Goal: Task Accomplishment & Management: Complete application form

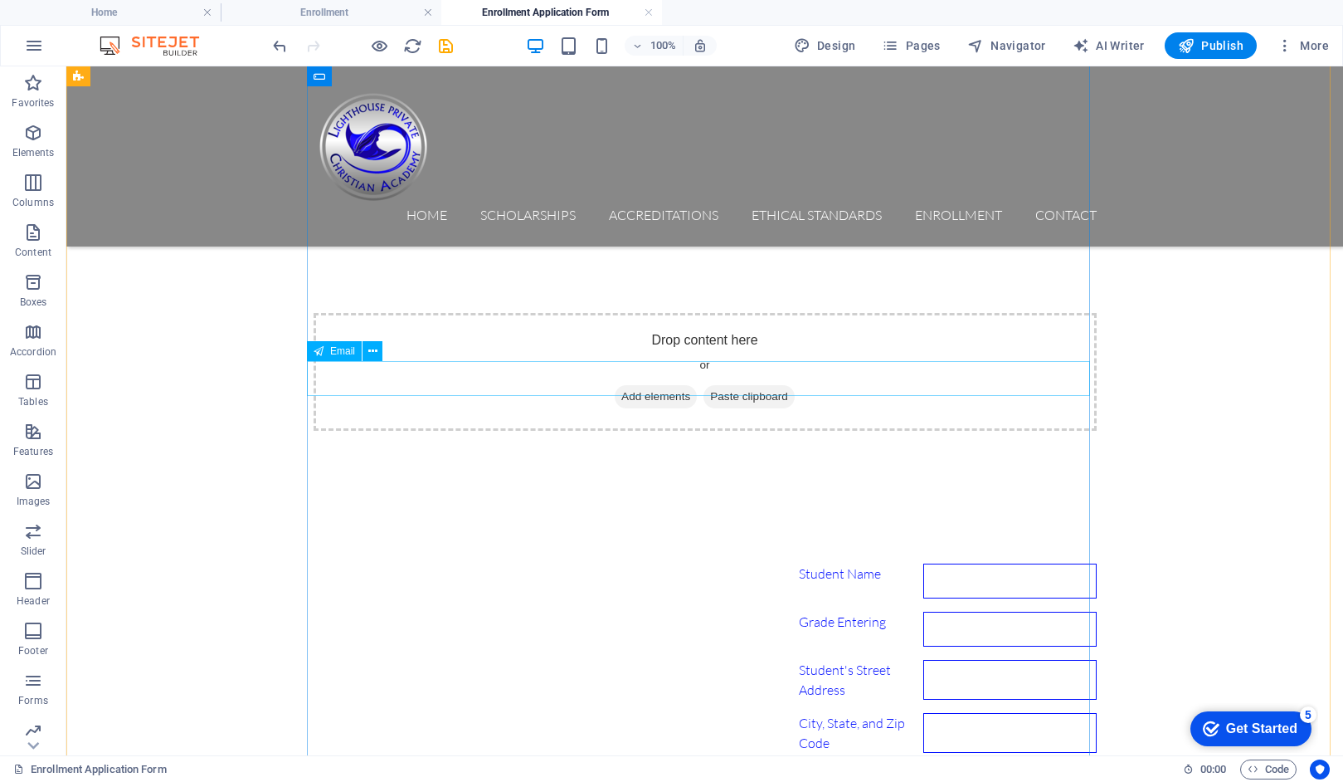
scroll to position [660, 0]
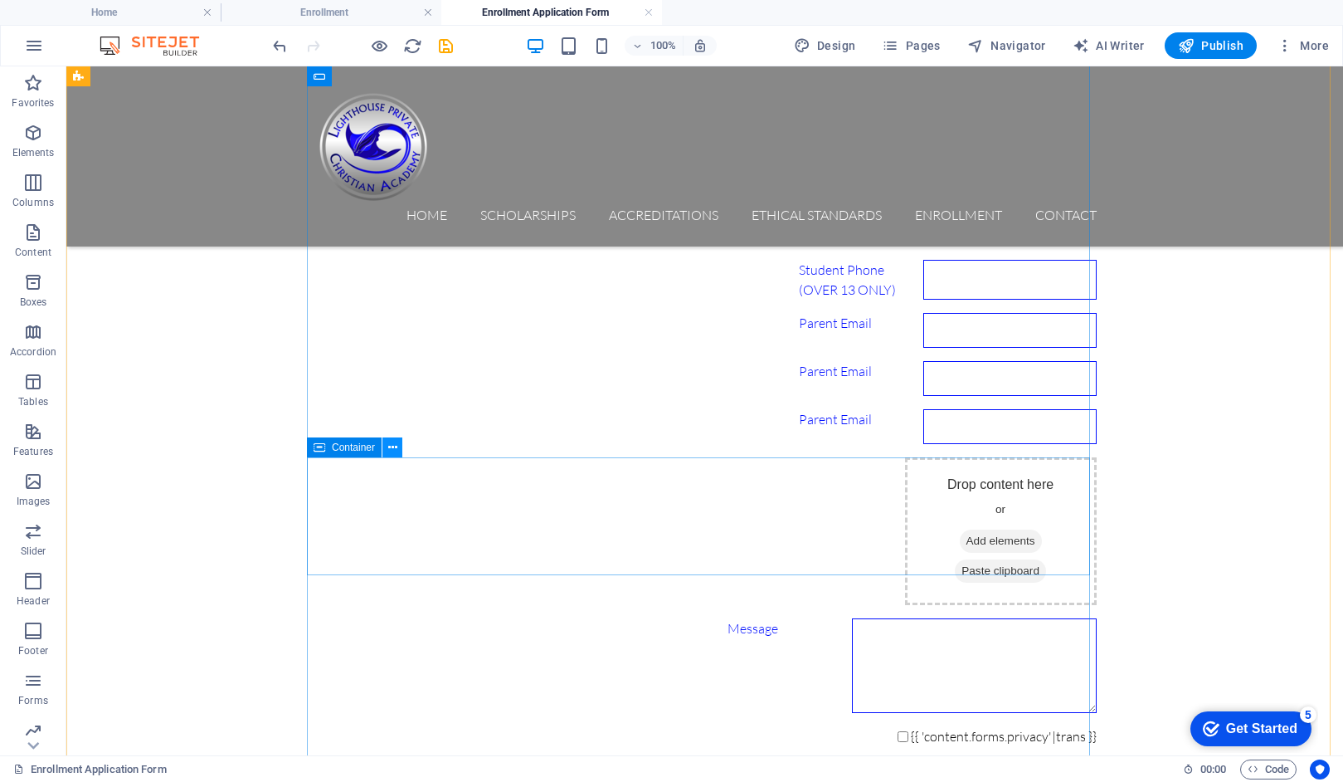
click at [393, 452] on icon at bounding box center [392, 447] width 9 height 17
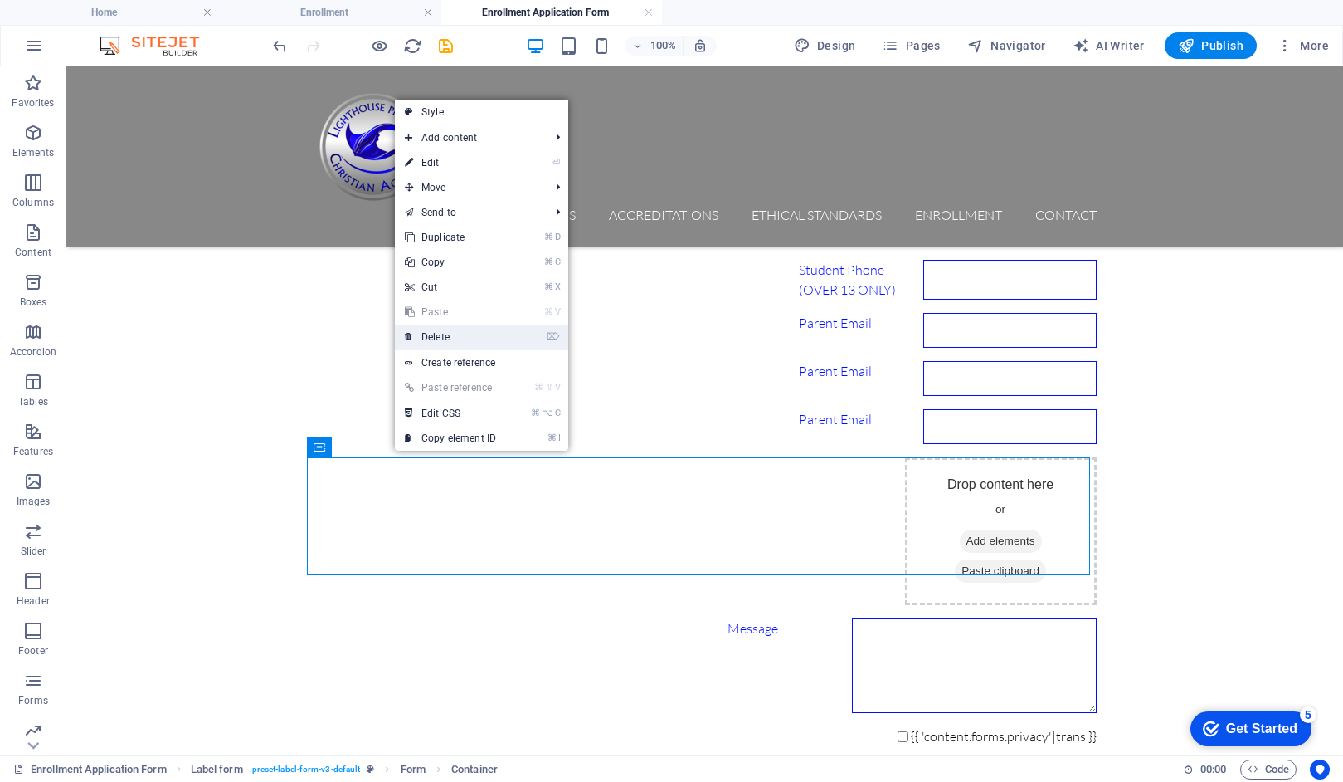
click at [452, 342] on link "⌦ Delete" at bounding box center [450, 336] width 111 height 25
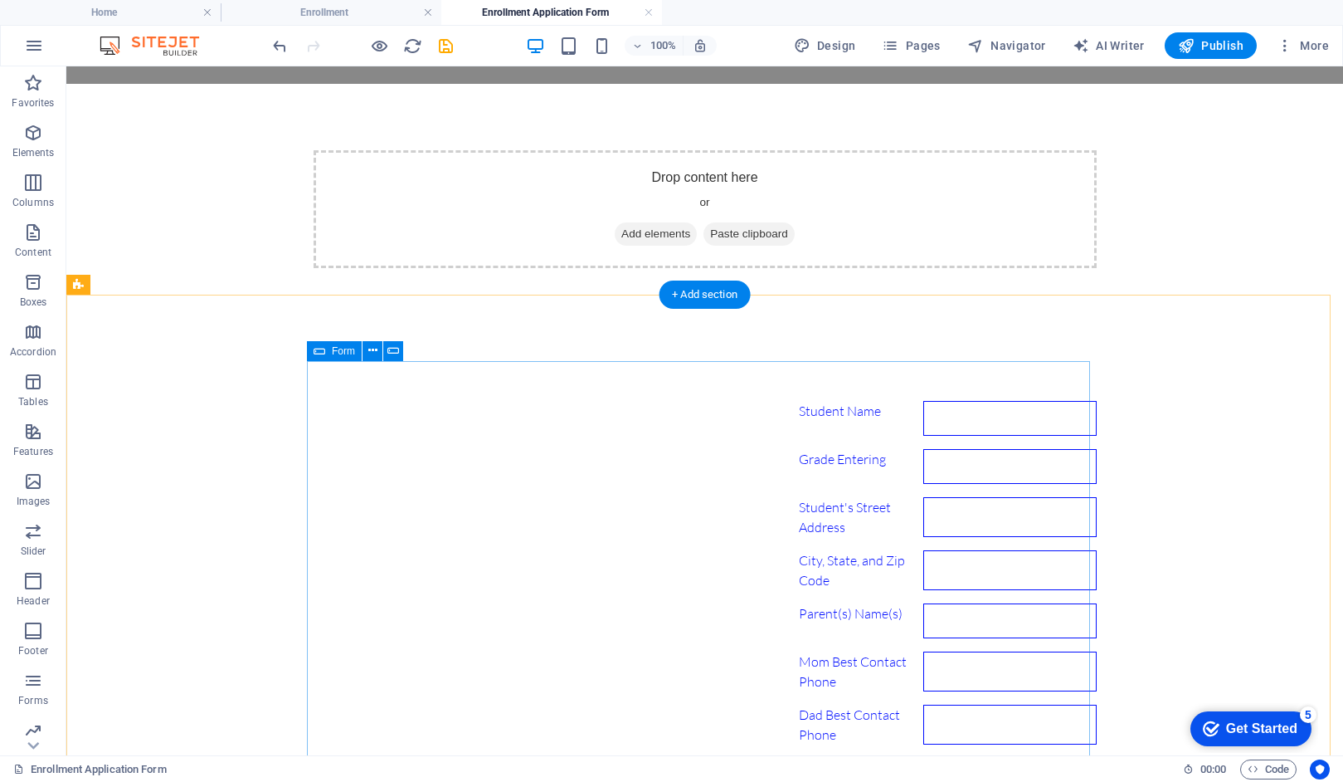
scroll to position [240, 0]
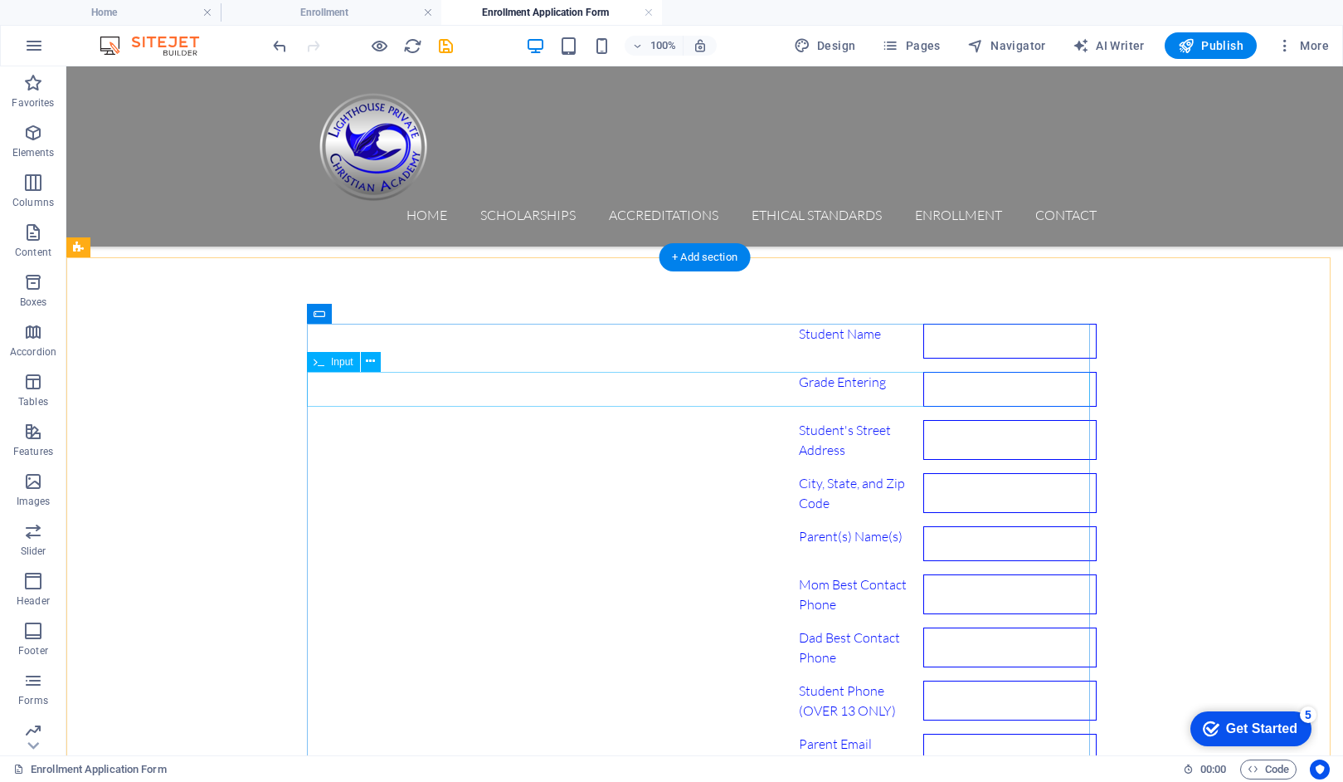
click at [385, 387] on div "Grade Entering" at bounding box center [705, 389] width 783 height 35
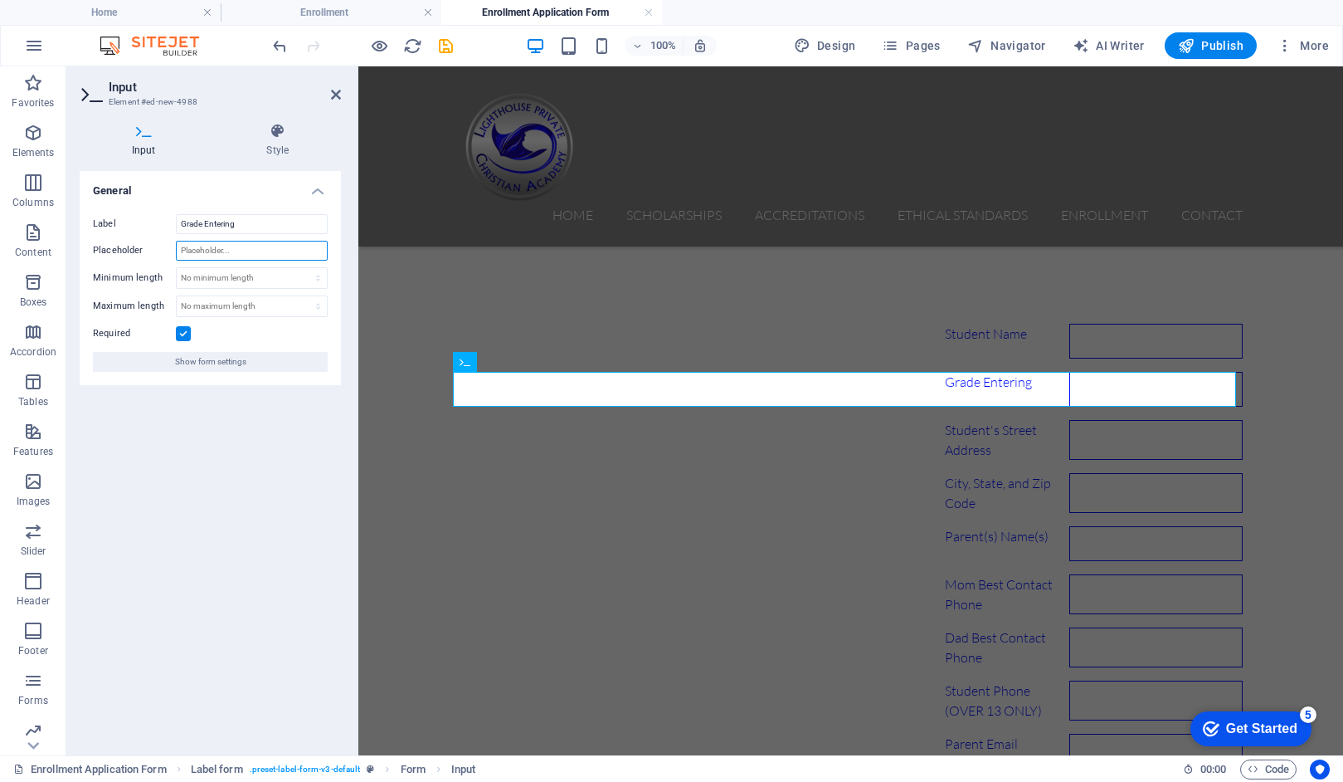
click at [220, 251] on input "Placeholder" at bounding box center [252, 251] width 152 height 20
type input "Number"
drag, startPoint x: 218, startPoint y: 253, endPoint x: 169, endPoint y: 252, distance: 49.0
click at [169, 252] on div "Placeholder Number" at bounding box center [210, 251] width 235 height 20
click at [139, 138] on icon at bounding box center [144, 131] width 129 height 17
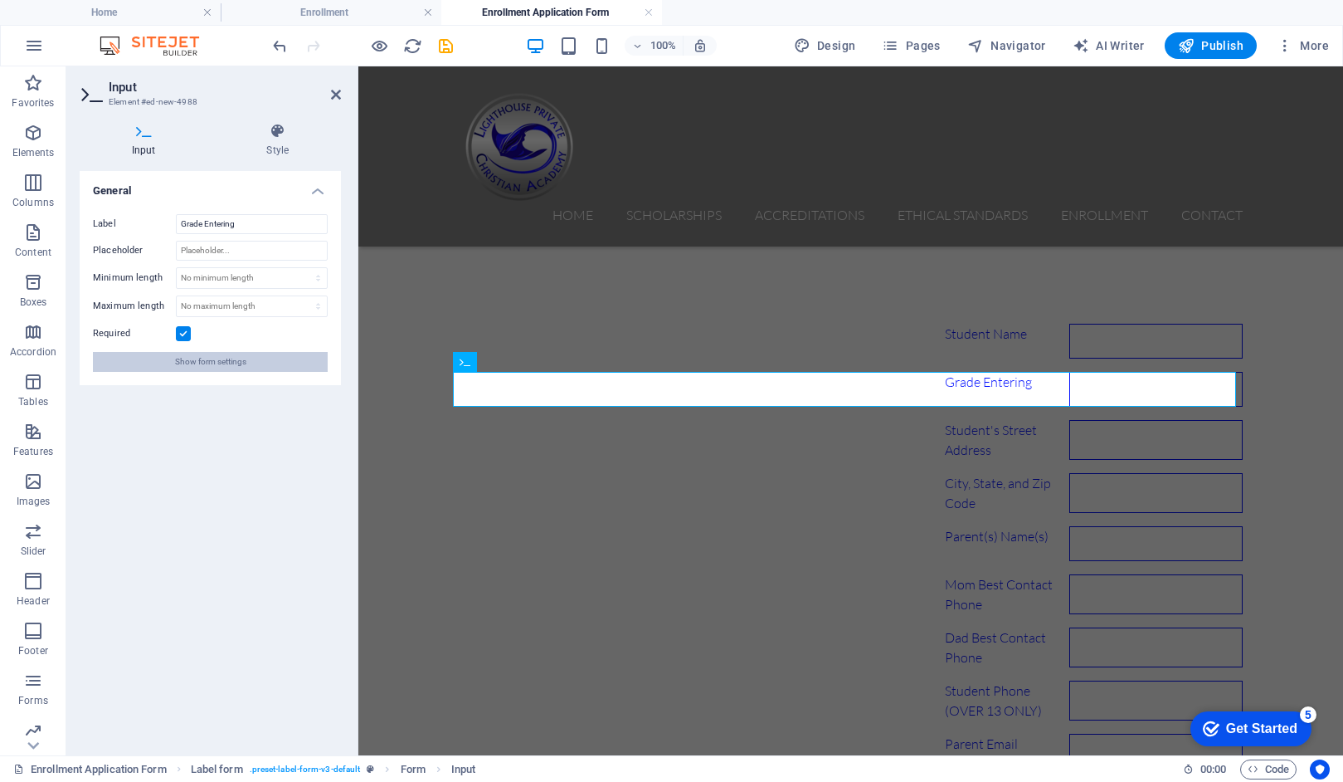
click at [218, 360] on span "Show form settings" at bounding box center [210, 362] width 71 height 20
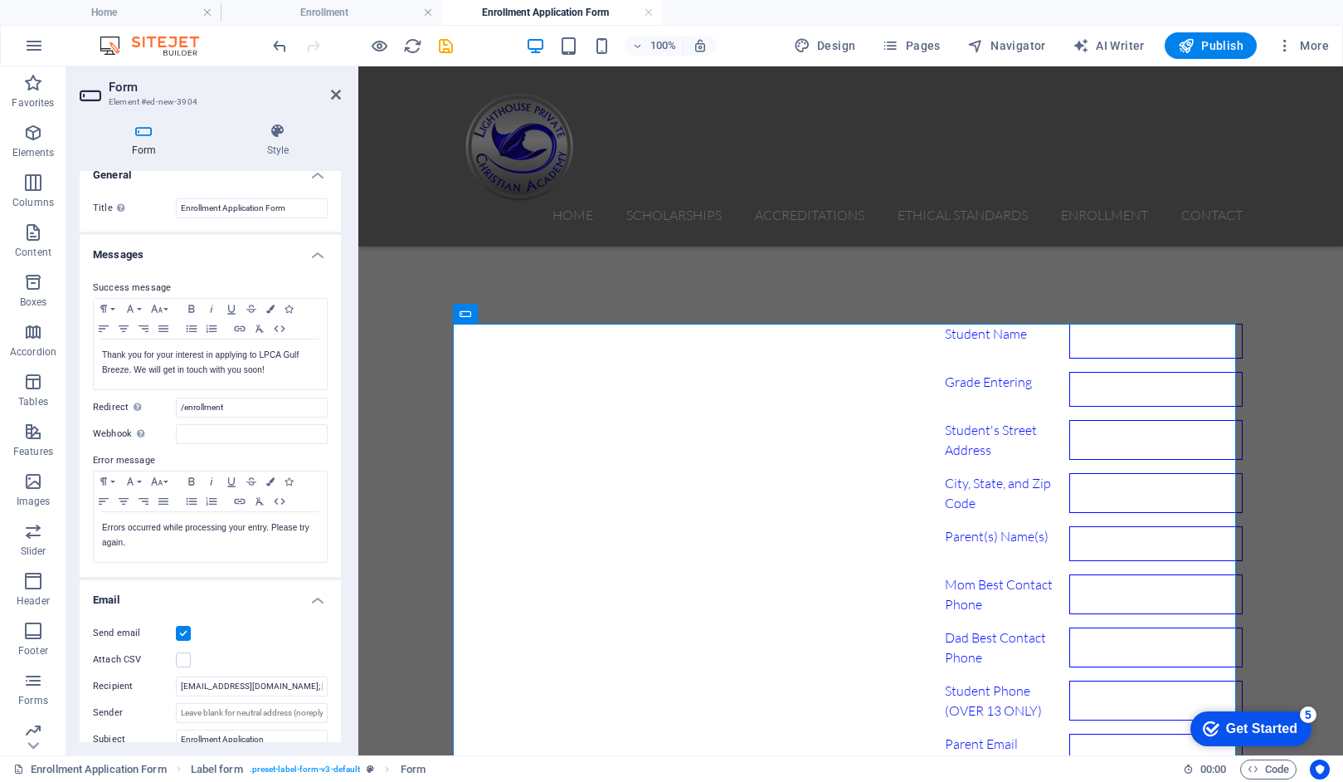
scroll to position [0, 0]
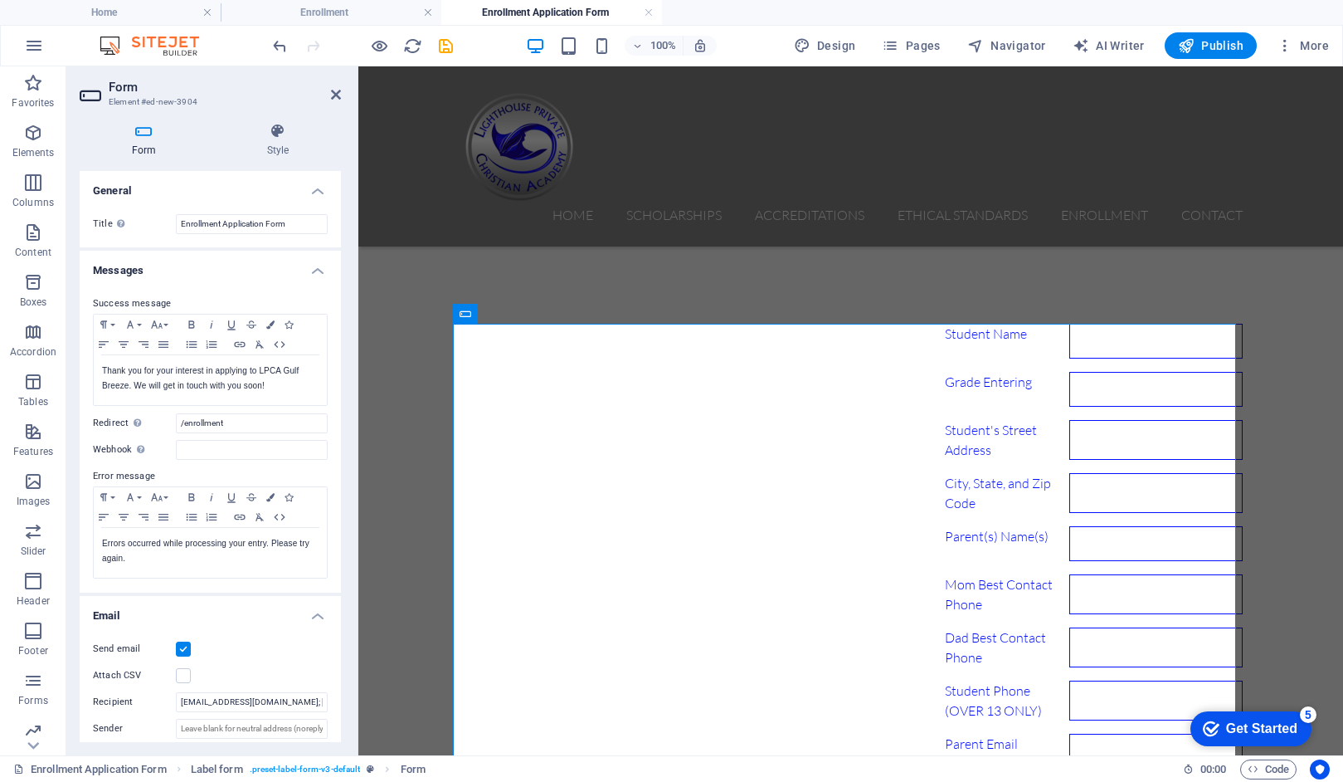
click at [146, 131] on icon at bounding box center [144, 131] width 129 height 17
click at [281, 130] on icon at bounding box center [278, 131] width 126 height 17
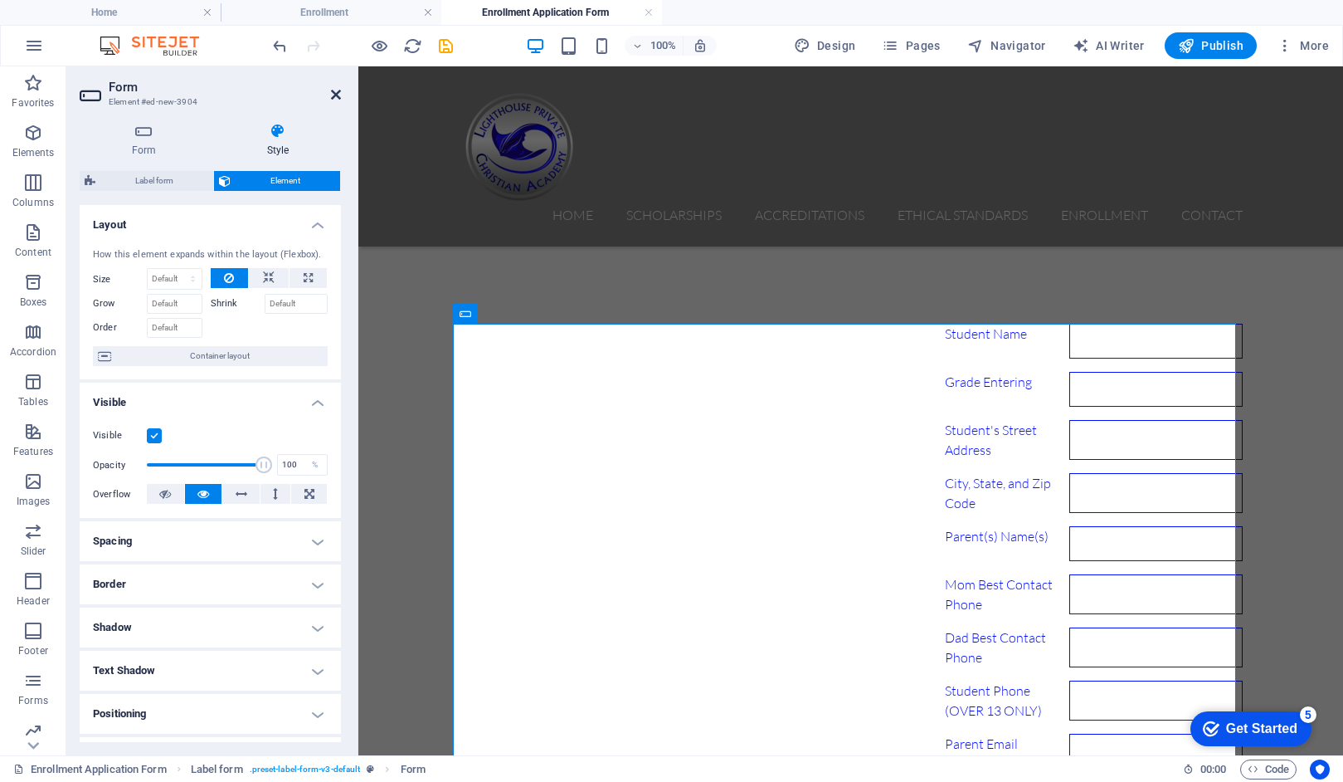
click at [338, 92] on icon at bounding box center [336, 94] width 10 height 13
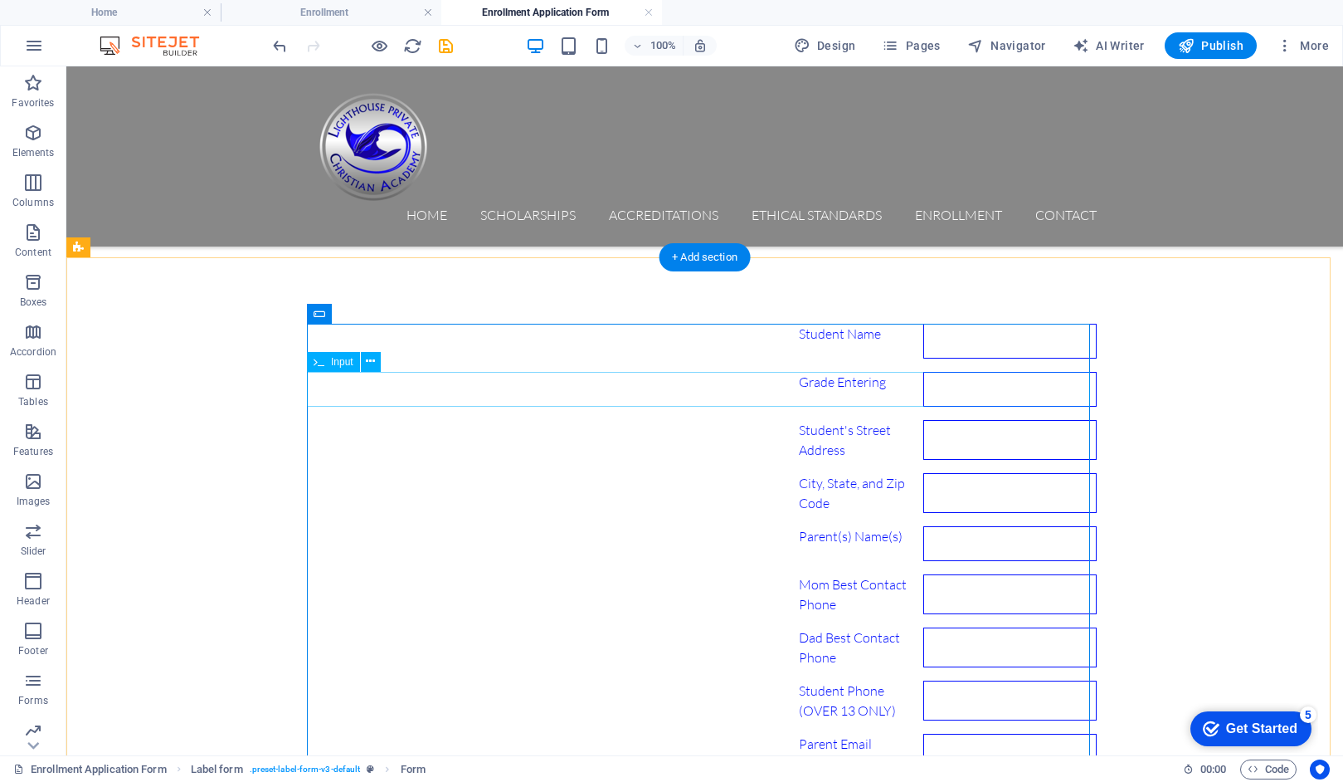
click at [354, 385] on div "Grade Entering" at bounding box center [705, 389] width 783 height 35
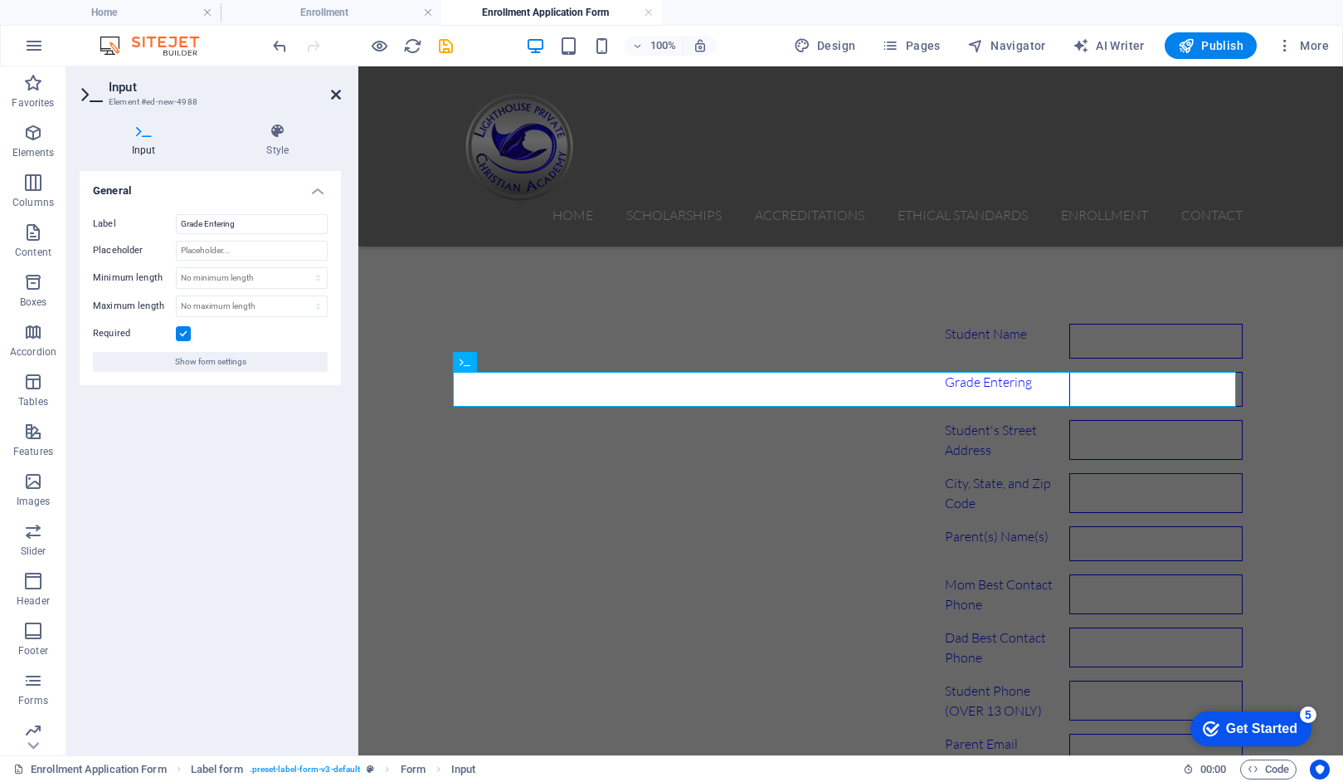
click at [333, 93] on icon at bounding box center [336, 94] width 10 height 13
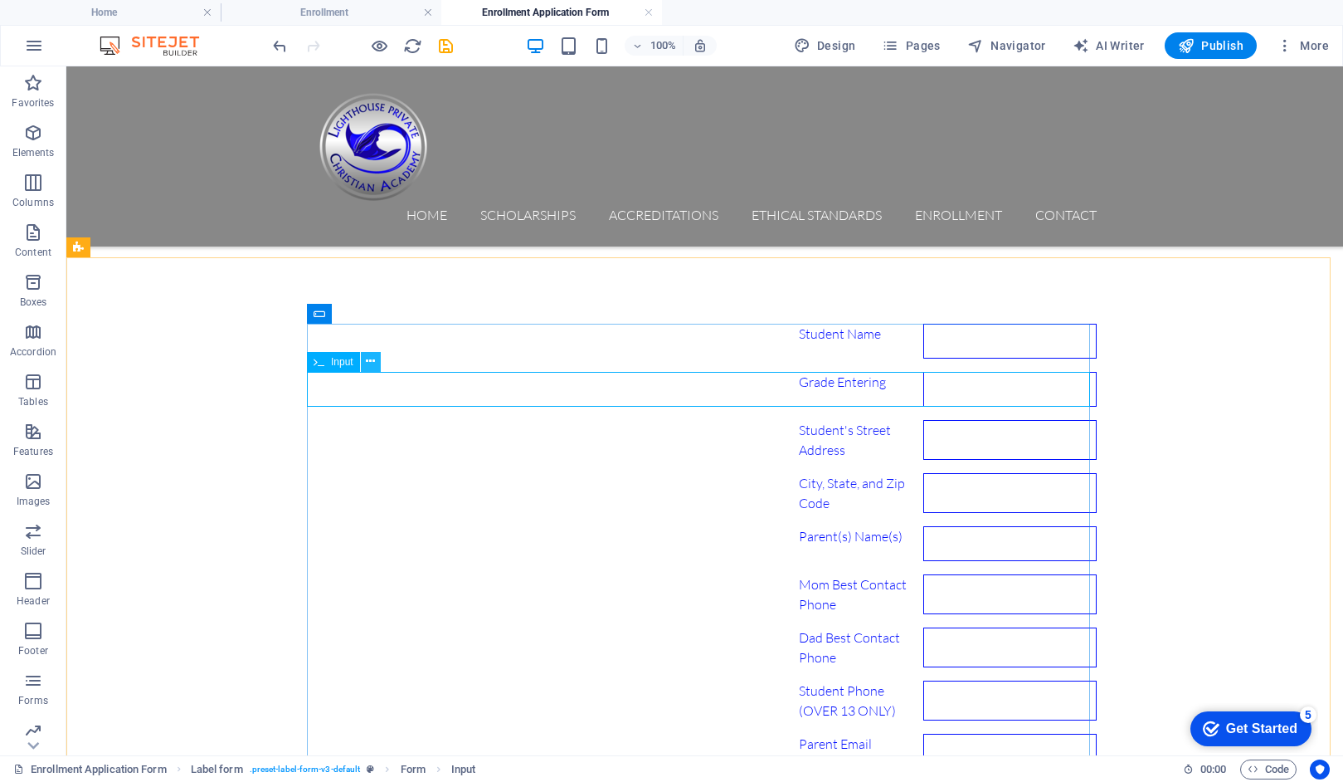
click at [370, 367] on icon at bounding box center [370, 361] width 9 height 17
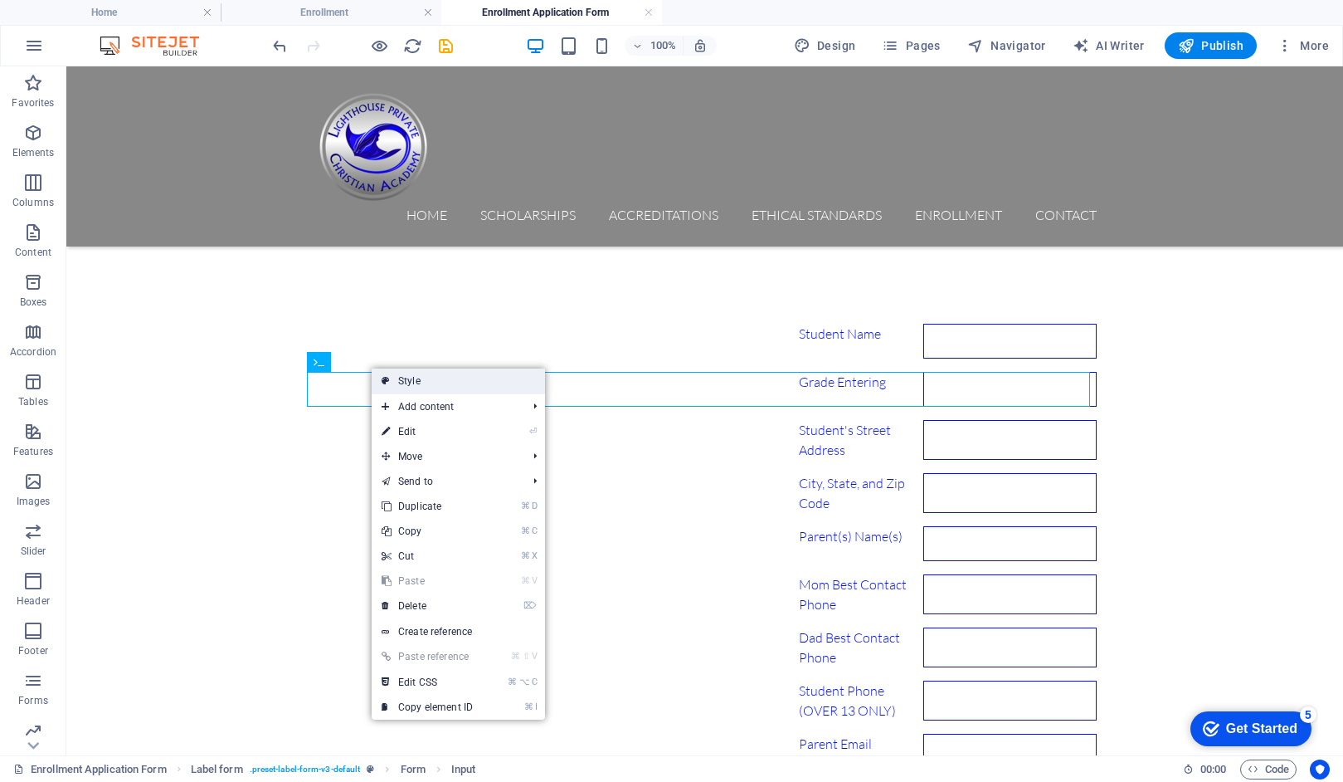
click at [397, 382] on link "Style" at bounding box center [458, 380] width 173 height 25
select select "rem"
select select "px"
select select "rem"
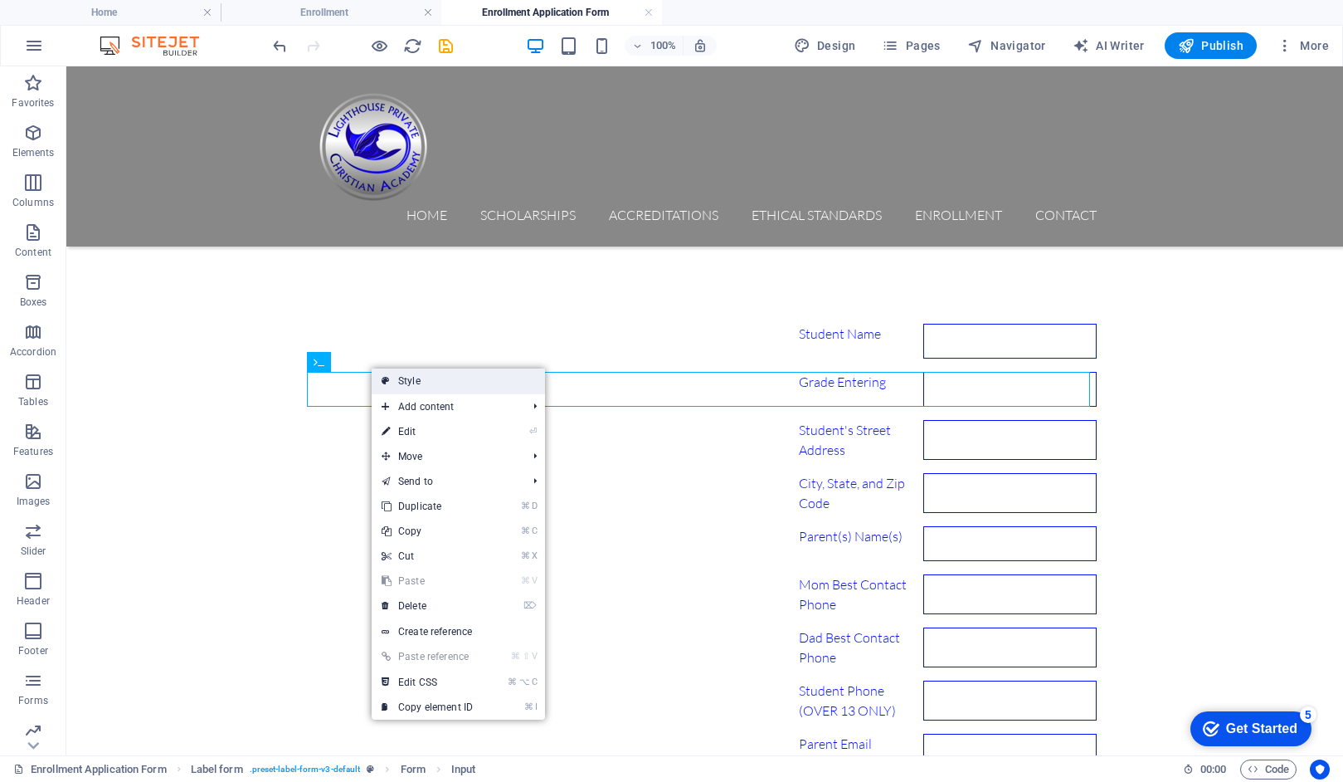
select select "rem"
select select "px"
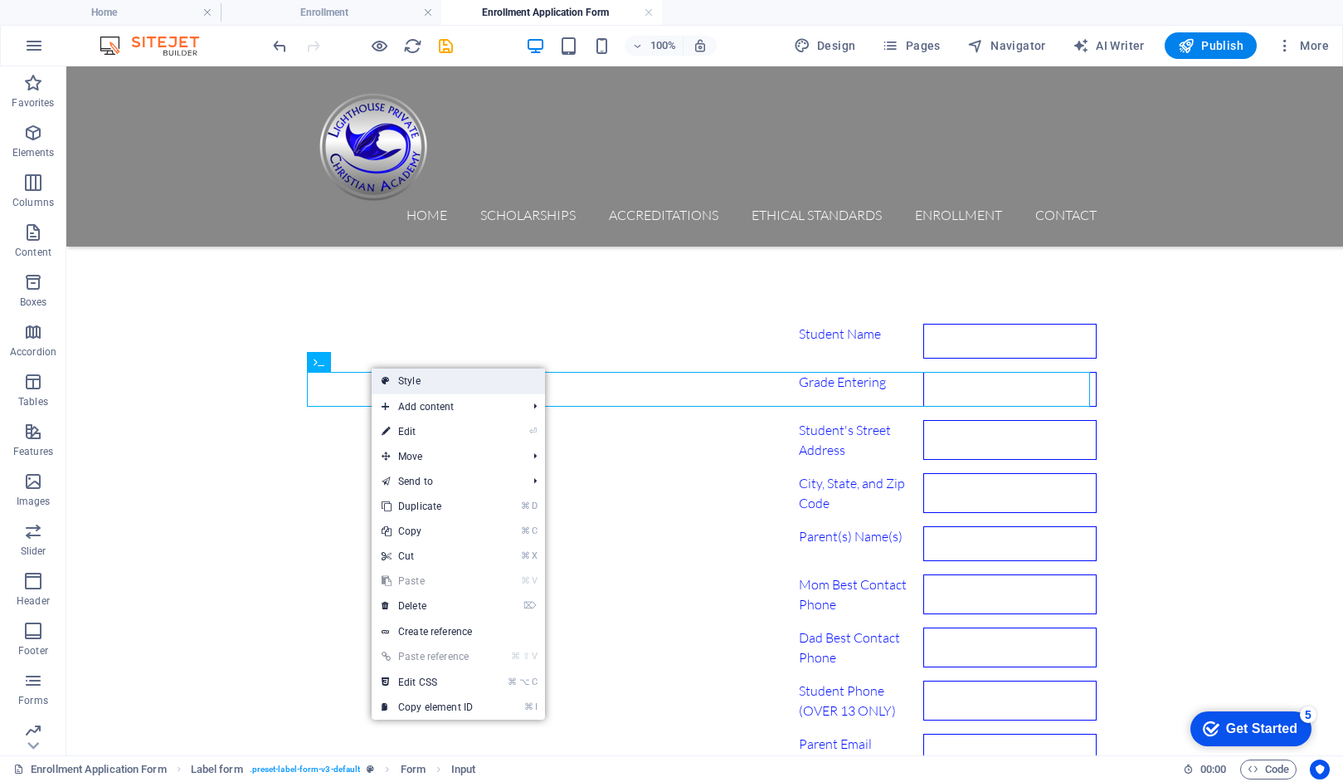
select select "px"
select select "rem"
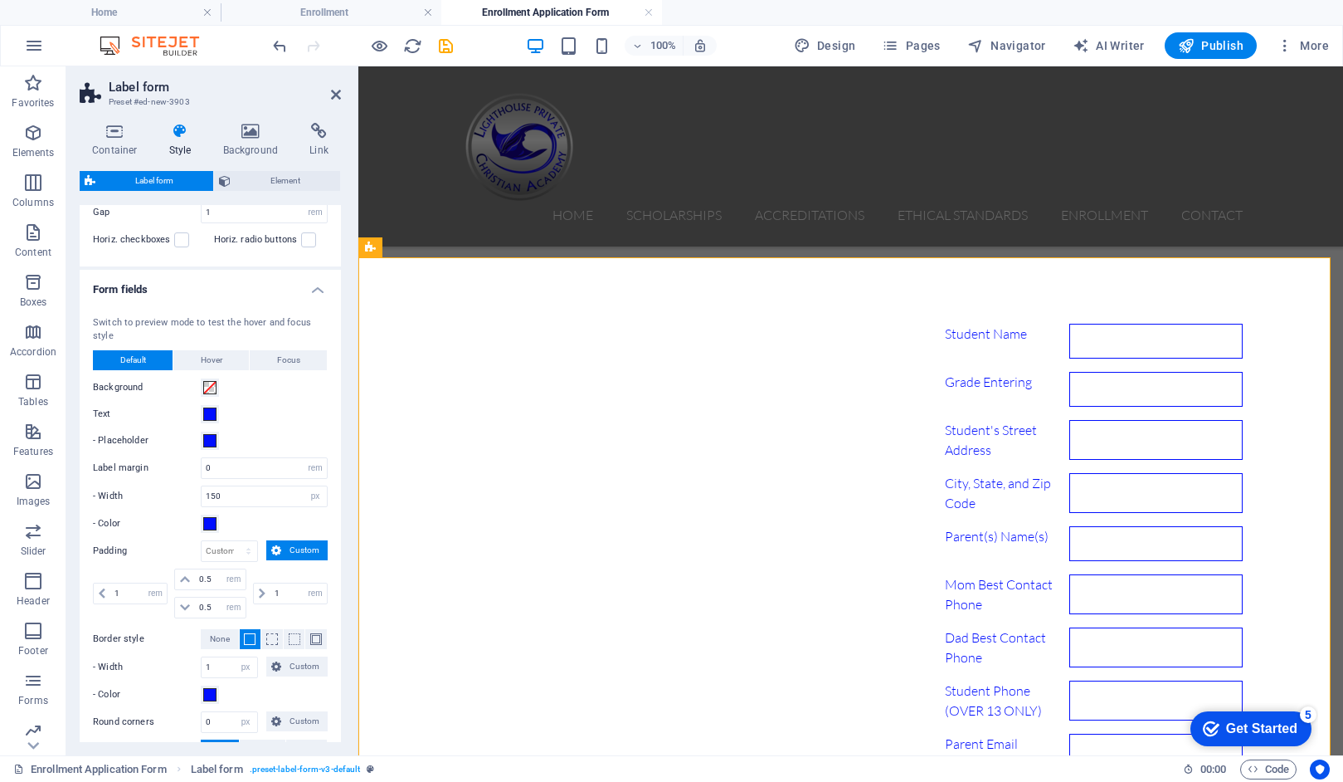
scroll to position [51, 0]
click at [334, 96] on icon at bounding box center [336, 94] width 10 height 13
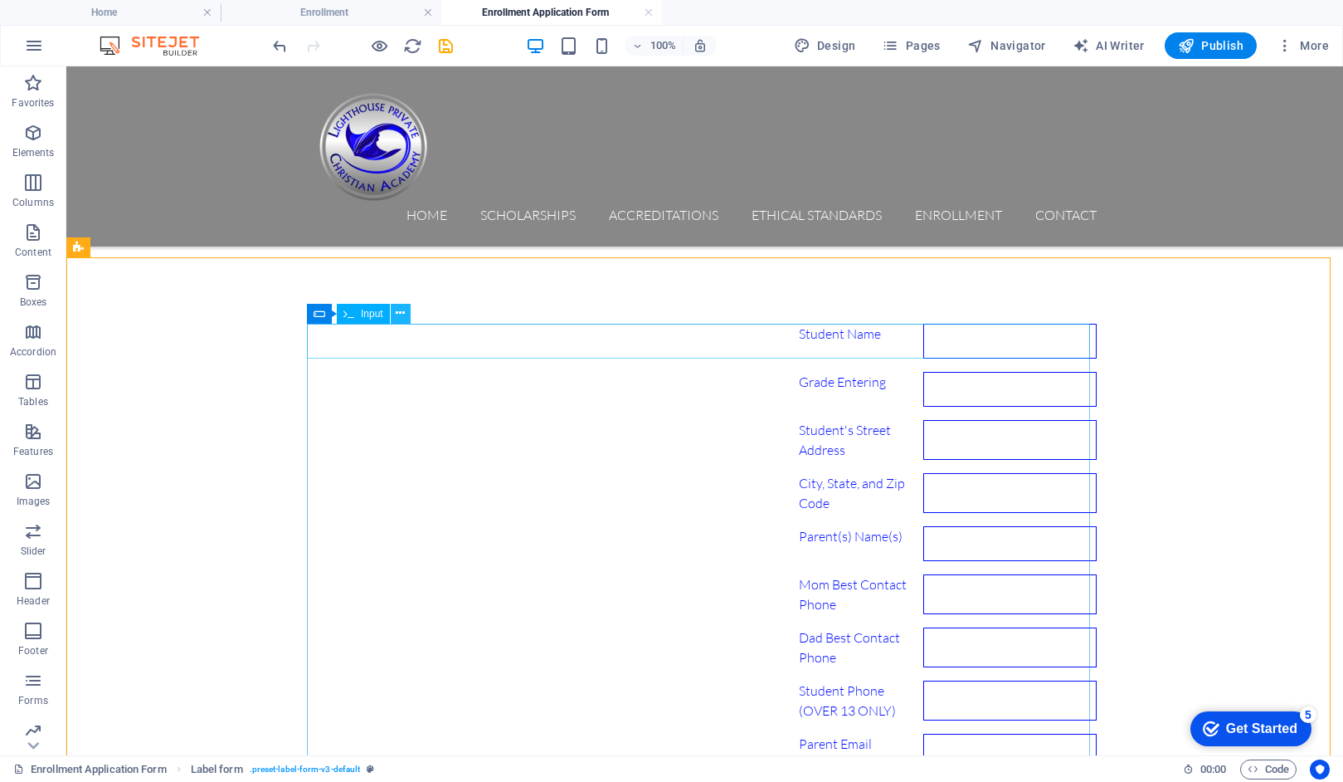
click at [397, 315] on icon at bounding box center [400, 313] width 9 height 17
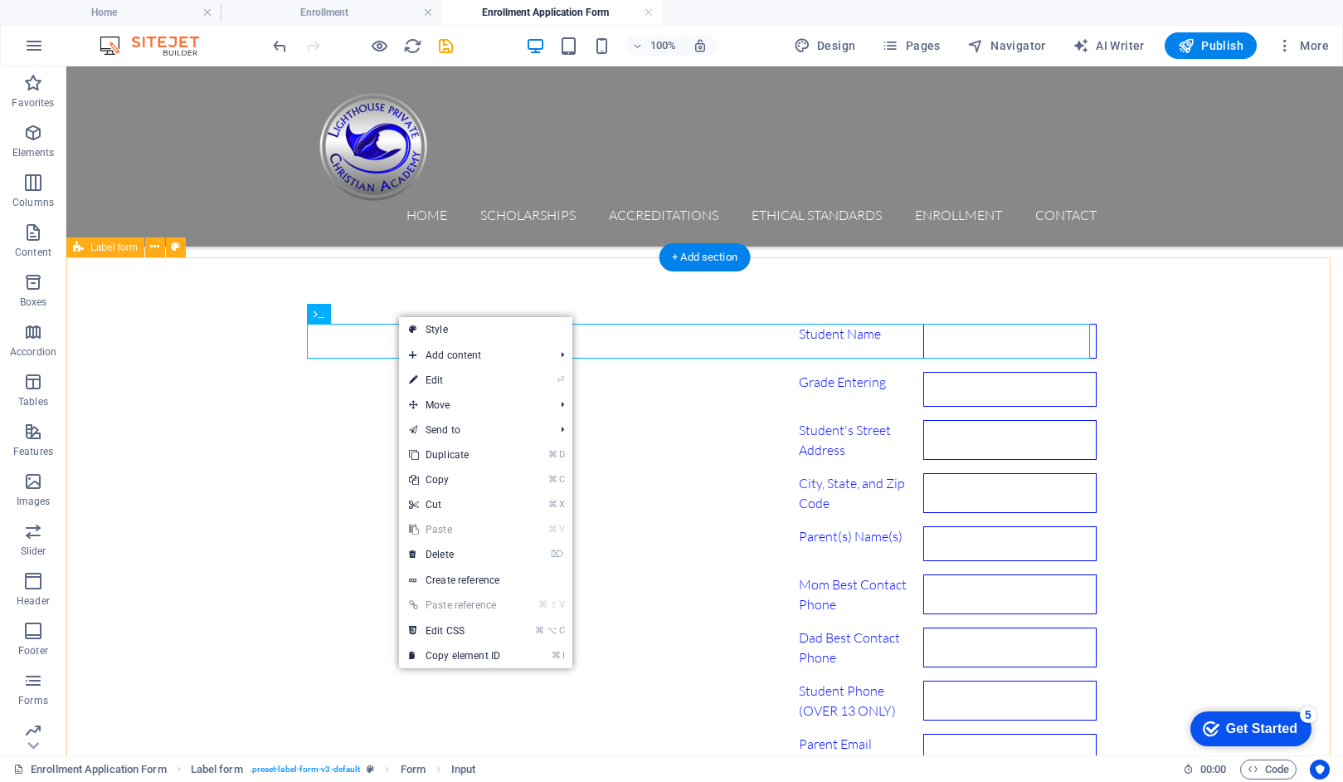
click at [429, 299] on div "Student Name Grade Entering Student's Street Address City, State, and Zip Code …" at bounding box center [704, 712] width 1277 height 911
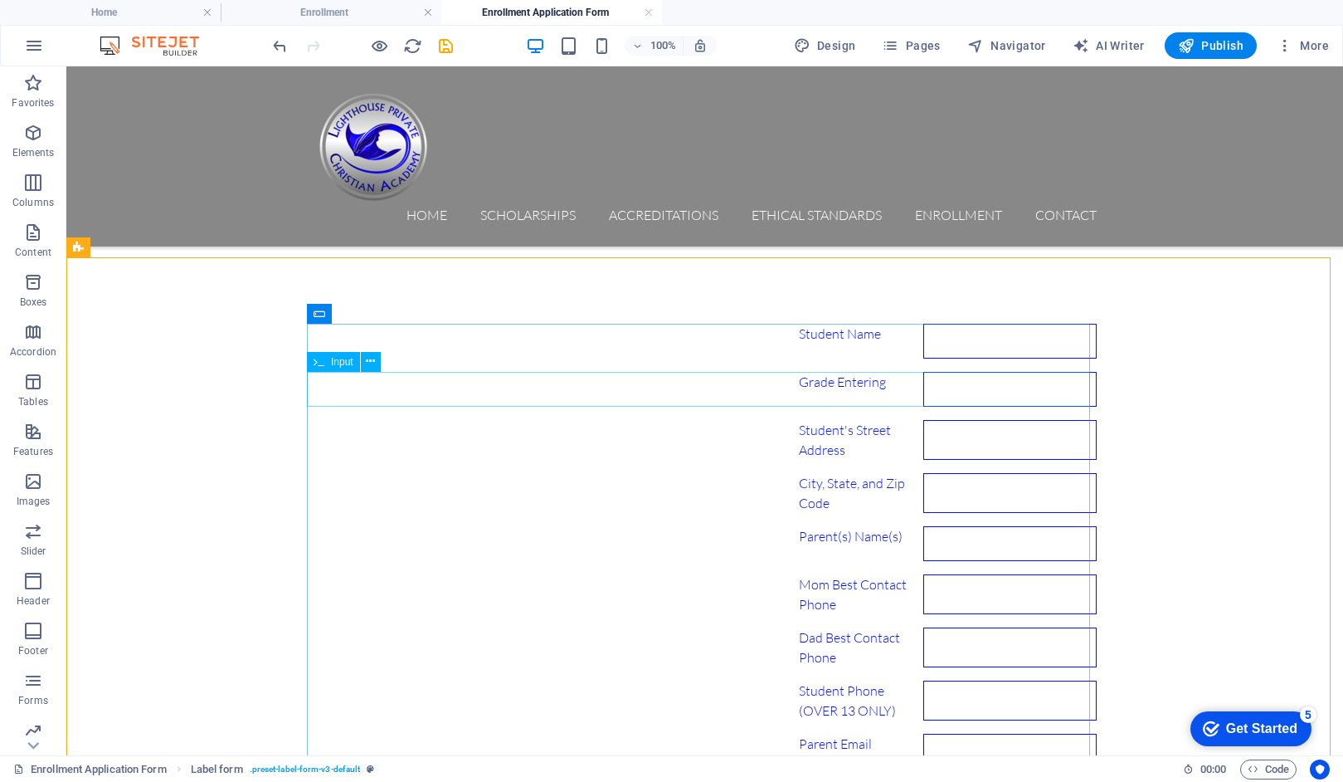
click at [338, 361] on span "Input" at bounding box center [342, 362] width 22 height 10
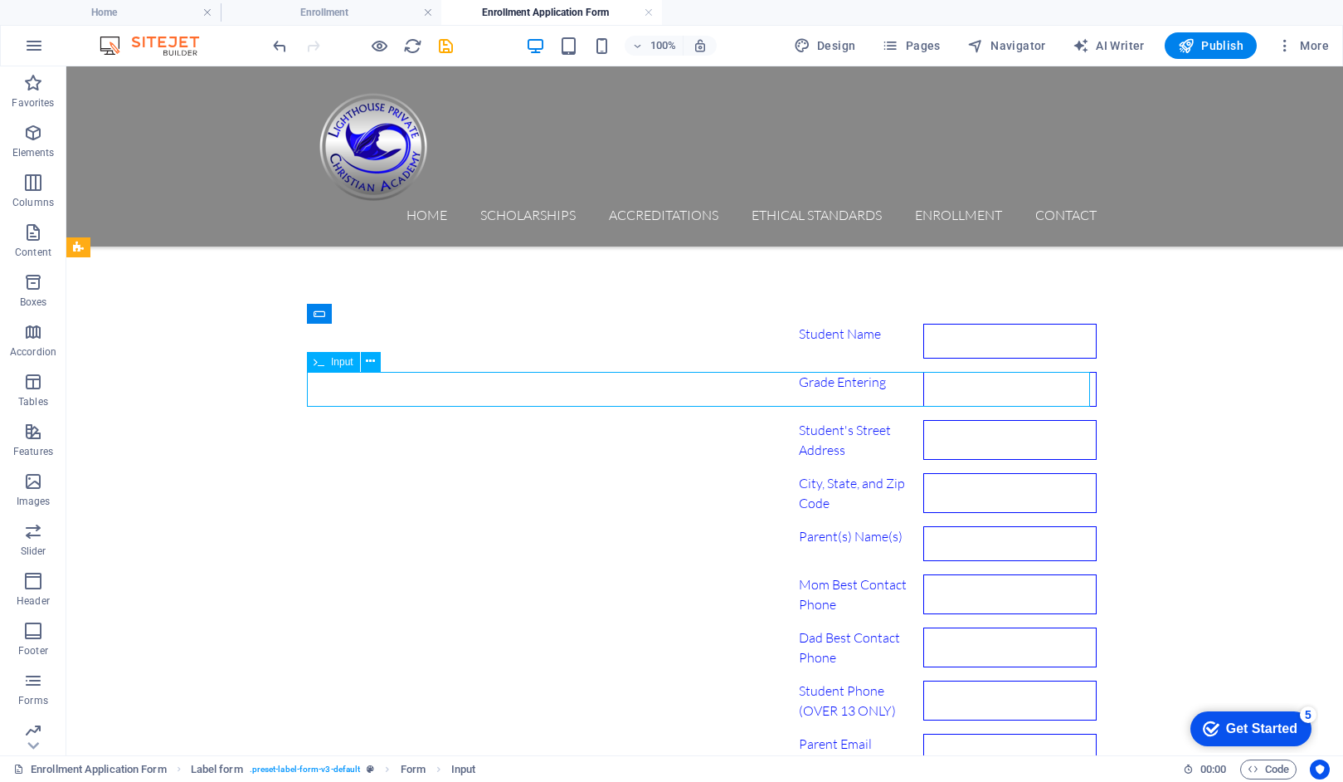
click at [338, 361] on span "Input" at bounding box center [342, 362] width 22 height 10
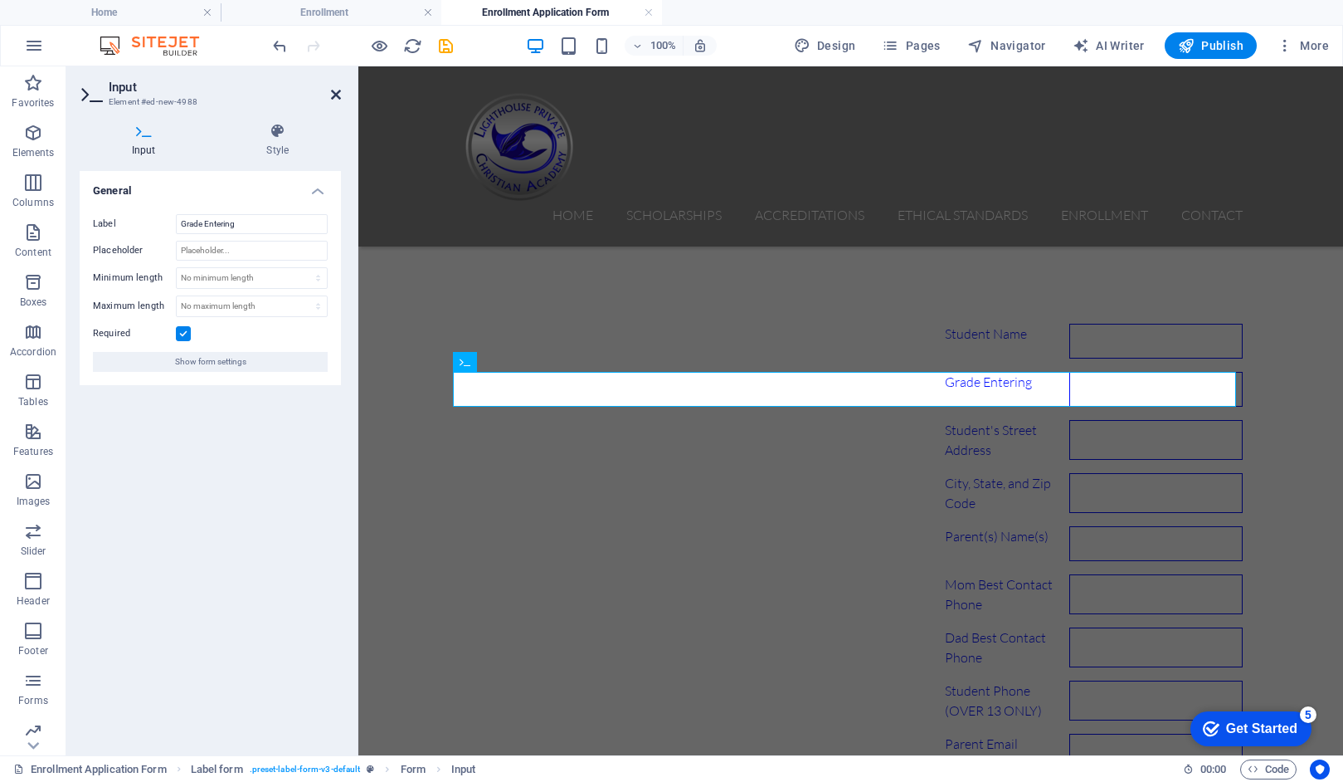
click at [334, 92] on icon at bounding box center [336, 94] width 10 height 13
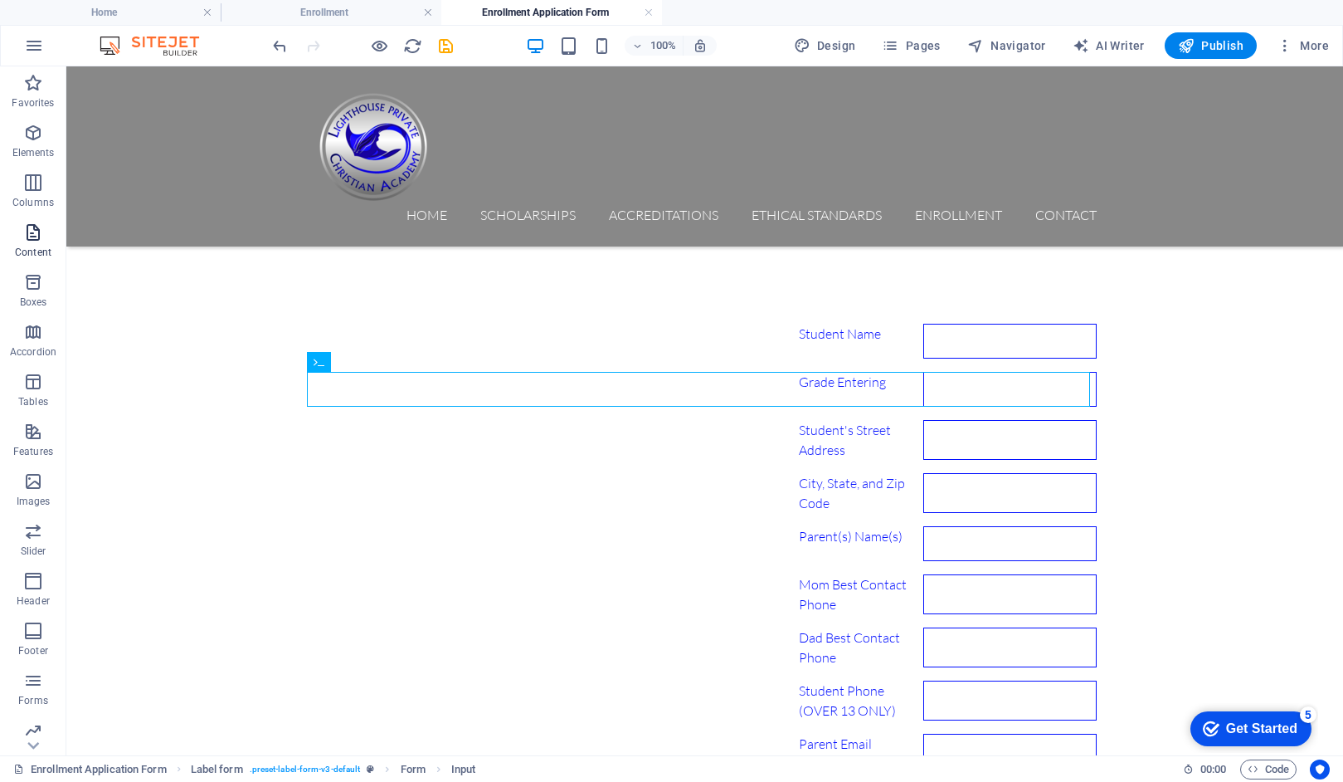
click at [30, 234] on icon "button" at bounding box center [33, 232] width 20 height 20
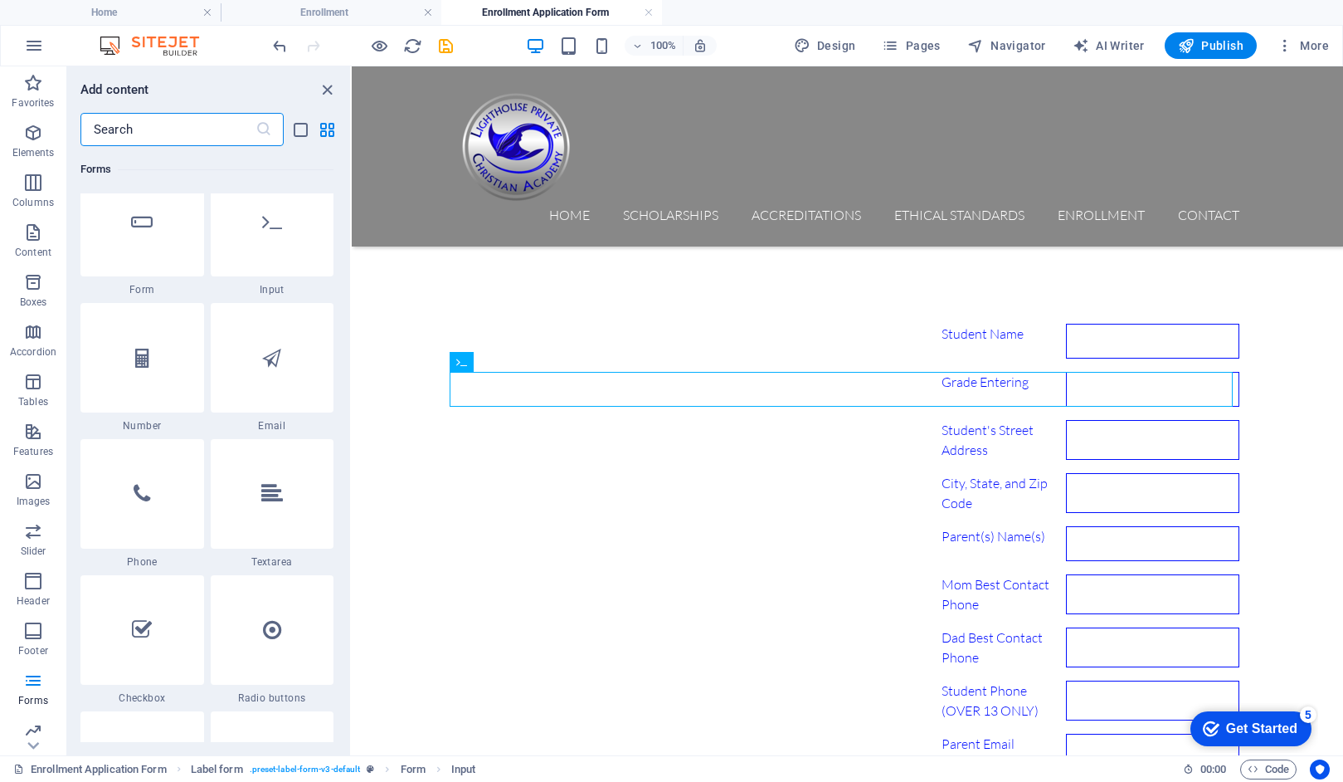
scroll to position [12551, 0]
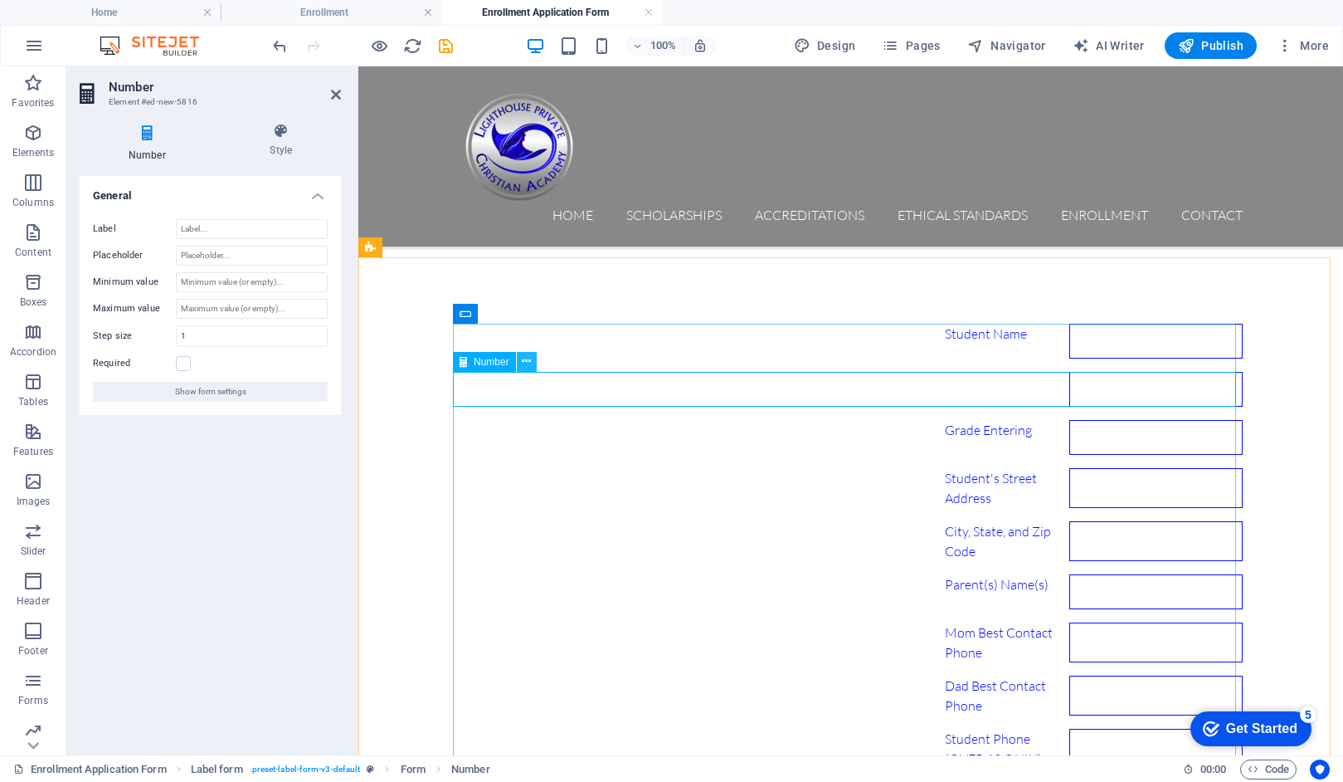
click at [524, 363] on icon at bounding box center [526, 361] width 9 height 17
type input "-1"
click at [1216, 388] on input "-1" at bounding box center [1156, 389] width 173 height 35
click at [1070, 395] on input "-1" at bounding box center [1156, 389] width 173 height 35
click at [486, 365] on span "Number" at bounding box center [492, 362] width 36 height 10
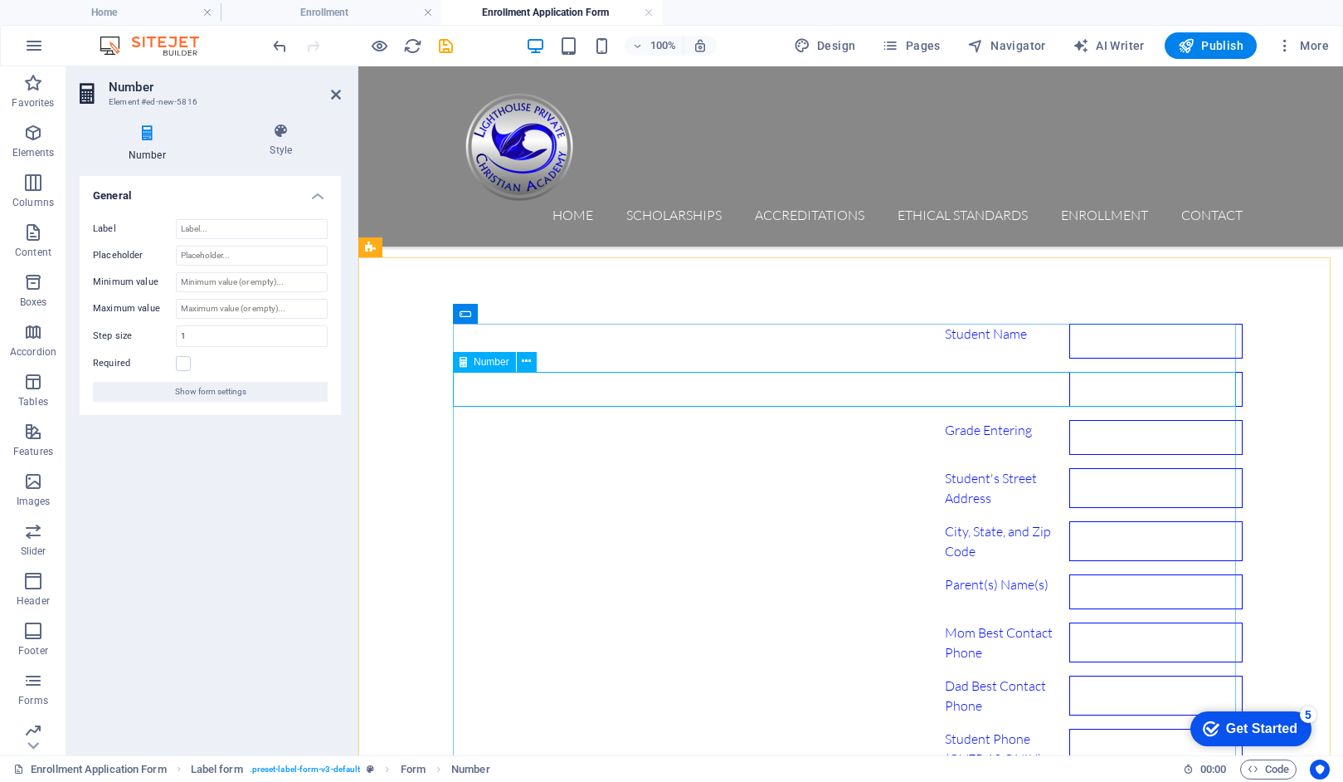
click at [1070, 389] on input "number" at bounding box center [1156, 389] width 173 height 35
click at [548, 435] on div "Grade Entering" at bounding box center [851, 437] width 783 height 35
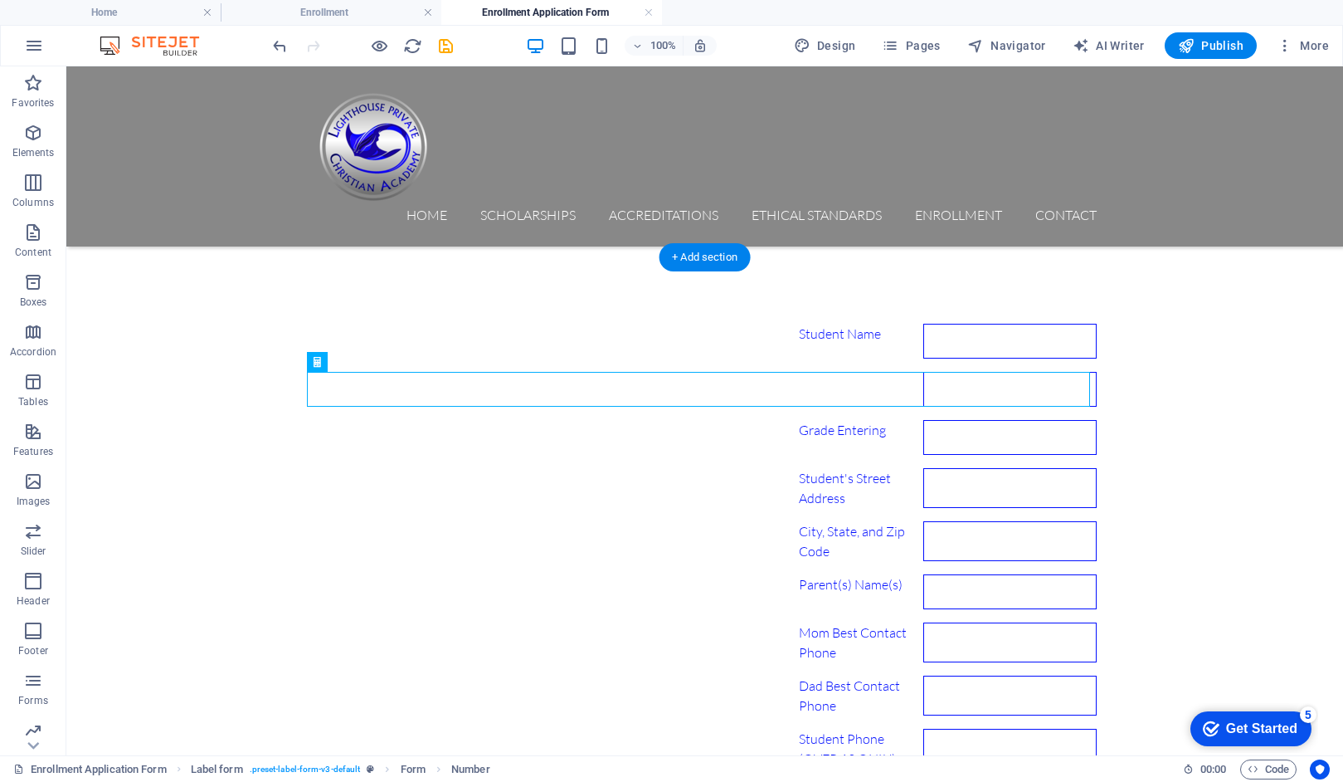
drag, startPoint x: 413, startPoint y: 429, endPoint x: 424, endPoint y: 403, distance: 27.9
drag, startPoint x: 319, startPoint y: 361, endPoint x: 383, endPoint y: 372, distance: 64.0
click at [383, 372] on div "Number" at bounding box center [354, 362] width 95 height 21
drag, startPoint x: 449, startPoint y: 426, endPoint x: 422, endPoint y: 387, distance: 48.3
click at [378, 361] on icon at bounding box center [380, 361] width 9 height 17
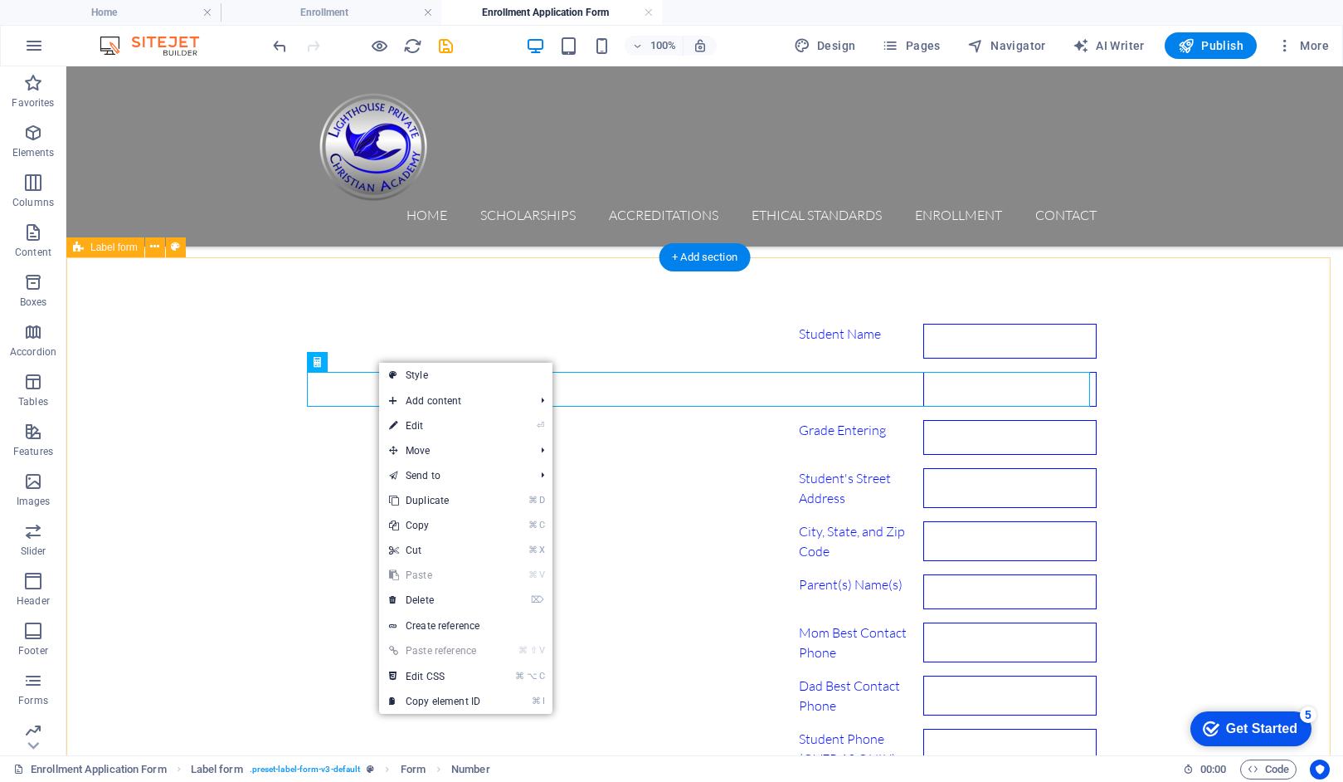
click at [250, 402] on div "Student Name Grade Entering Student's Street Address City, State, and Zip Code …" at bounding box center [704, 736] width 1277 height 959
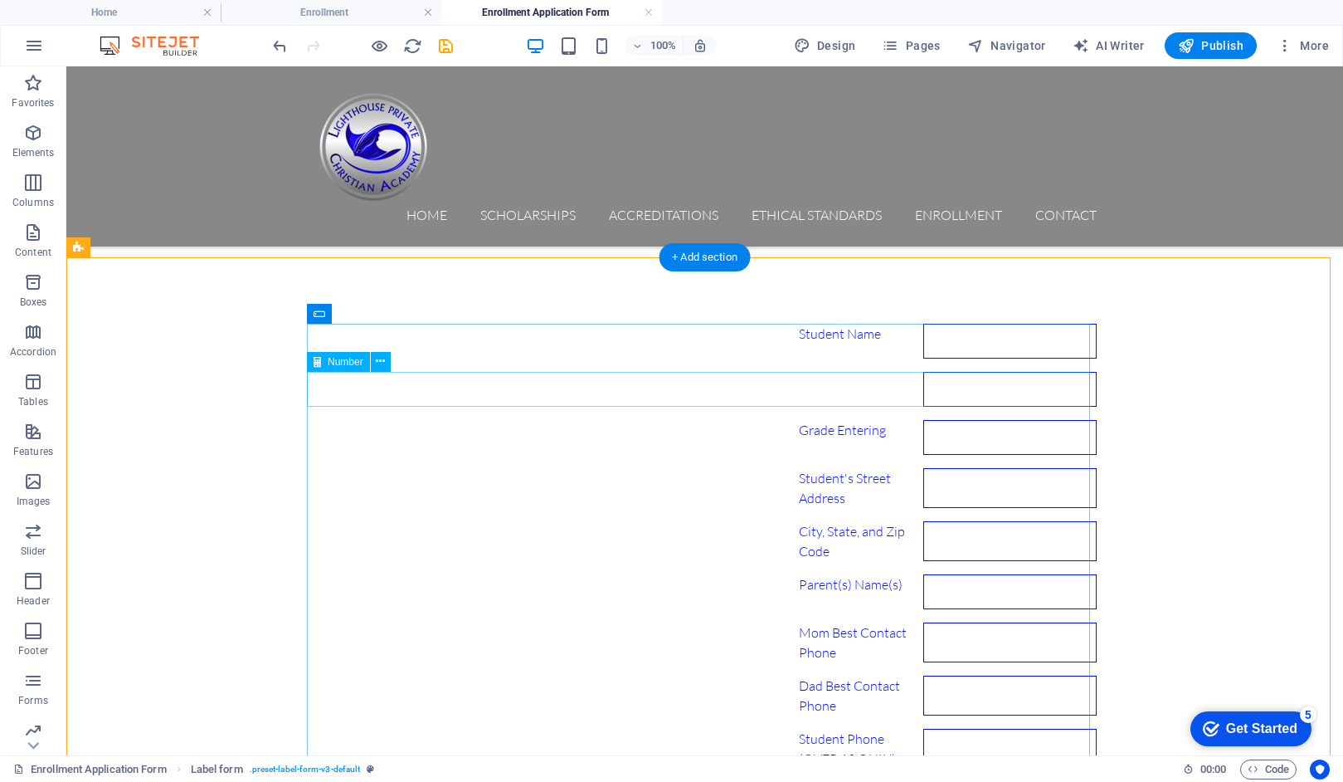
click at [373, 392] on div at bounding box center [705, 389] width 783 height 35
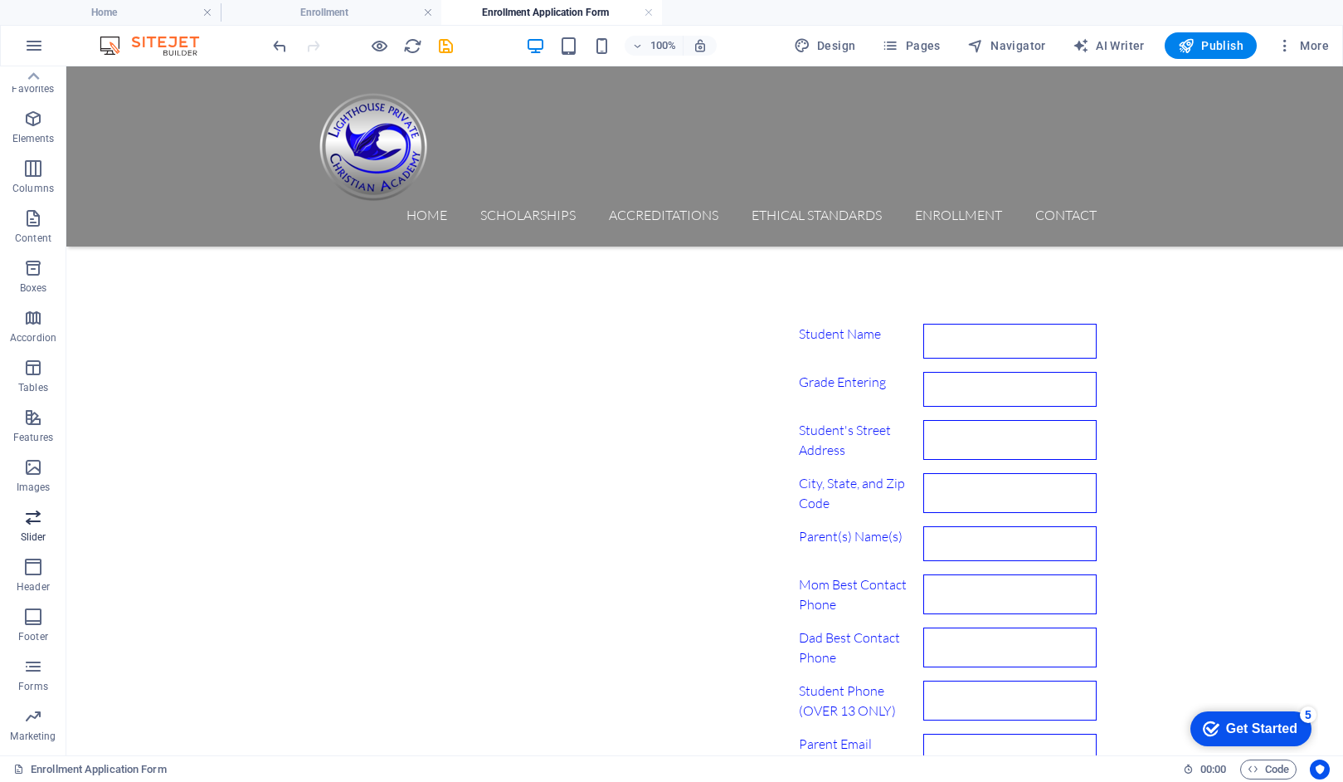
scroll to position [0, 0]
click at [34, 236] on icon "button" at bounding box center [33, 232] width 20 height 20
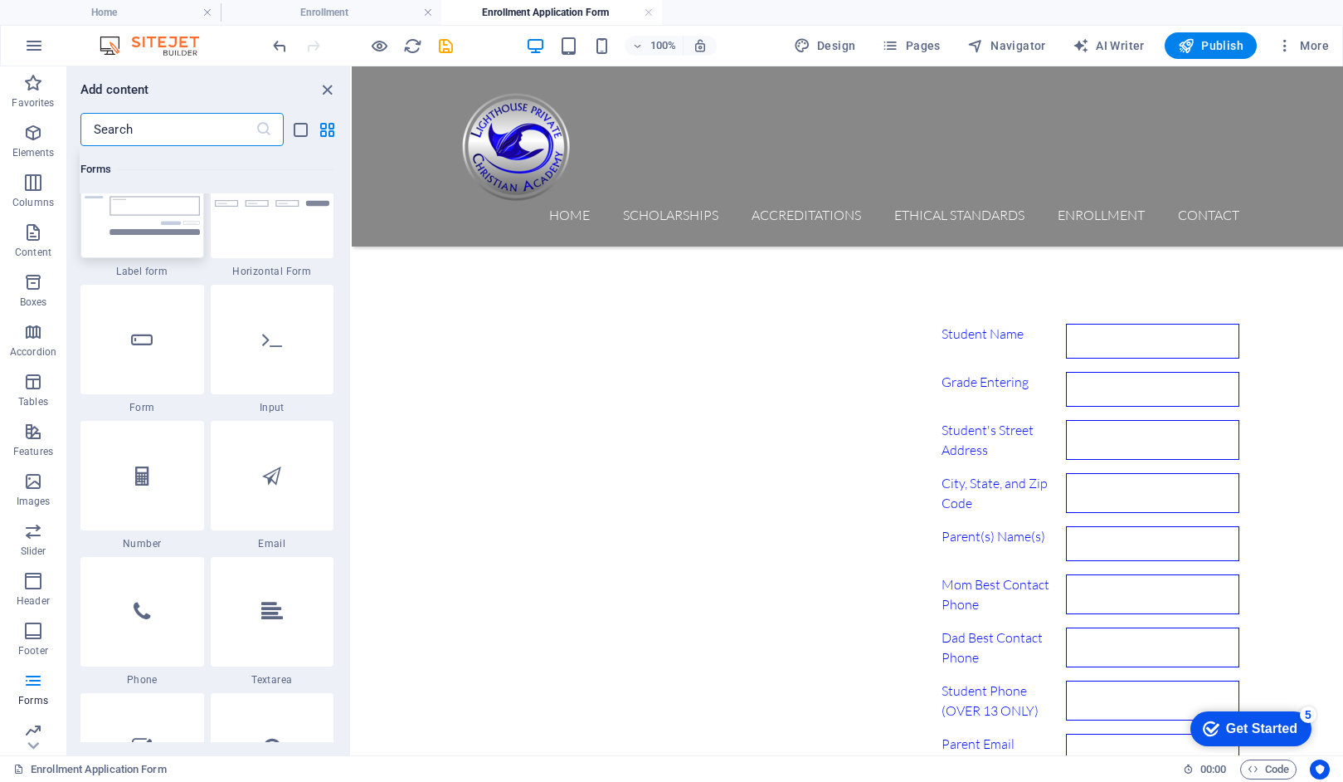
scroll to position [12429, 0]
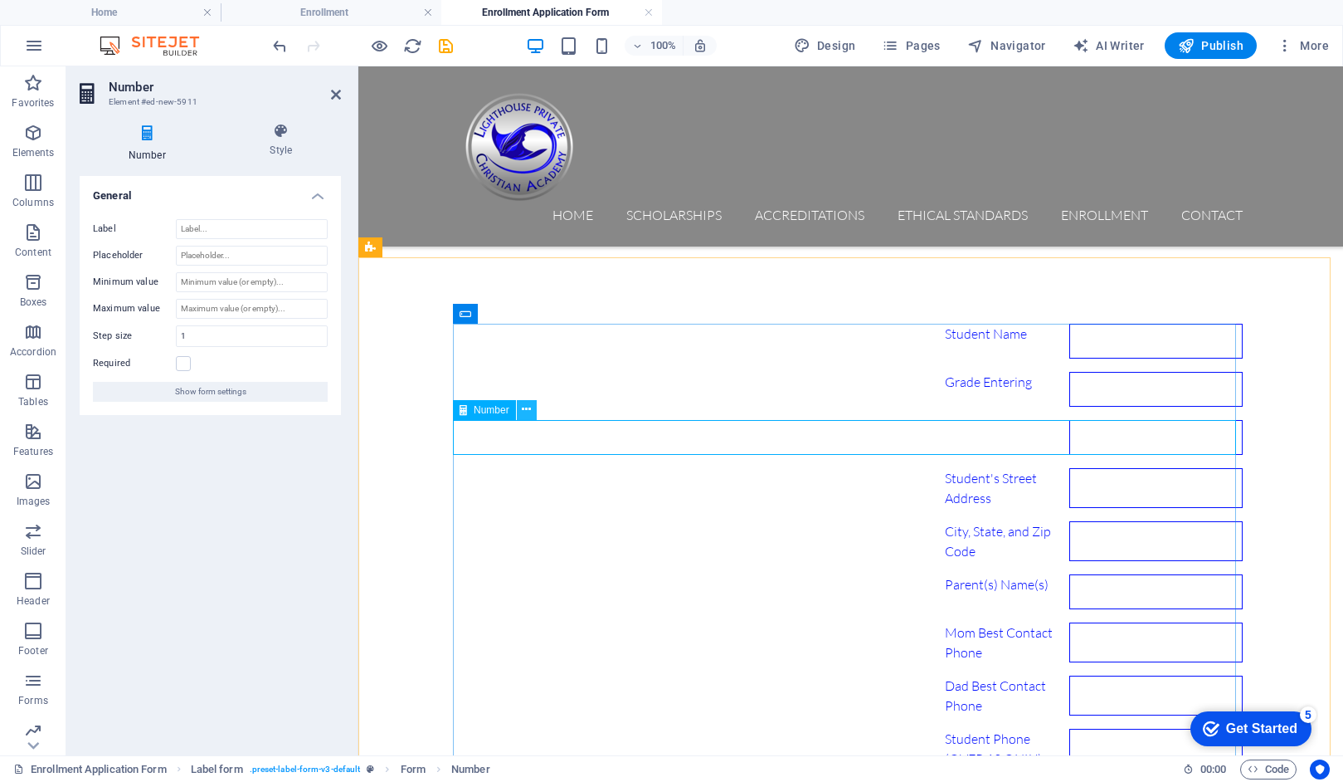
click at [527, 409] on icon at bounding box center [526, 409] width 9 height 17
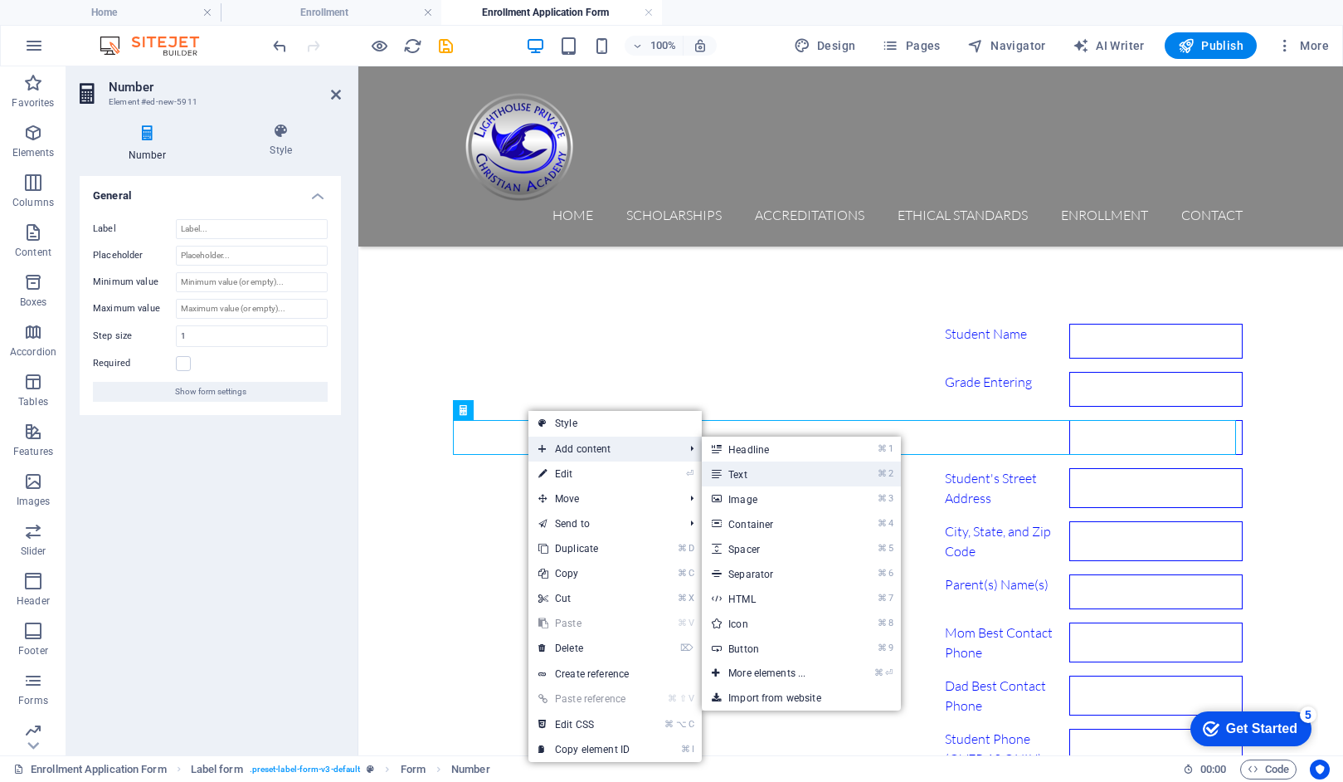
click at [736, 470] on link "⌘ 2 Text" at bounding box center [770, 473] width 137 height 25
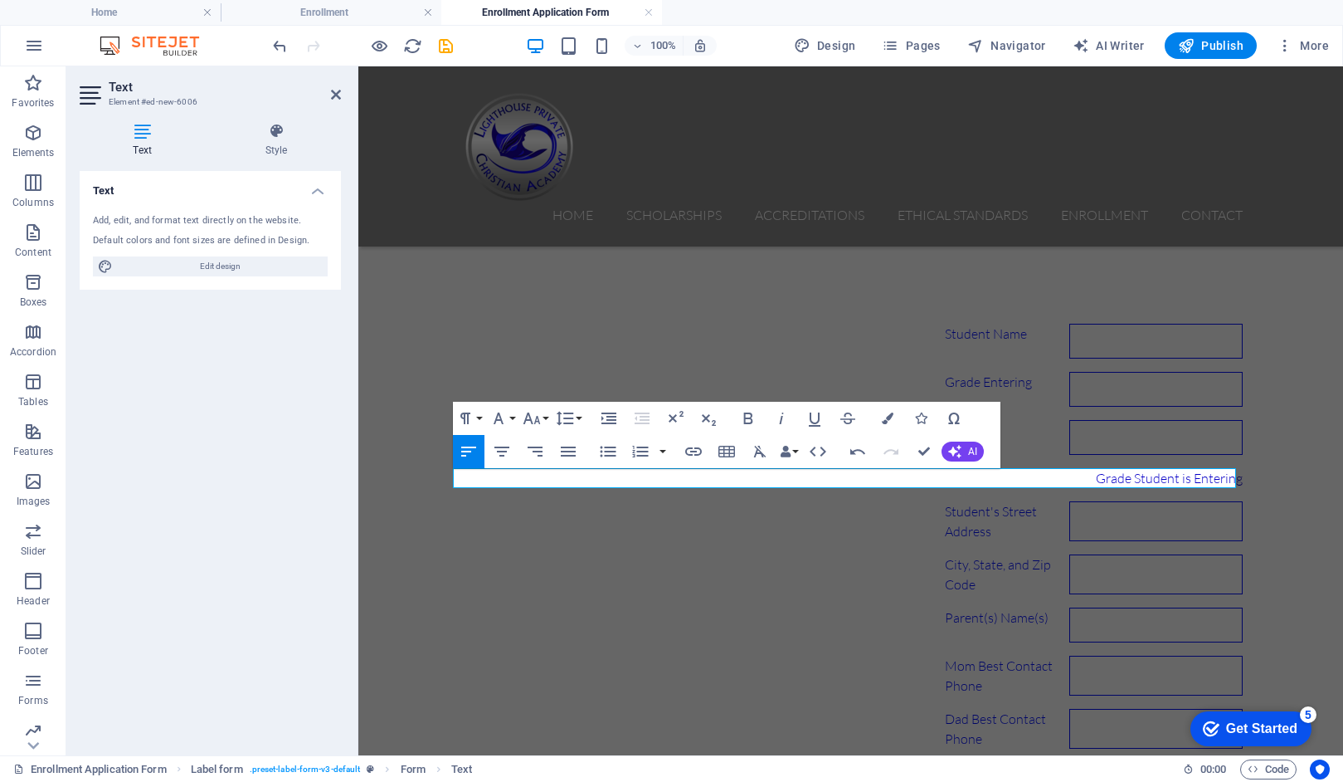
click at [469, 449] on icon "button" at bounding box center [469, 451] width 20 height 20
click at [690, 518] on div "Student's Street Address" at bounding box center [851, 521] width 783 height 40
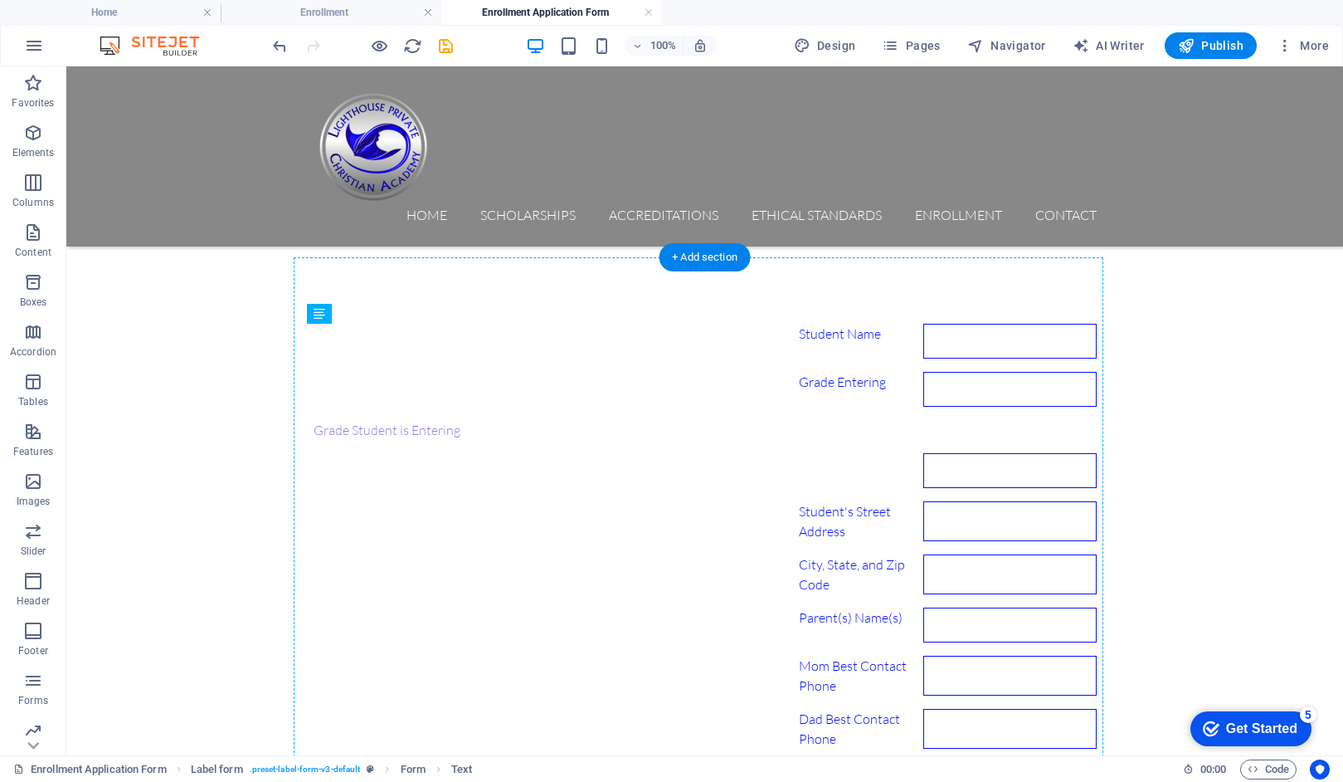
drag, startPoint x: 372, startPoint y: 475, endPoint x: 371, endPoint y: 447, distance: 28.2
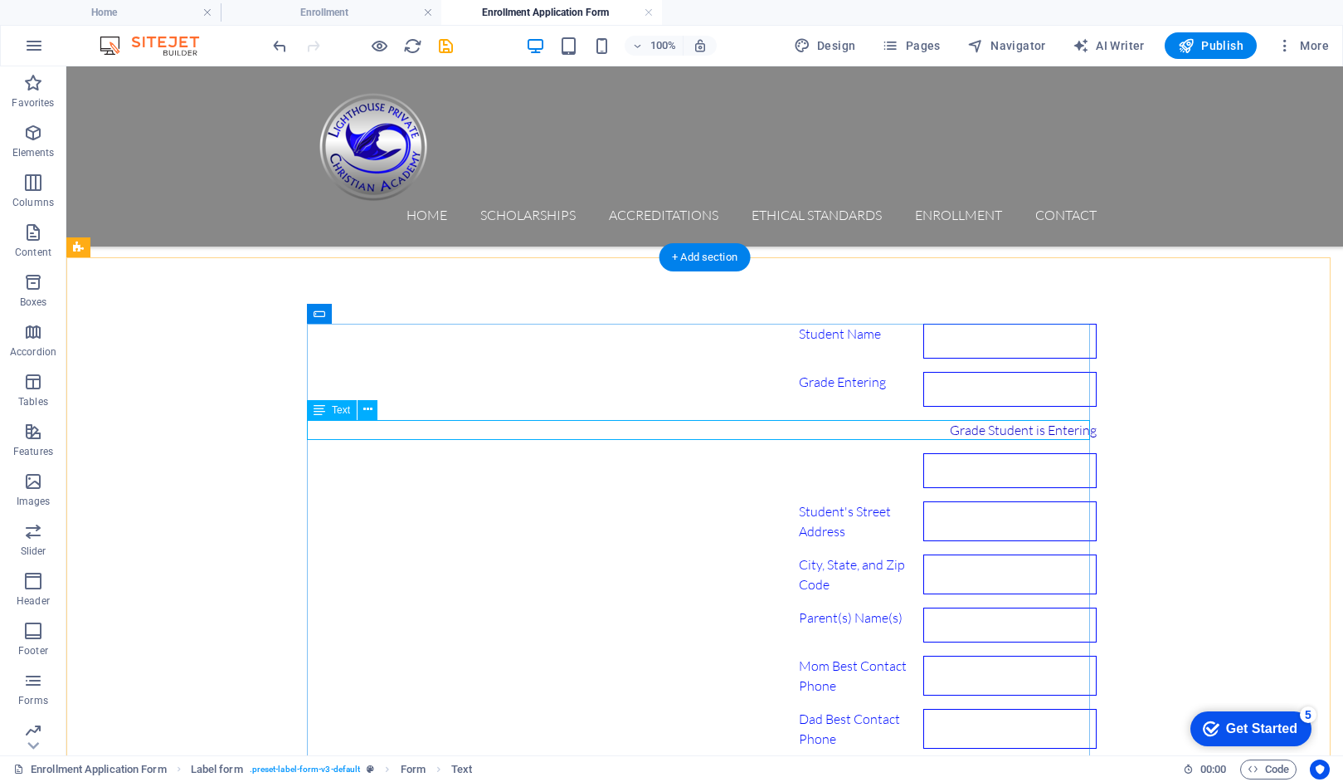
click at [345, 431] on div "Grade Student is Entering" at bounding box center [705, 430] width 783 height 20
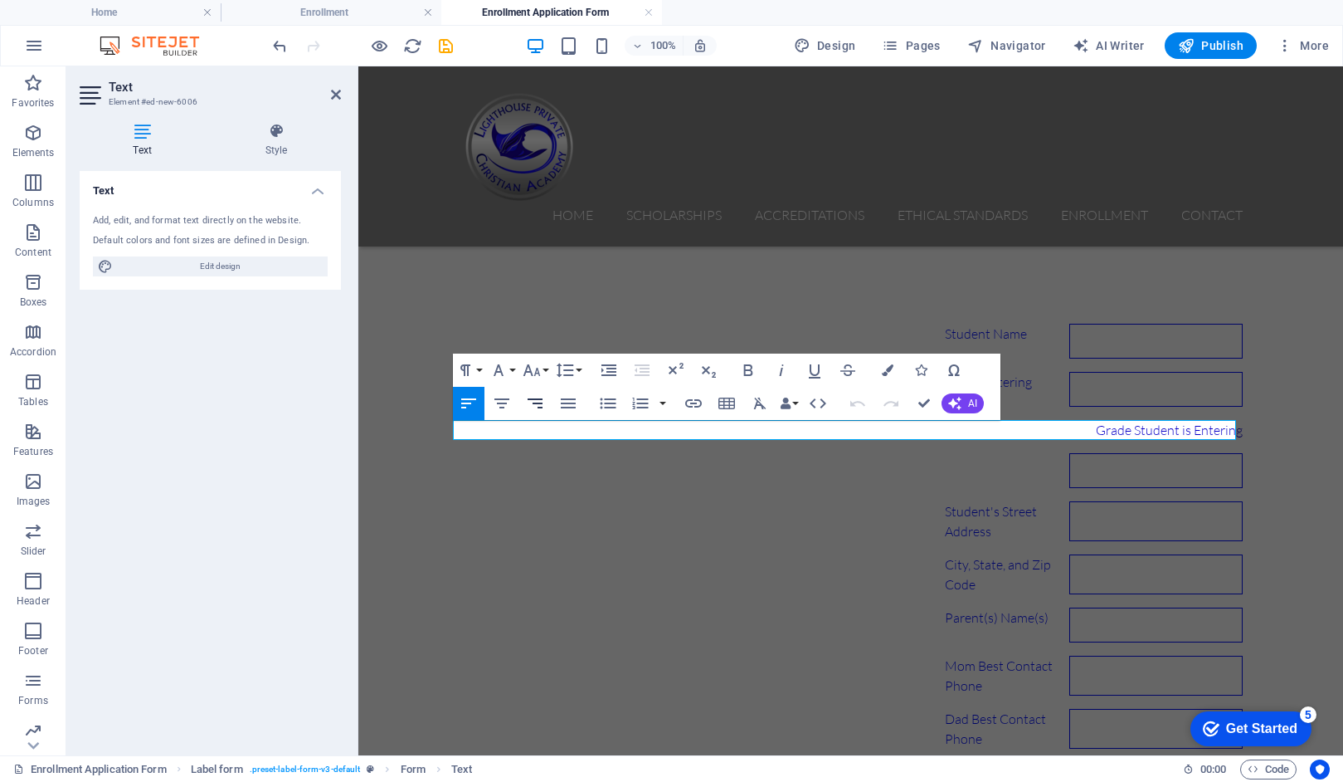
click at [539, 402] on icon "button" at bounding box center [535, 403] width 20 height 20
click at [565, 403] on icon "button" at bounding box center [568, 403] width 15 height 10
click at [606, 371] on icon "button" at bounding box center [609, 370] width 20 height 20
click at [477, 368] on button "Paragraph Format" at bounding box center [469, 369] width 32 height 33
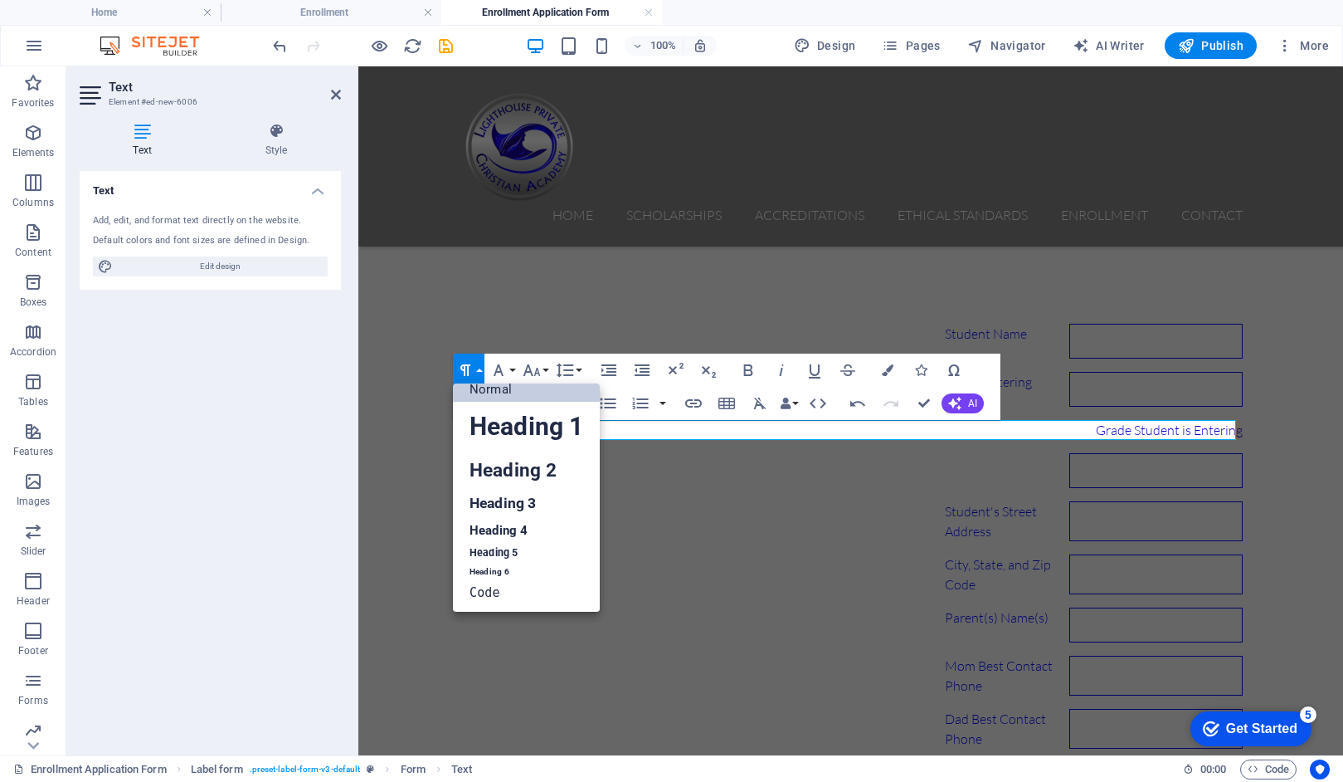
scroll to position [13, 0]
click at [491, 469] on link "Heading 2" at bounding box center [526, 469] width 147 height 37
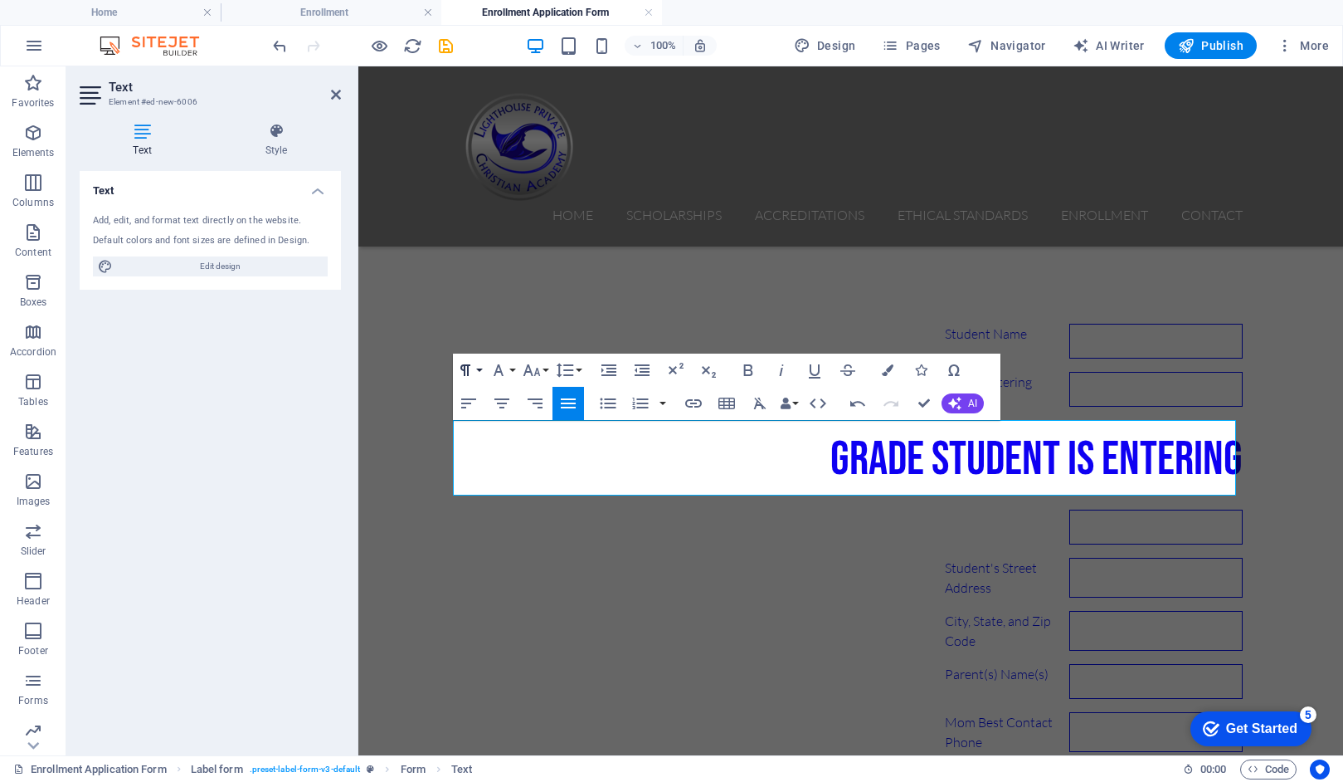
click at [479, 370] on button "Paragraph Format" at bounding box center [469, 369] width 32 height 33
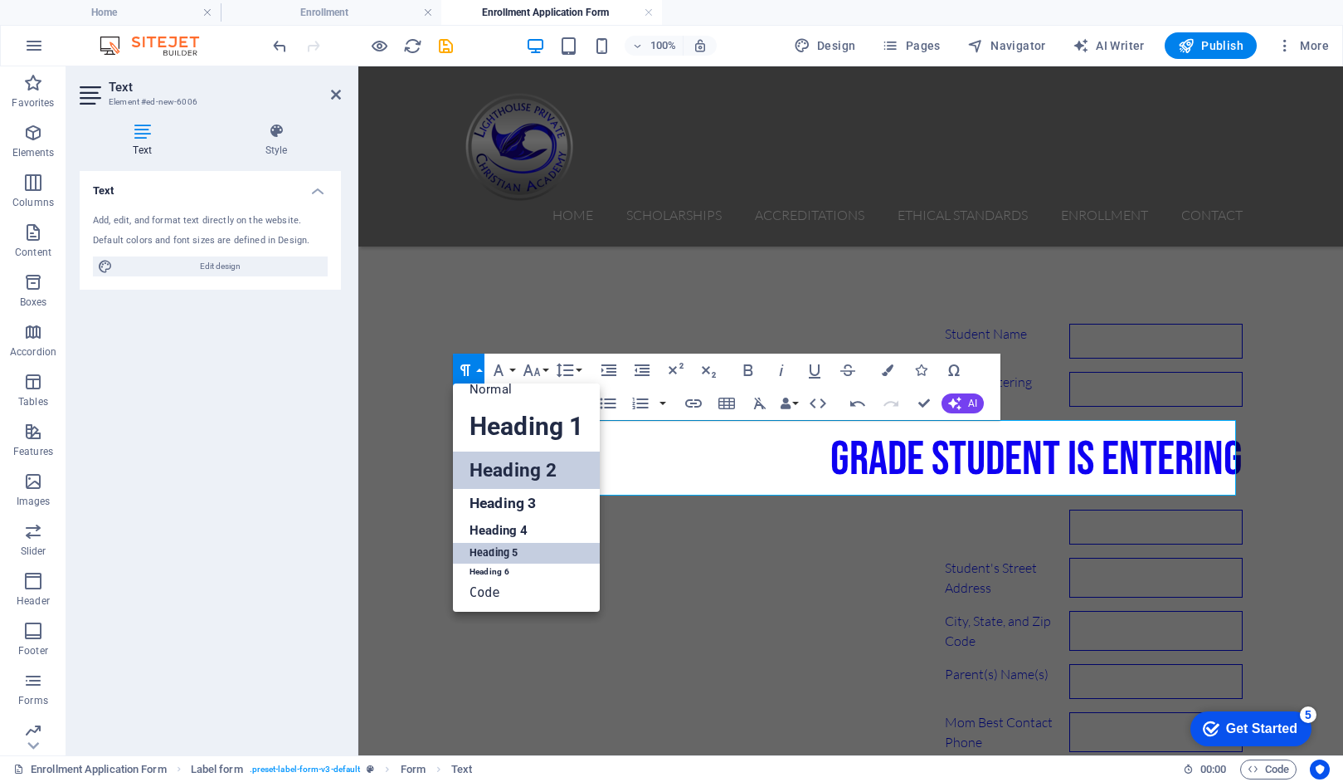
click at [475, 550] on link "Heading 5" at bounding box center [526, 553] width 147 height 21
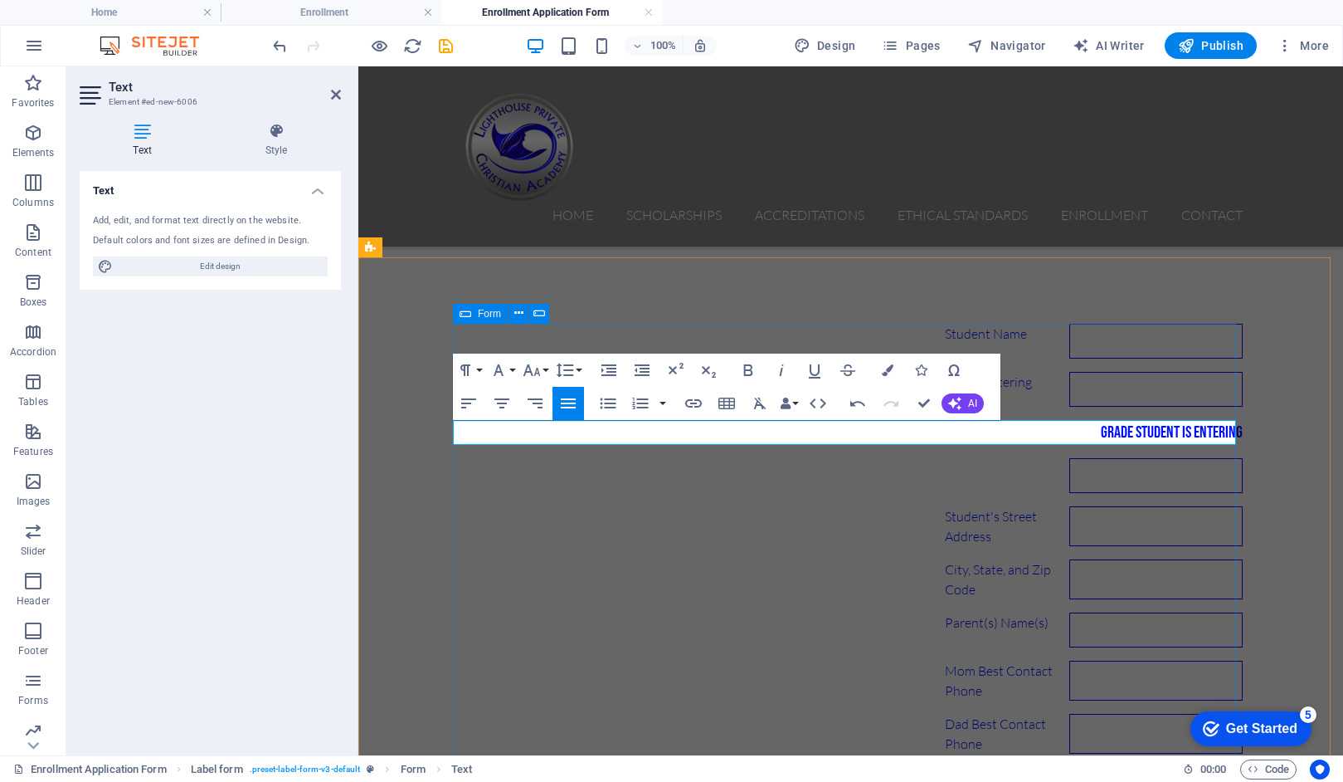
click at [584, 498] on div "Student Name Grade Entering Grade Student is Entering Student's Street Address …" at bounding box center [851, 756] width 783 height 878
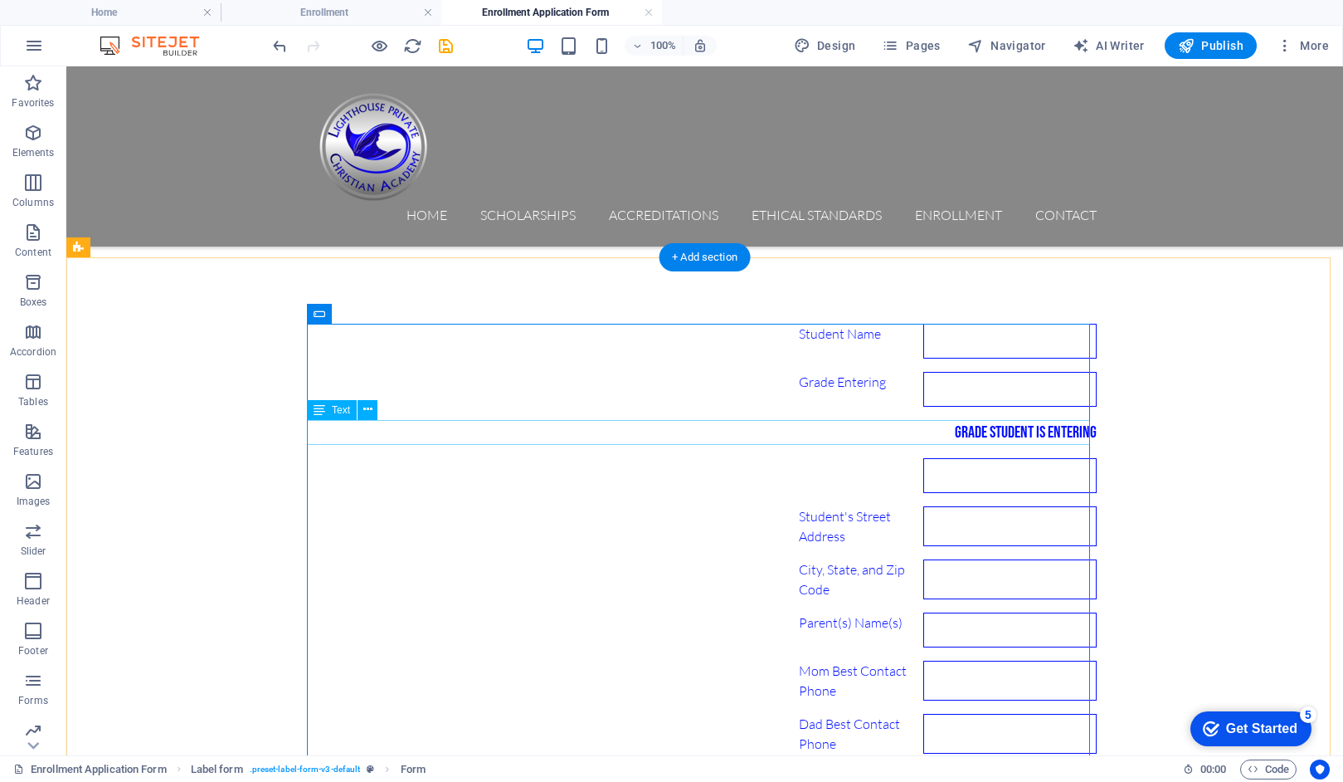
click at [860, 434] on div "Grade Student is Entering" at bounding box center [705, 432] width 783 height 25
click at [380, 440] on div "Grade Student is Entering" at bounding box center [705, 432] width 783 height 25
click at [366, 412] on icon at bounding box center [367, 409] width 9 height 17
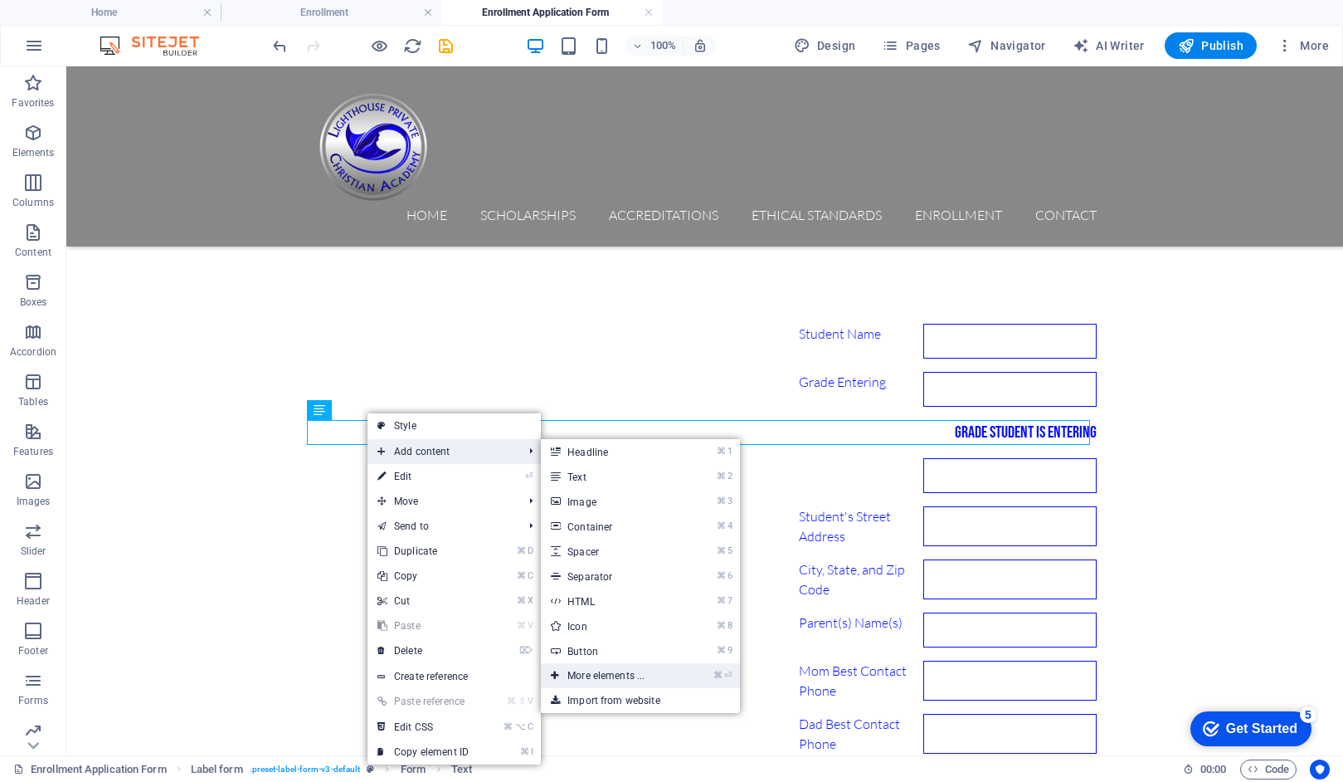
click at [558, 676] on icon at bounding box center [555, 675] width 8 height 25
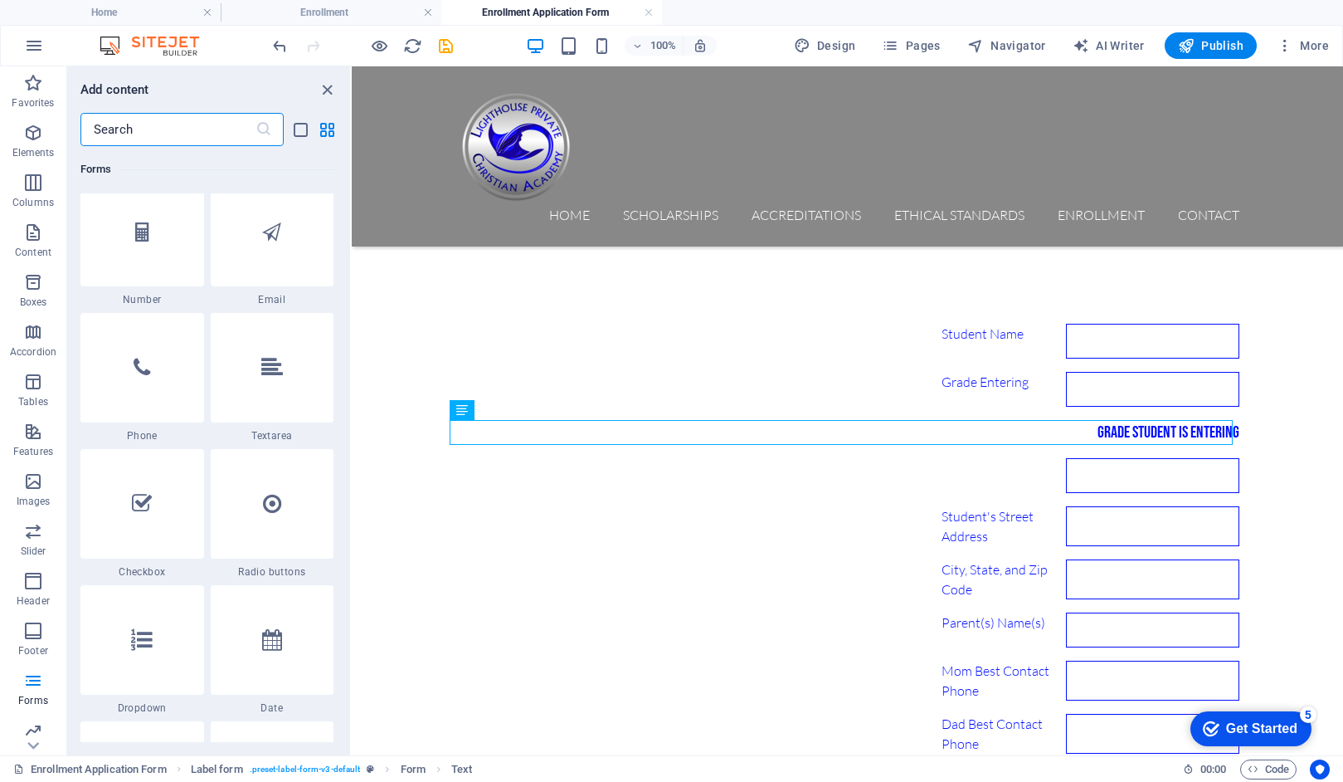
scroll to position [12677, 0]
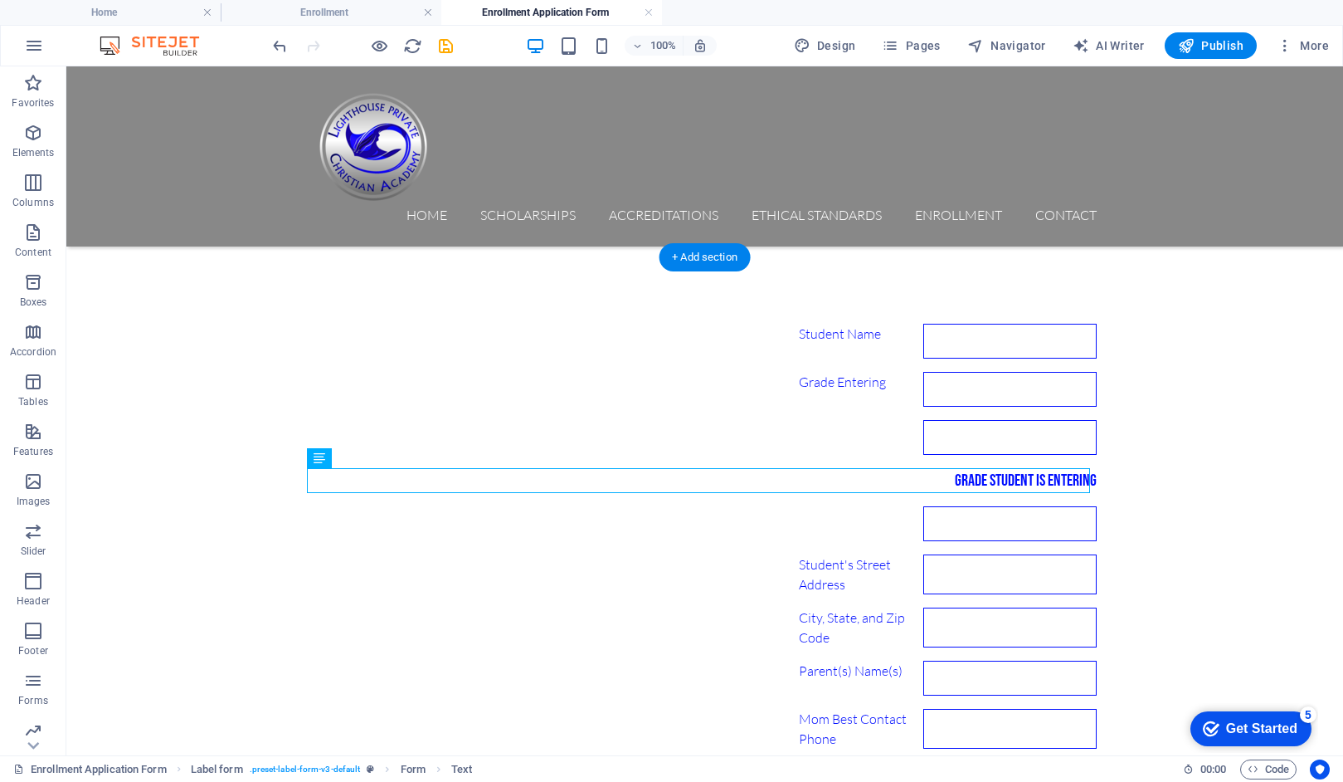
drag, startPoint x: 869, startPoint y: 477, endPoint x: 1055, endPoint y: 483, distance: 186.8
click at [1055, 483] on div "Grade Student is Entering" at bounding box center [705, 480] width 783 height 25
drag, startPoint x: 367, startPoint y: 457, endPoint x: 367, endPoint y: 448, distance: 9.1
click at [367, 448] on button at bounding box center [368, 458] width 20 height 20
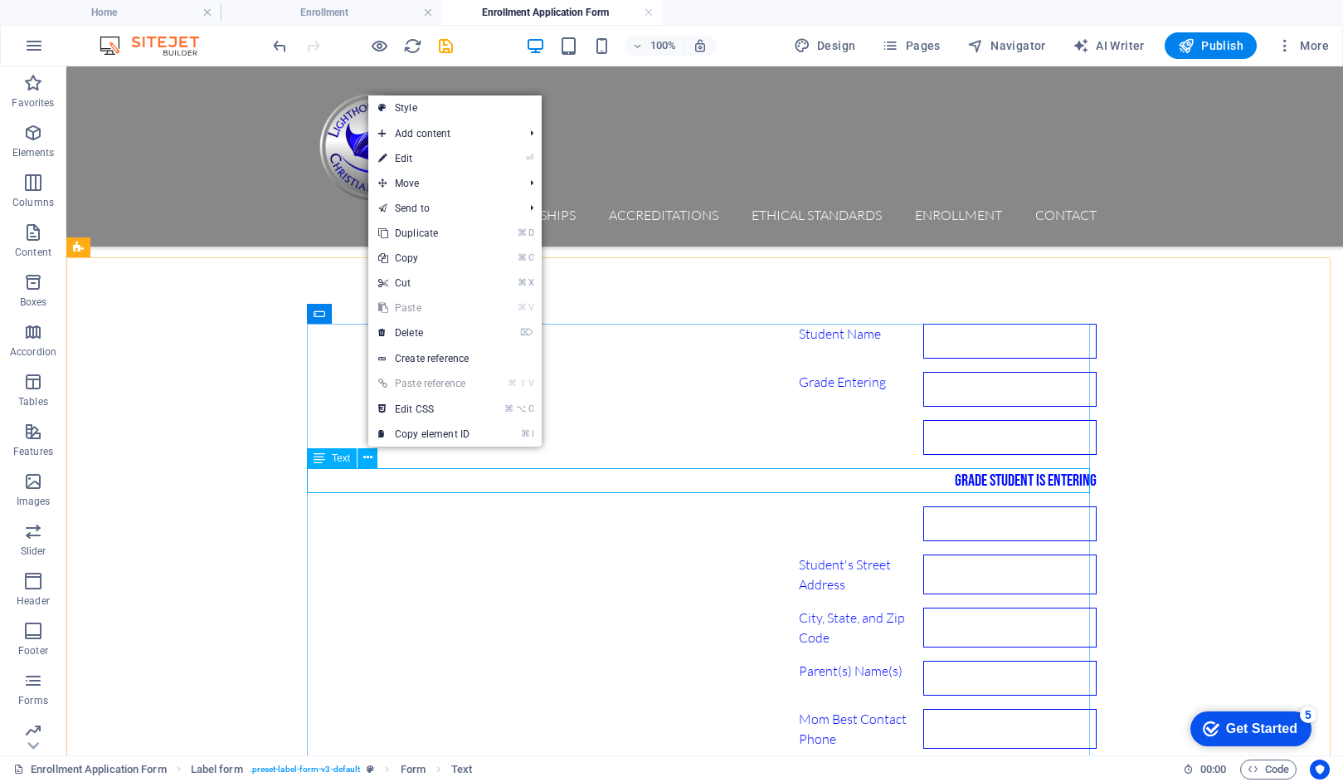
click at [319, 463] on icon at bounding box center [320, 458] width 12 height 20
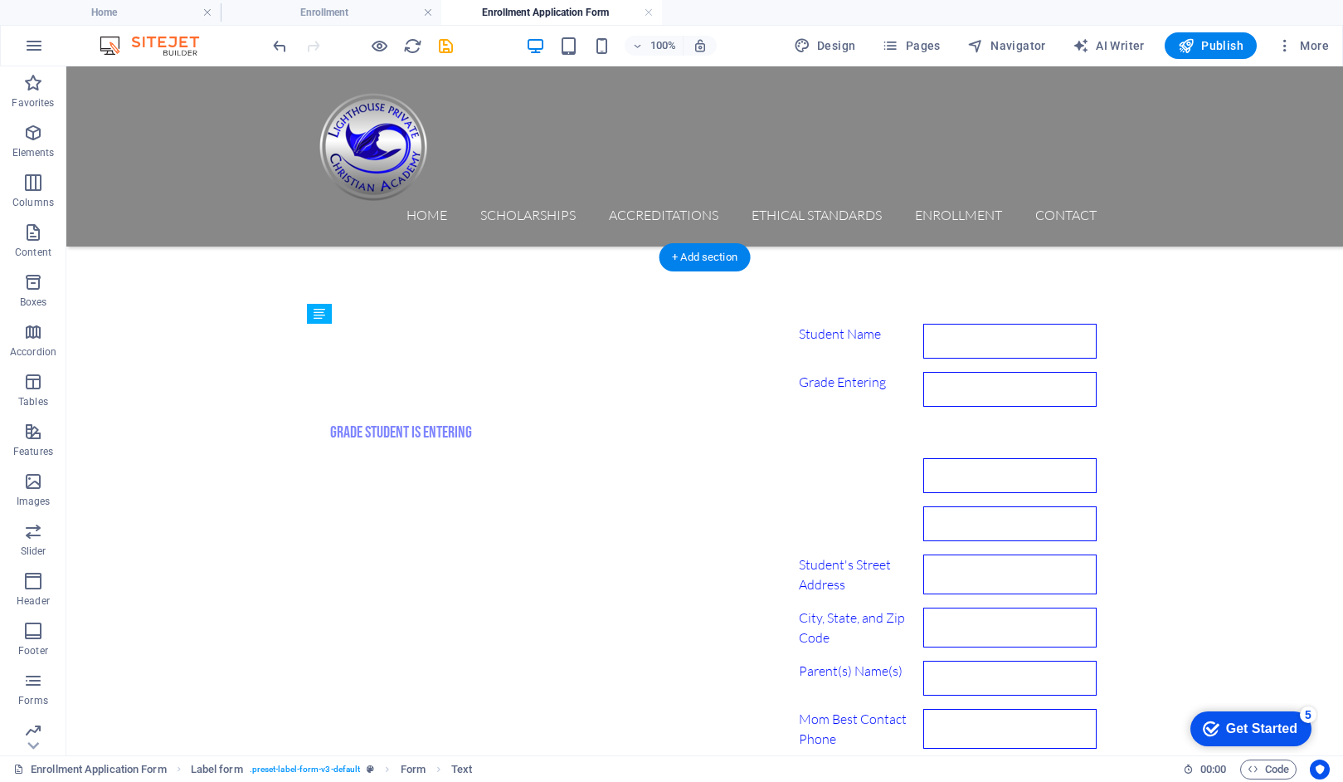
drag, startPoint x: 394, startPoint y: 525, endPoint x: 328, endPoint y: 440, distance: 108.2
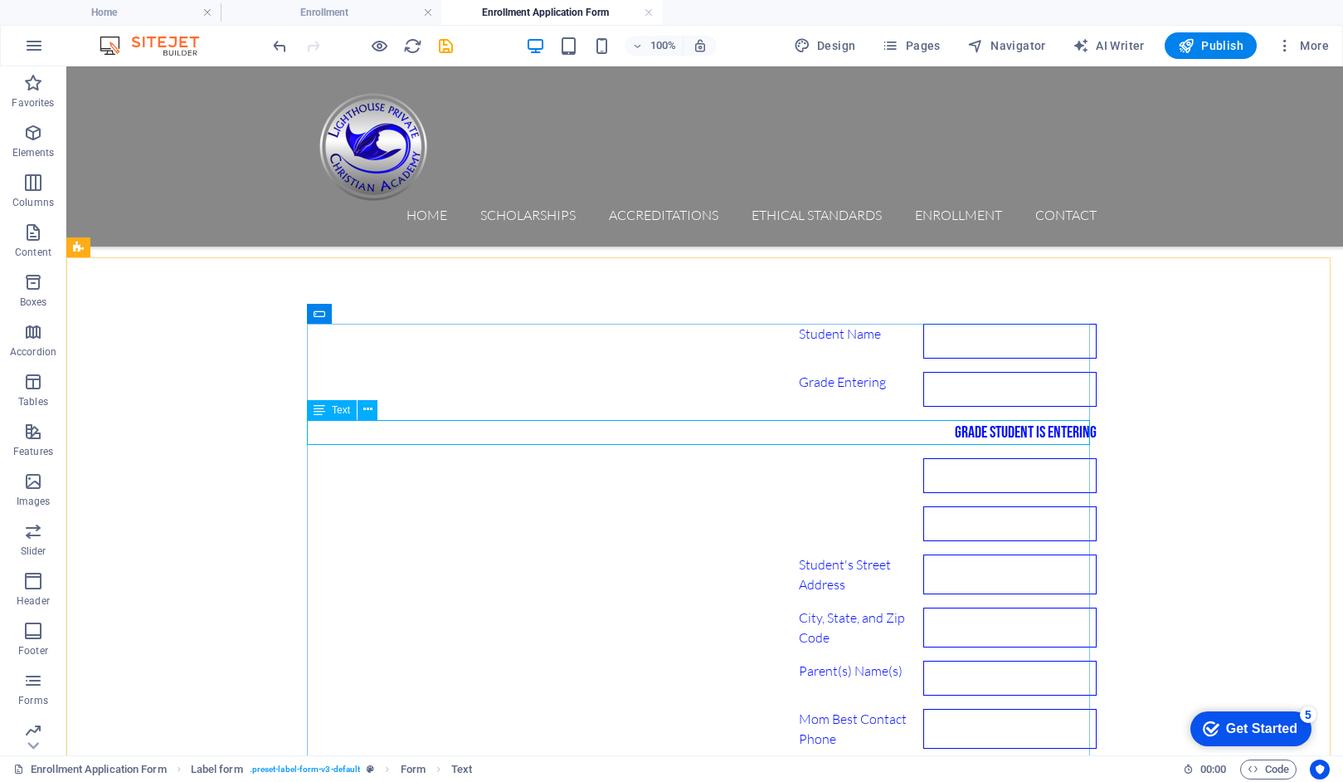
click at [343, 410] on span "Text" at bounding box center [341, 410] width 18 height 10
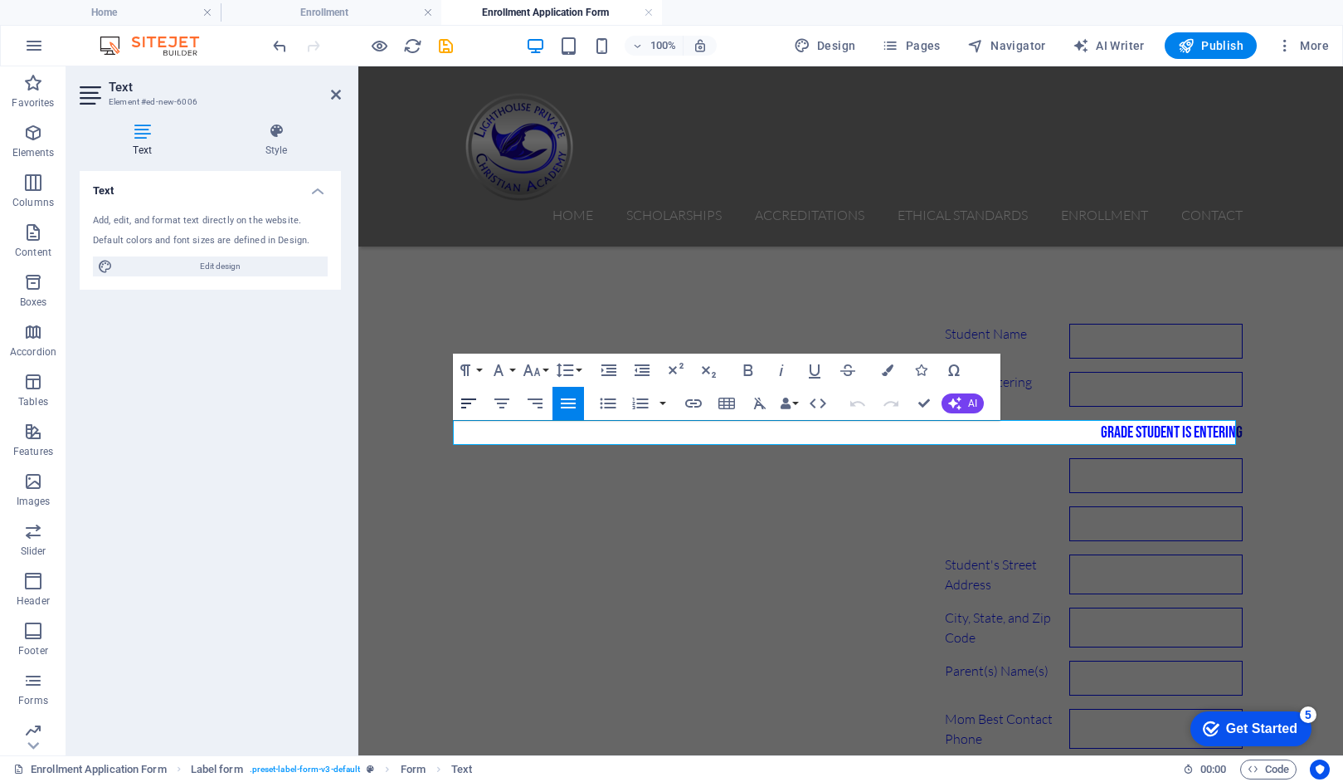
click at [466, 402] on icon "button" at bounding box center [469, 403] width 20 height 20
click at [612, 370] on icon "button" at bounding box center [609, 370] width 15 height 12
click at [573, 371] on icon "button" at bounding box center [565, 370] width 20 height 20
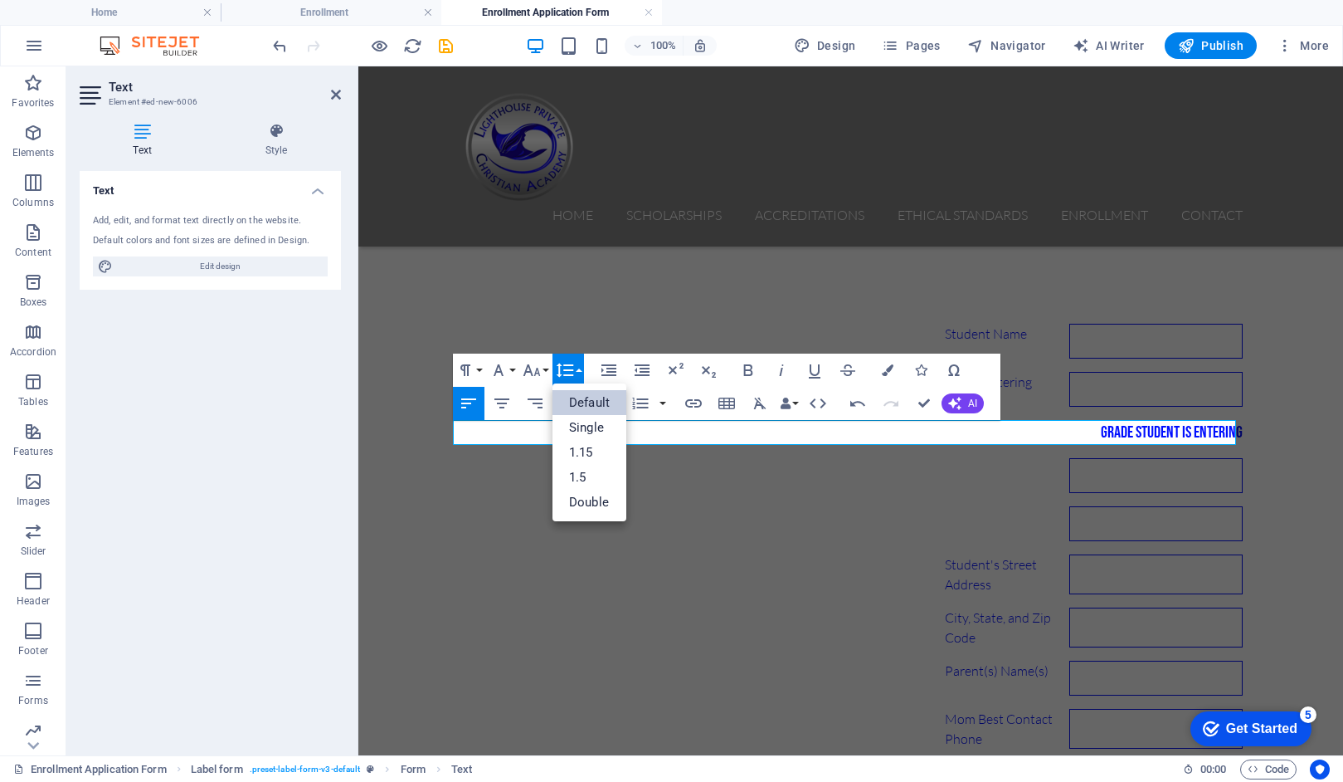
scroll to position [0, 0]
click at [573, 427] on link "Single" at bounding box center [590, 427] width 74 height 25
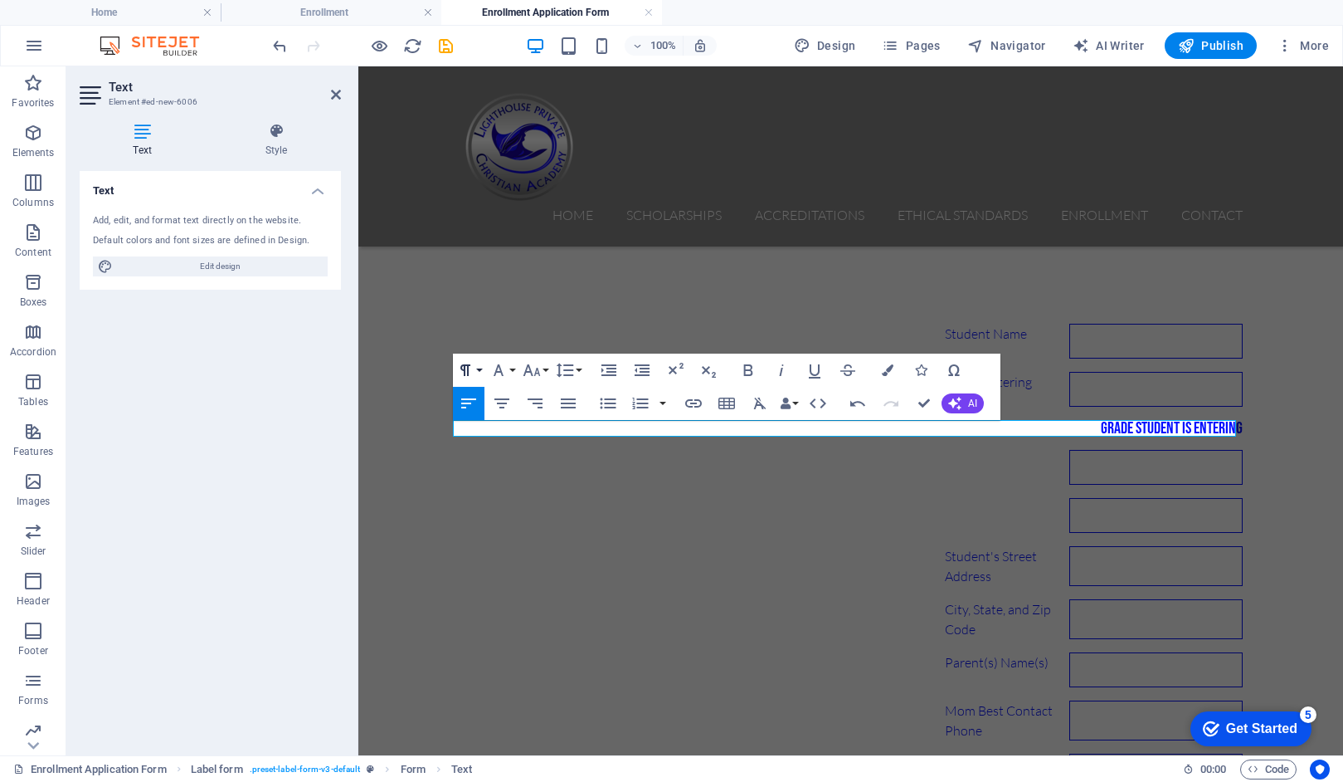
click at [483, 368] on button "Paragraph Format" at bounding box center [469, 369] width 32 height 33
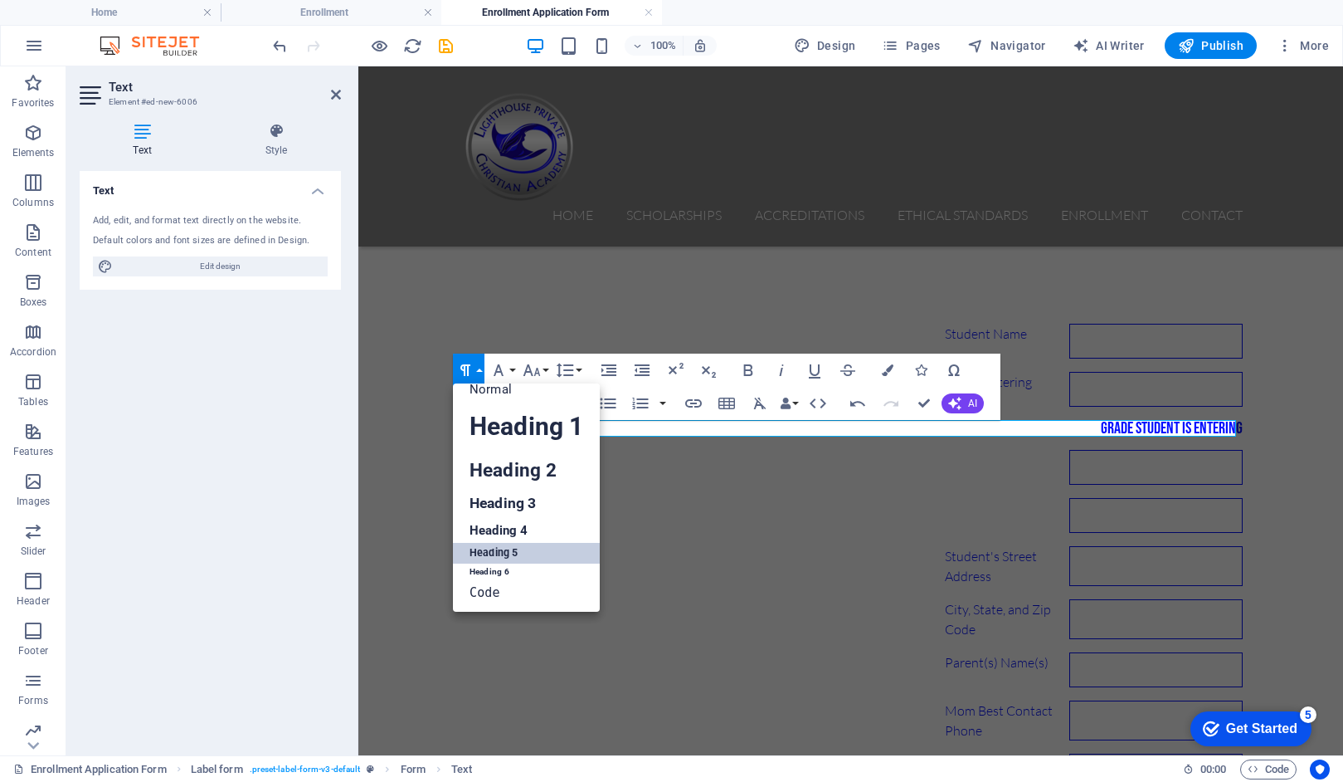
scroll to position [13, 0]
click at [488, 570] on link "Heading 6" at bounding box center [526, 571] width 147 height 17
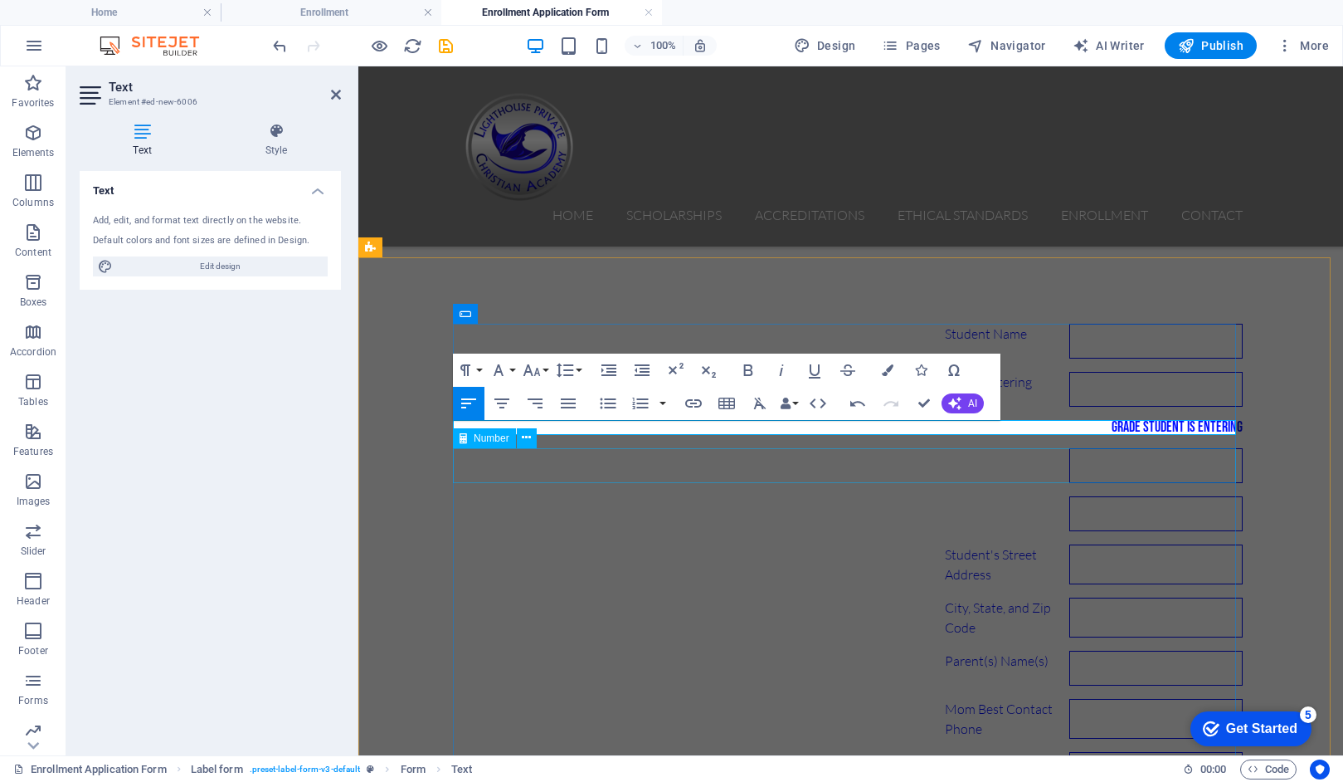
click at [541, 455] on div at bounding box center [851, 465] width 783 height 35
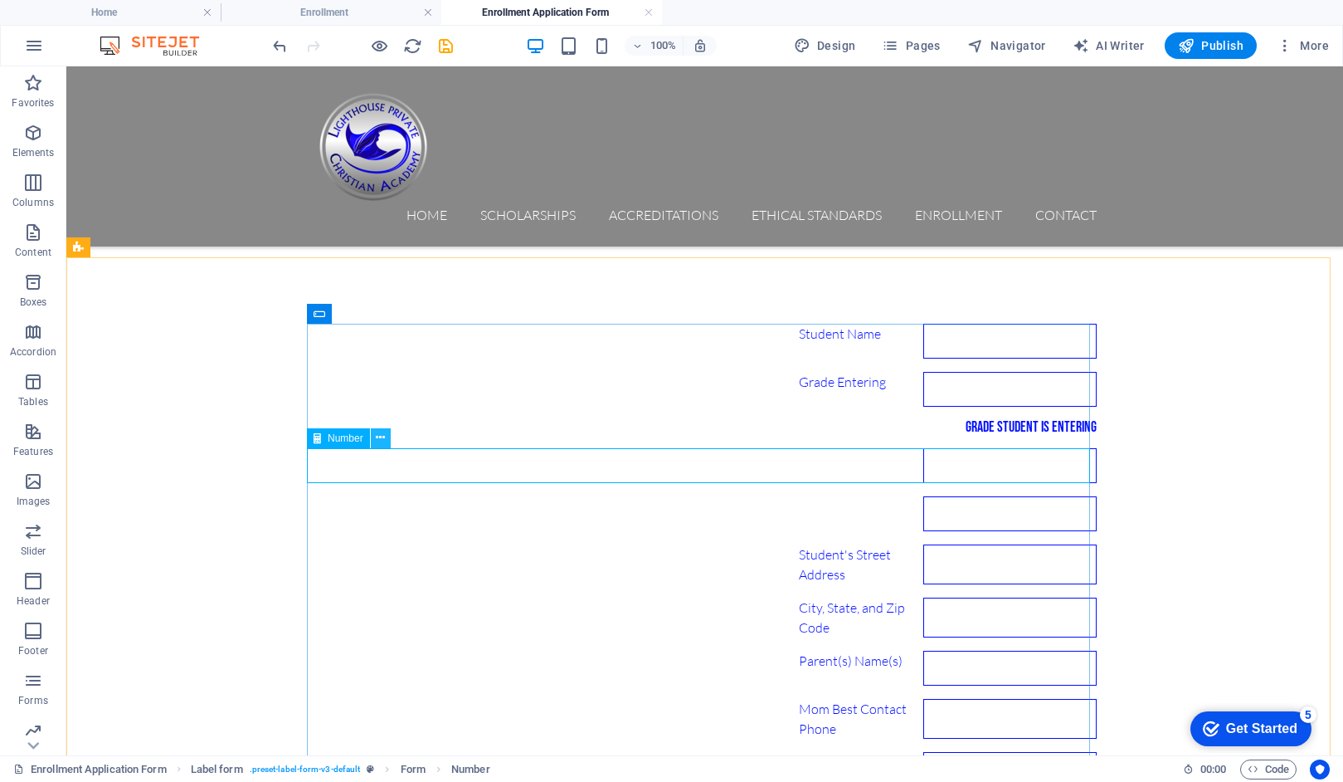
click at [383, 438] on icon at bounding box center [380, 437] width 9 height 17
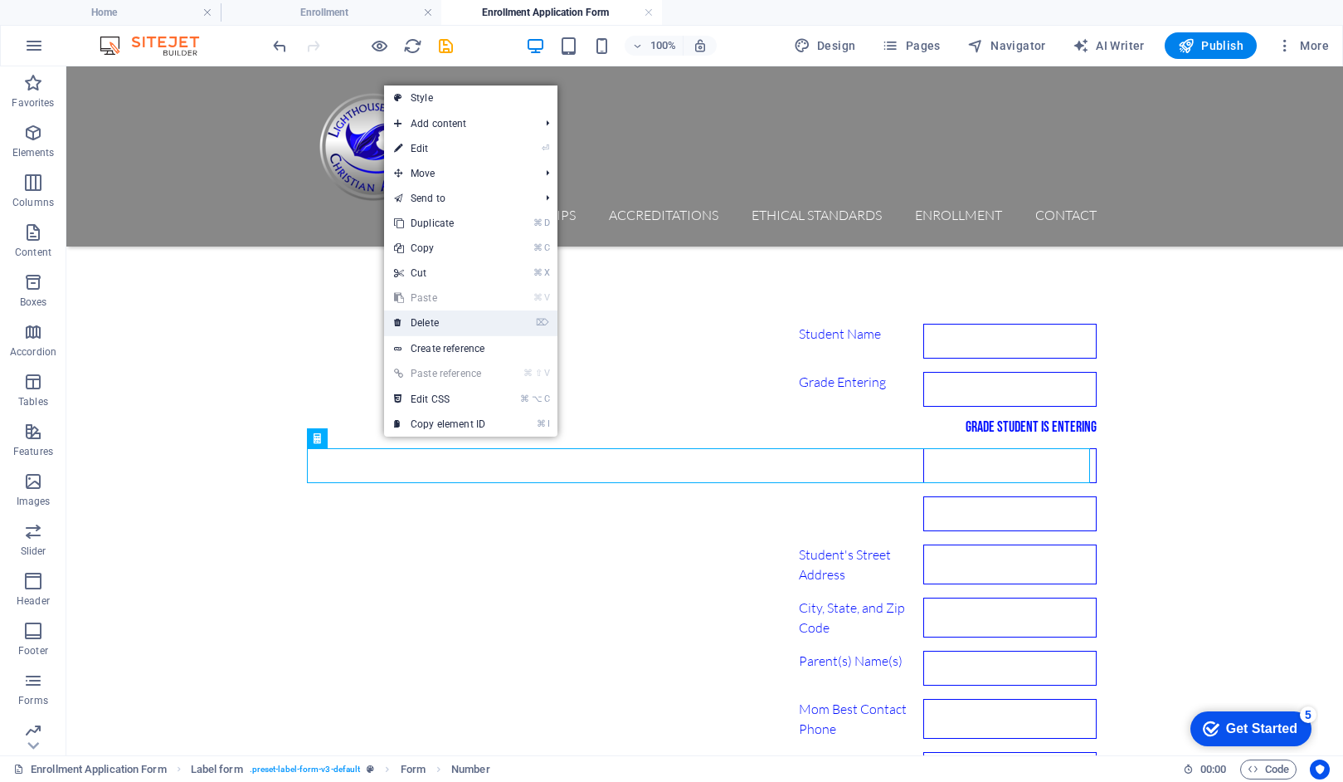
click at [420, 319] on link "⌦ Delete" at bounding box center [439, 322] width 111 height 25
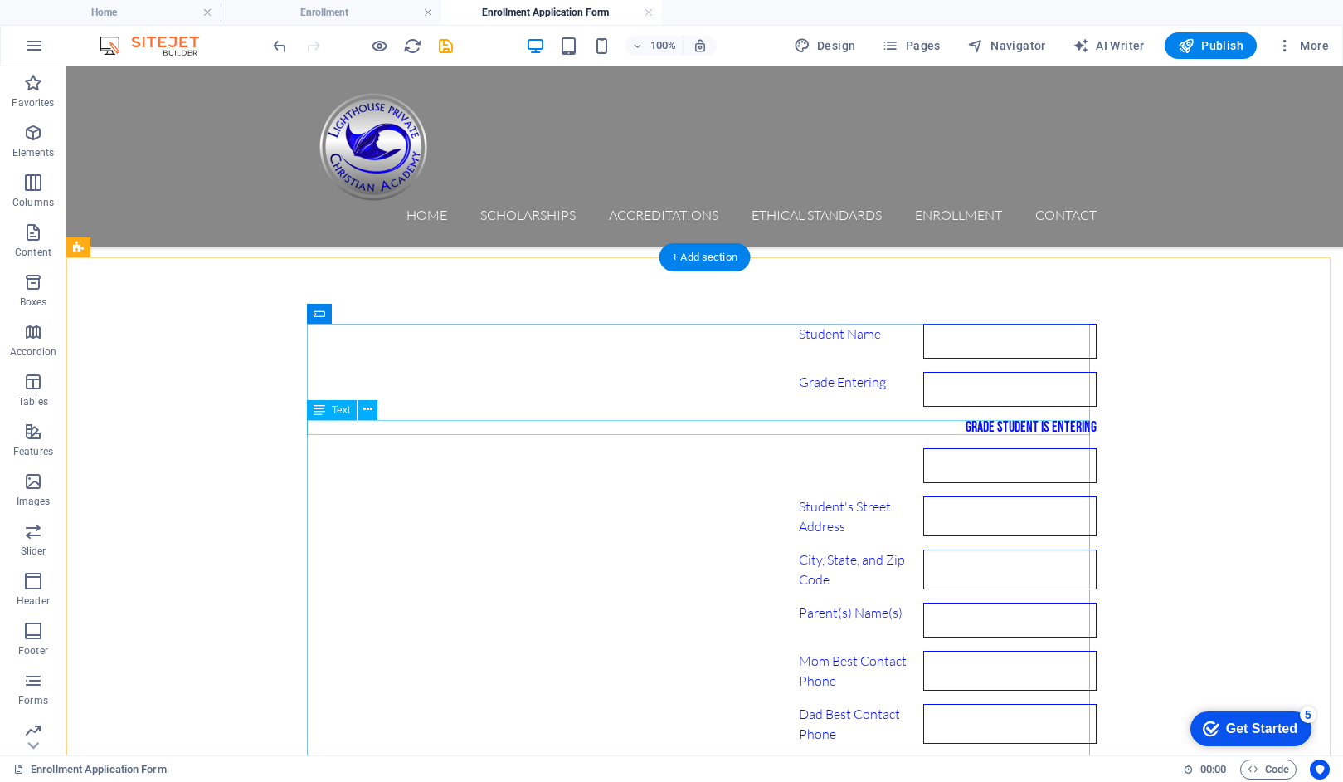
click at [411, 427] on div "Grade Student is Entering" at bounding box center [705, 427] width 783 height 15
click at [342, 409] on span "Text" at bounding box center [341, 410] width 18 height 10
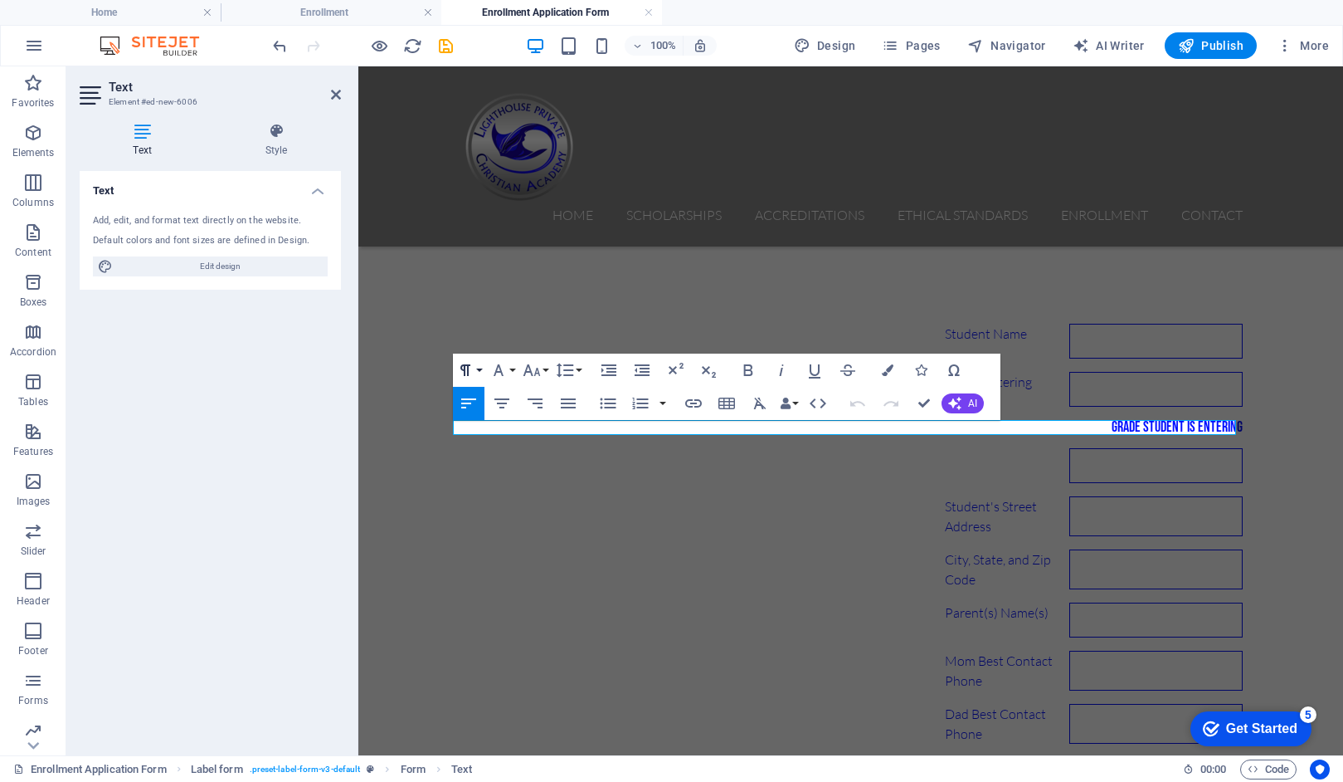
click at [480, 370] on button "Paragraph Format" at bounding box center [469, 369] width 32 height 33
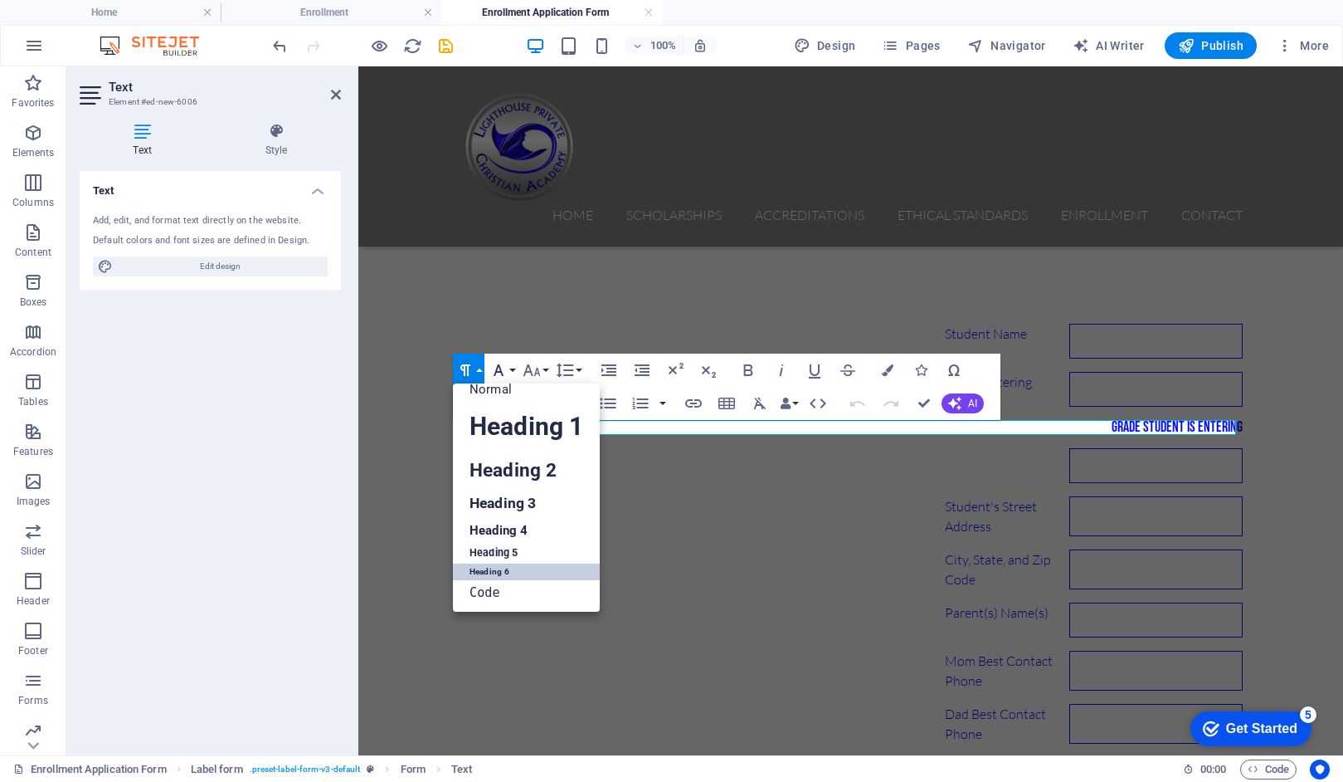
click at [509, 368] on button "Font Family" at bounding box center [502, 369] width 32 height 33
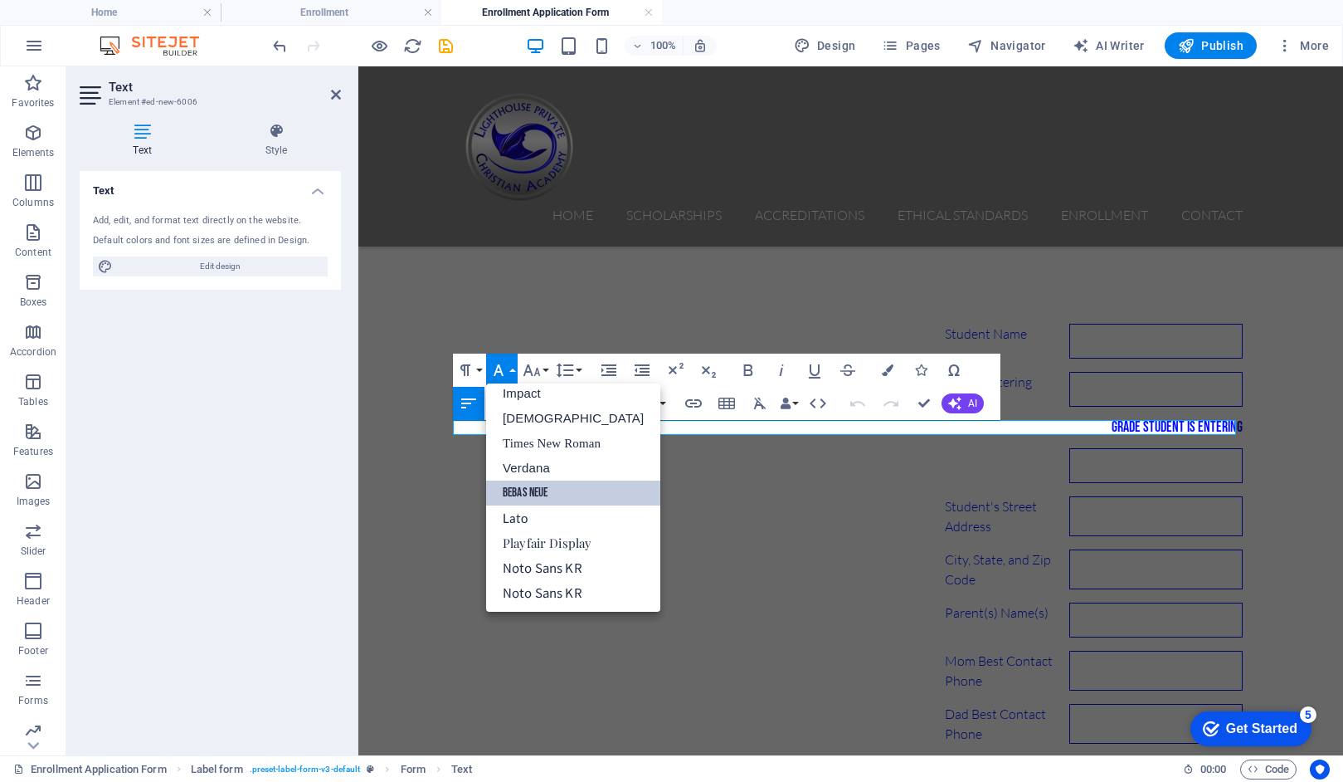
scroll to position [59, 0]
click at [578, 368] on button "Line Height" at bounding box center [569, 369] width 32 height 33
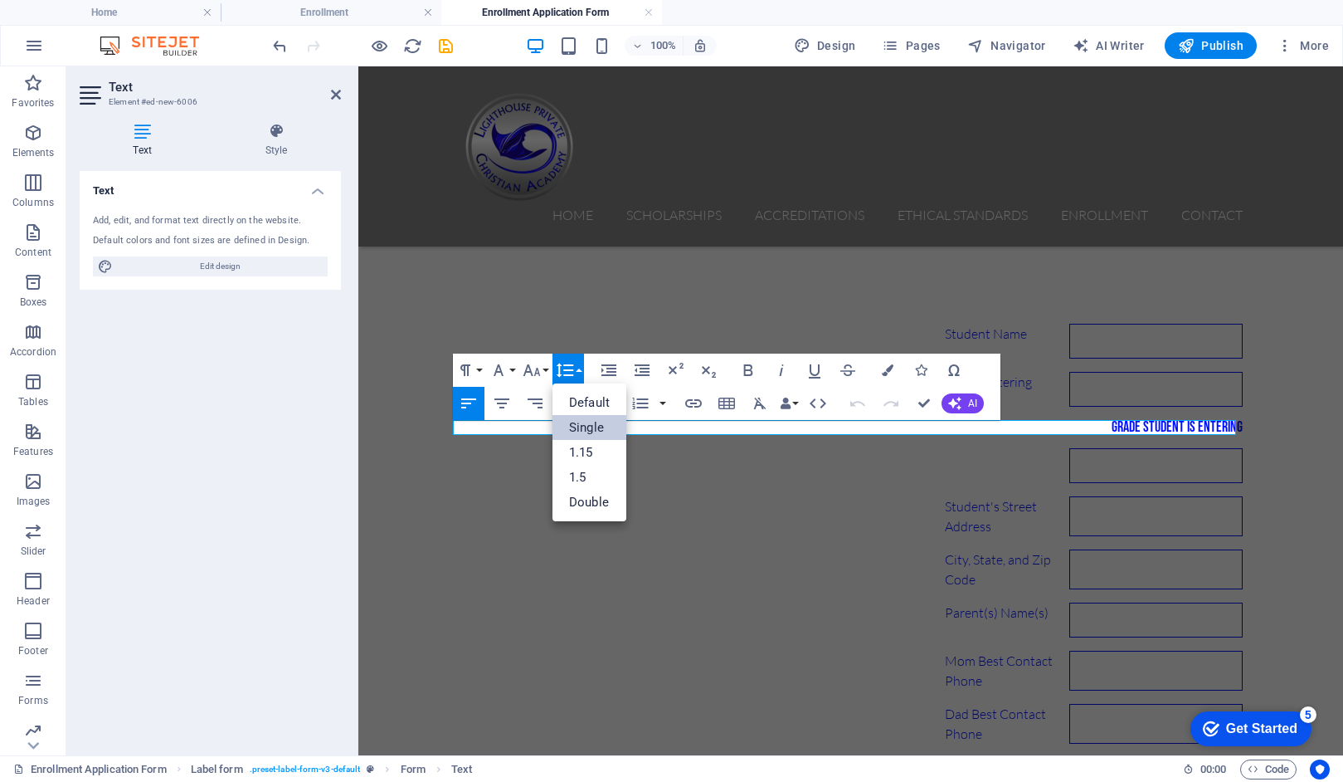
scroll to position [0, 0]
click at [572, 475] on link "1.5" at bounding box center [590, 477] width 74 height 25
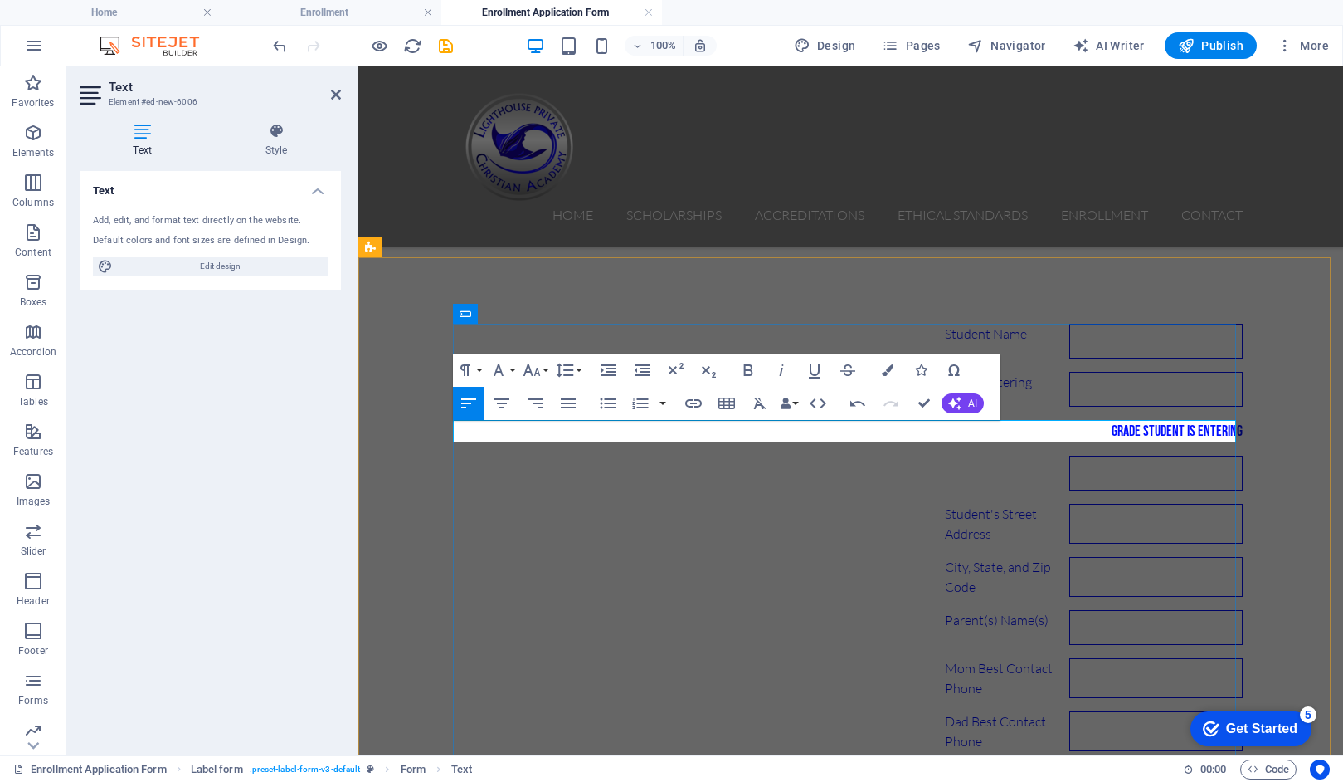
click at [660, 435] on div "Grade Student is Entering" at bounding box center [851, 431] width 783 height 22
click at [641, 470] on div at bounding box center [851, 473] width 783 height 35
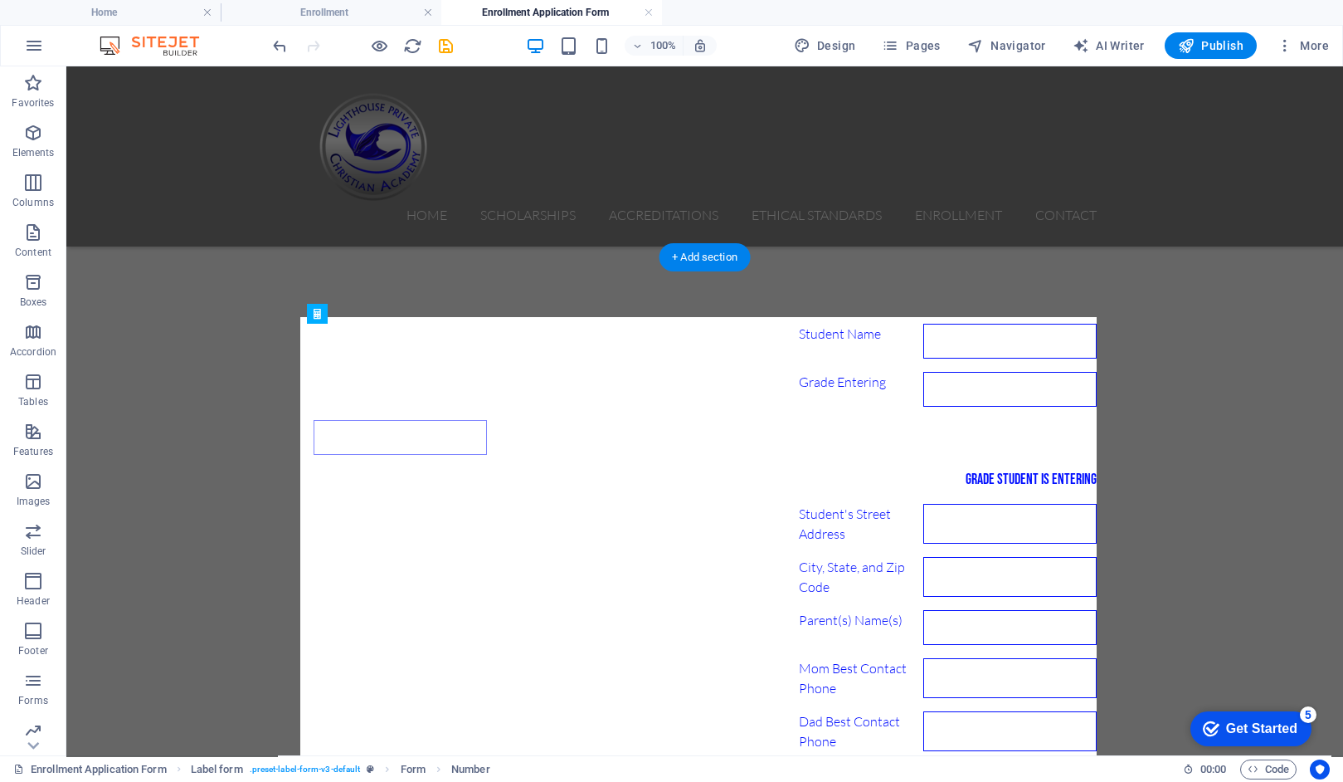
drag, startPoint x: 390, startPoint y: 473, endPoint x: 453, endPoint y: 429, distance: 76.9
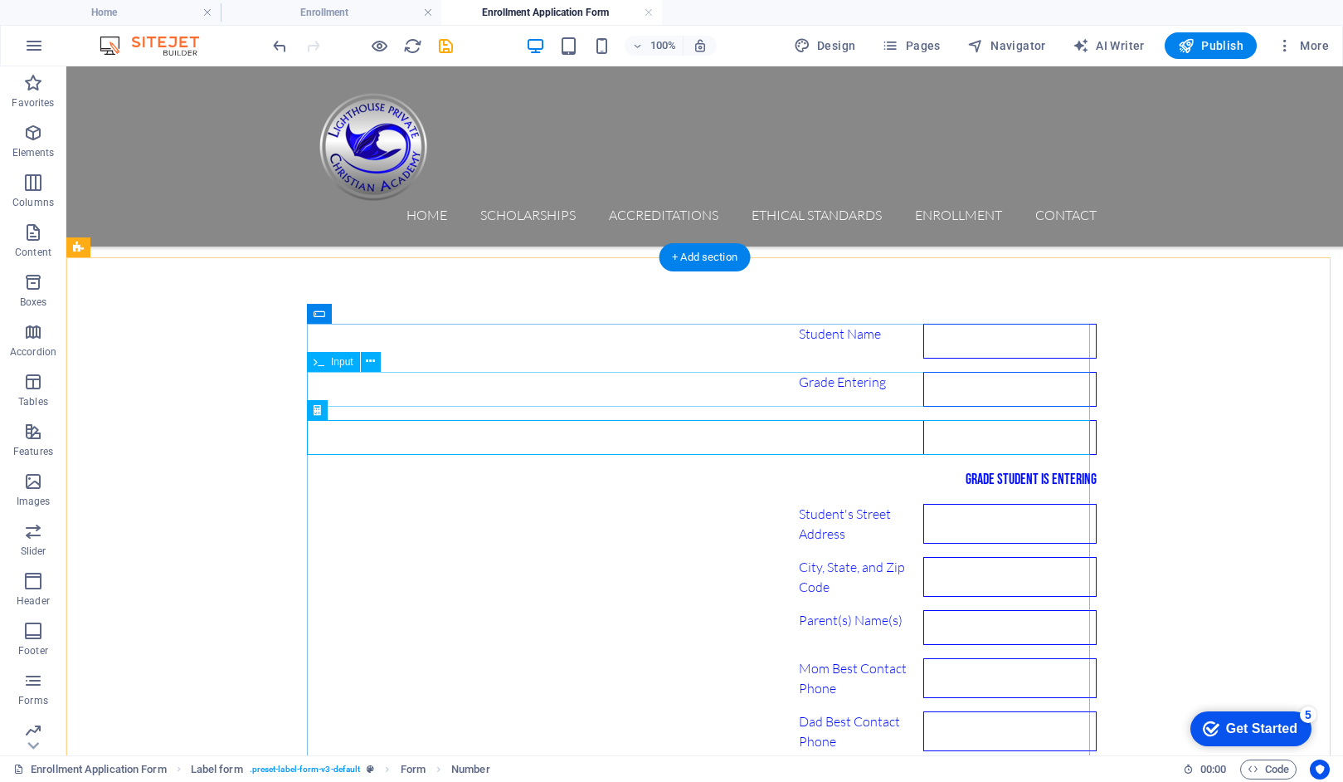
click at [454, 392] on div "Grade Entering" at bounding box center [705, 389] width 783 height 35
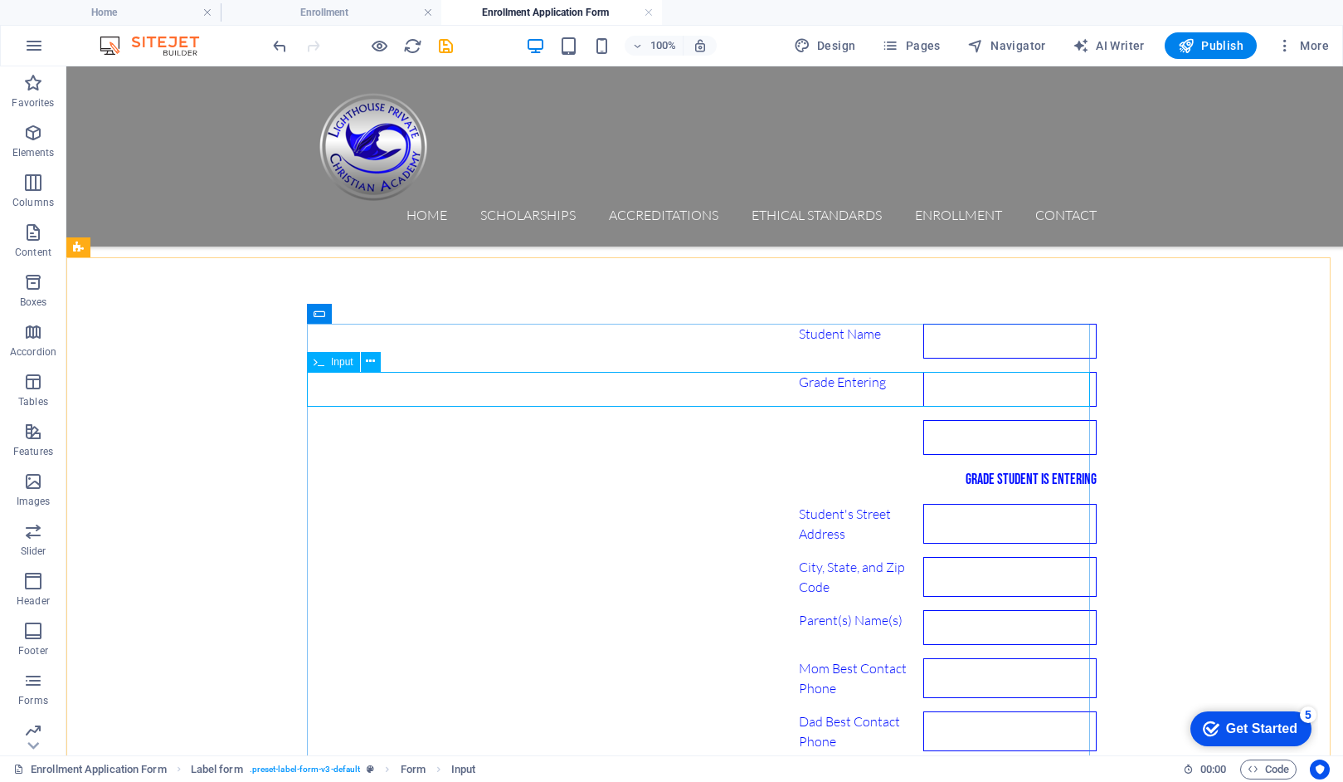
click at [337, 362] on span "Input" at bounding box center [342, 362] width 22 height 10
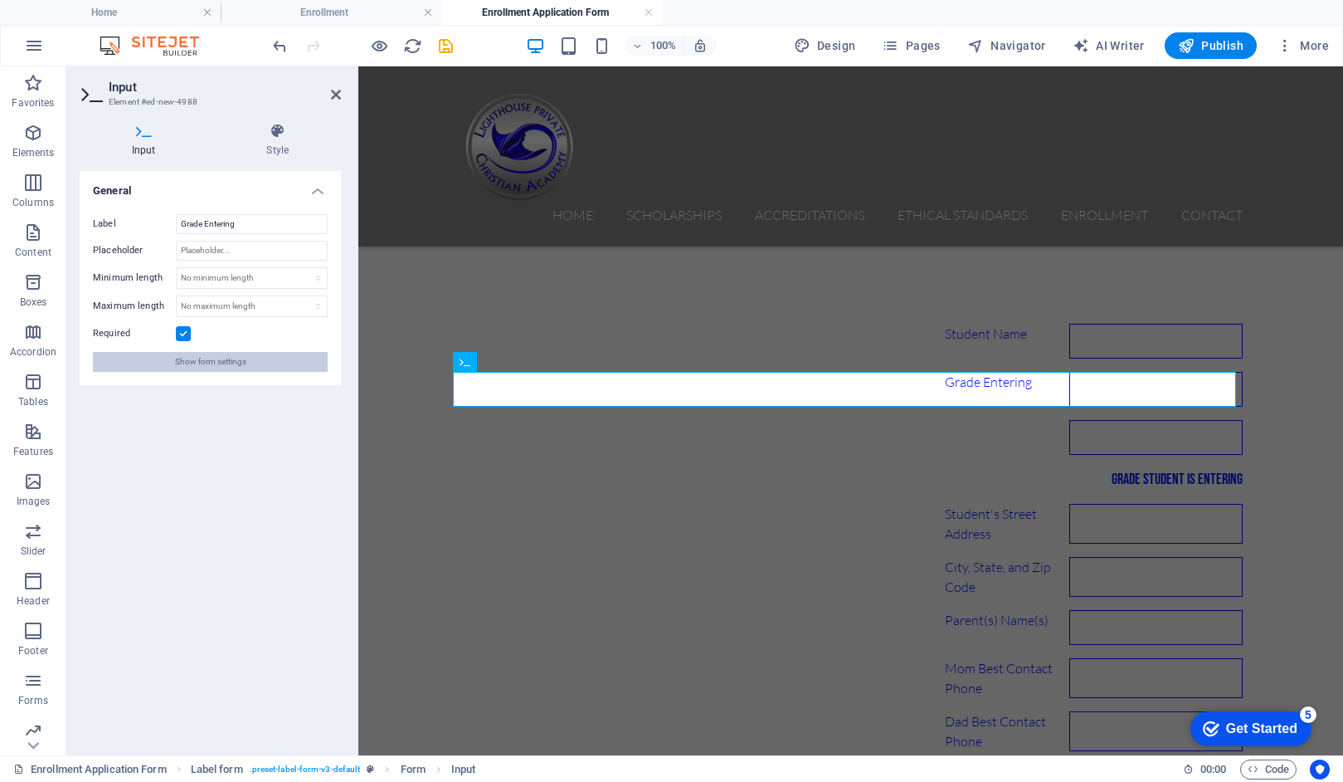
click at [241, 356] on span "Show form settings" at bounding box center [210, 362] width 71 height 20
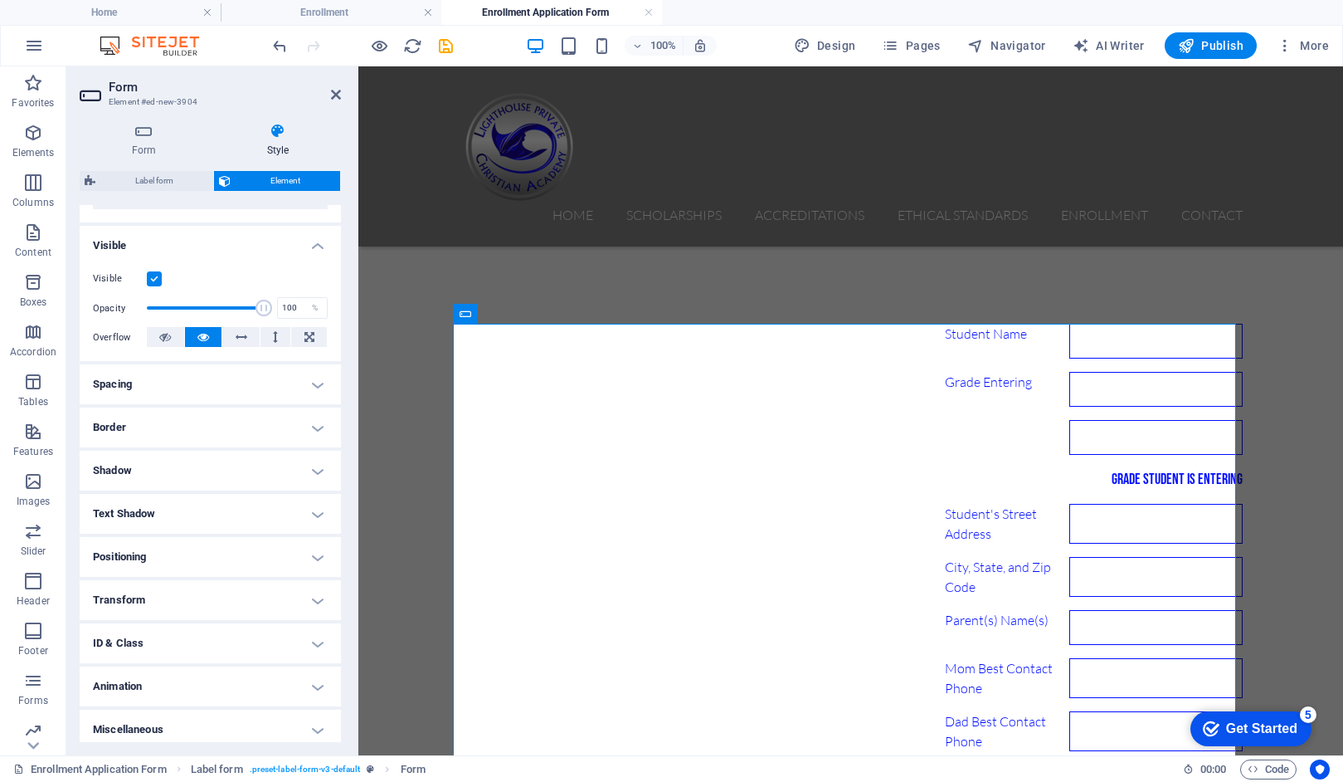
scroll to position [164, 0]
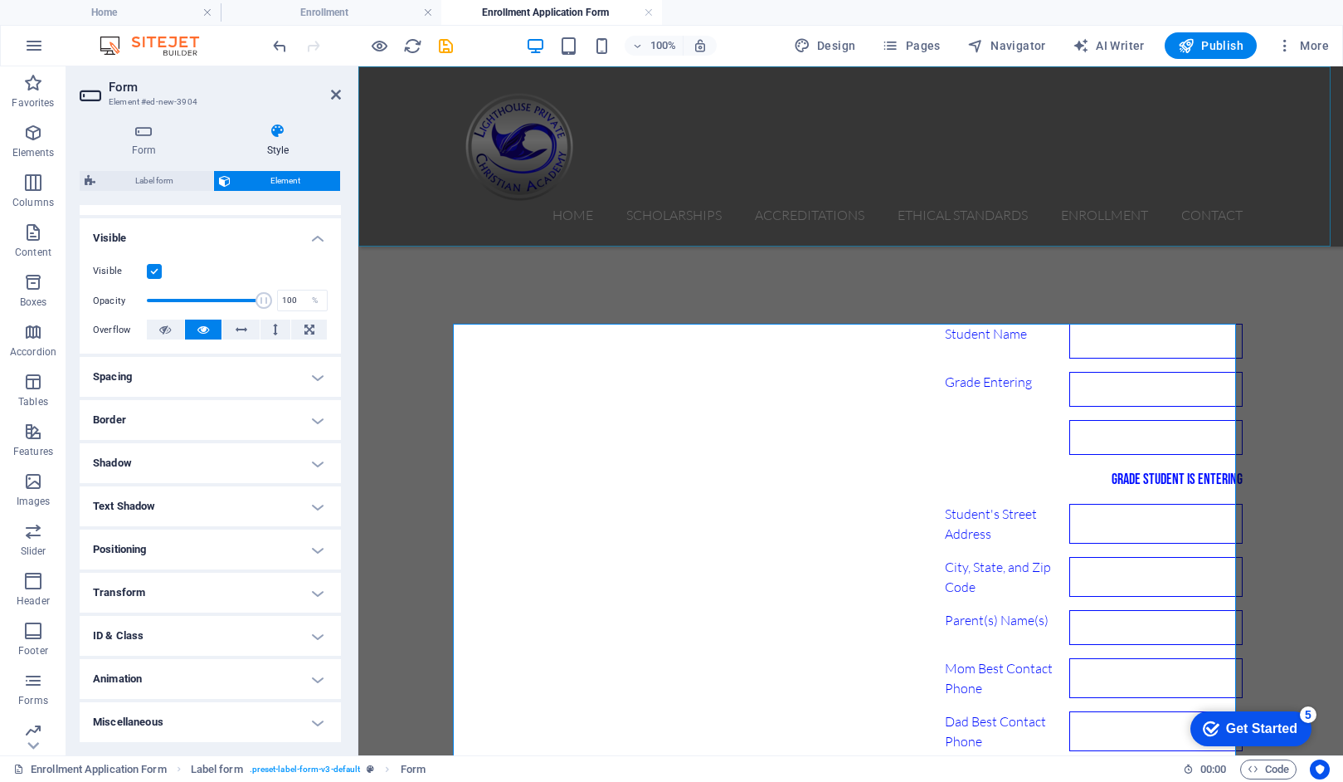
click at [653, 157] on div "Home Scholarships Accreditations Ethical Standards Enrollment Contact" at bounding box center [850, 156] width 985 height 180
